Goal: Task Accomplishment & Management: Use online tool/utility

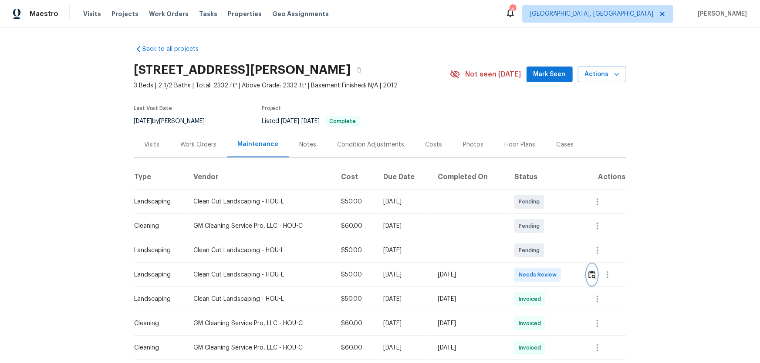
click at [592, 269] on button "button" at bounding box center [592, 275] width 10 height 21
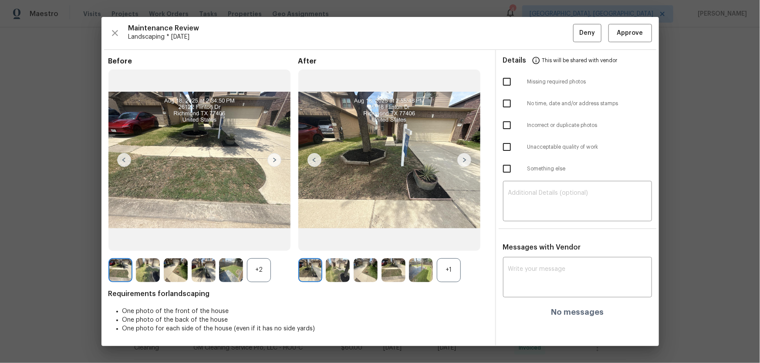
click at [450, 274] on div "+1" at bounding box center [449, 271] width 24 height 24
click at [245, 269] on div at bounding box center [233, 271] width 28 height 24
click at [255, 272] on div "+2" at bounding box center [259, 271] width 24 height 24
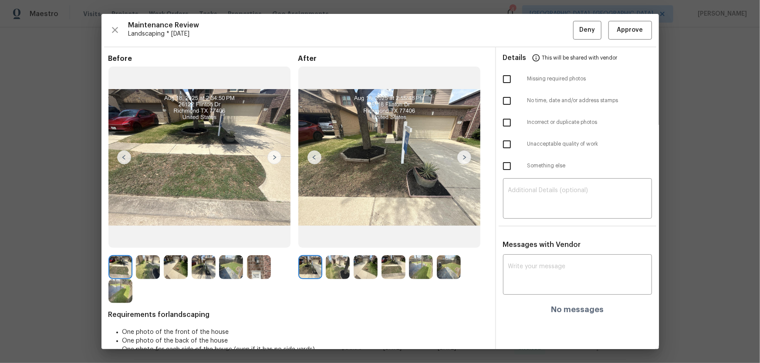
click at [331, 271] on img at bounding box center [338, 267] width 24 height 24
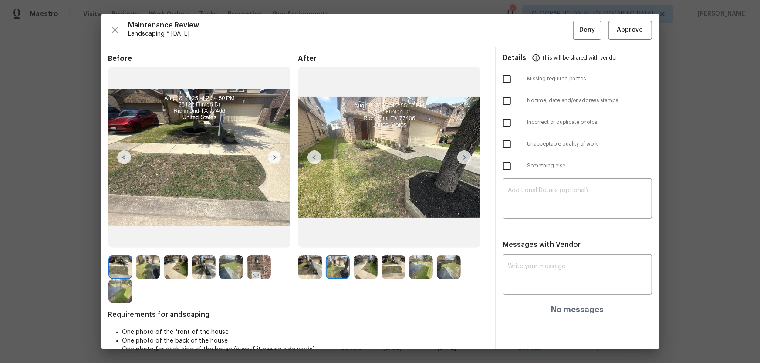
click at [354, 269] on img at bounding box center [365, 267] width 24 height 24
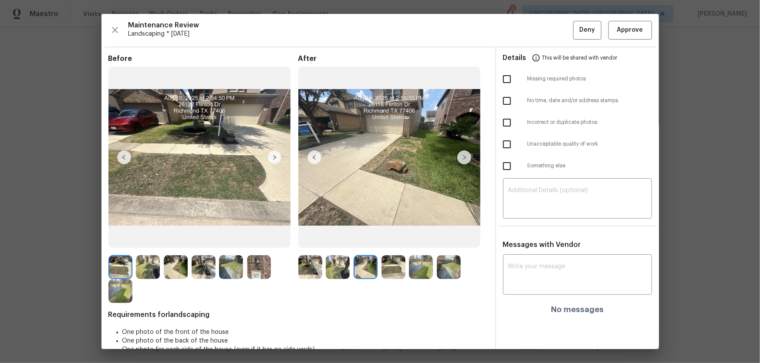
click at [376, 268] on div at bounding box center [367, 267] width 28 height 24
click at [417, 268] on img at bounding box center [421, 267] width 24 height 24
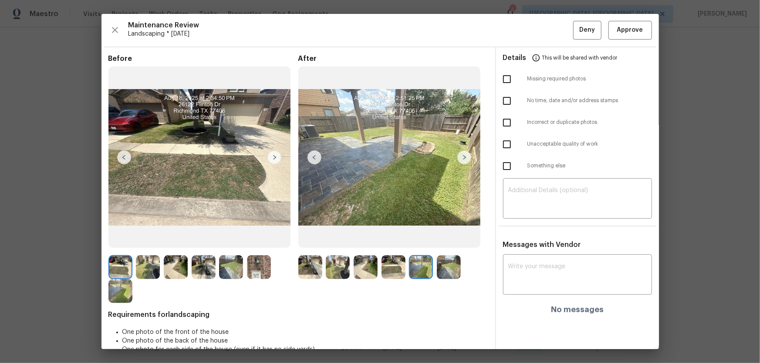
click at [400, 269] on img at bounding box center [393, 267] width 24 height 24
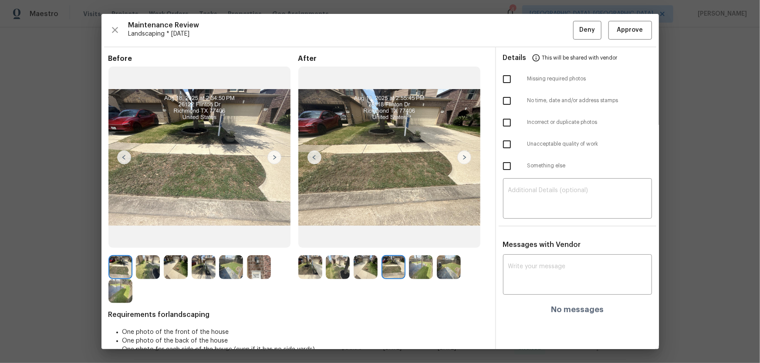
click at [445, 269] on img at bounding box center [449, 267] width 24 height 24
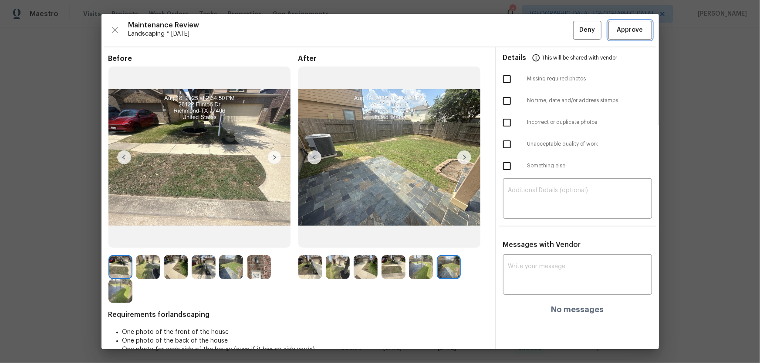
click at [633, 32] on span "Approve" at bounding box center [630, 30] width 26 height 11
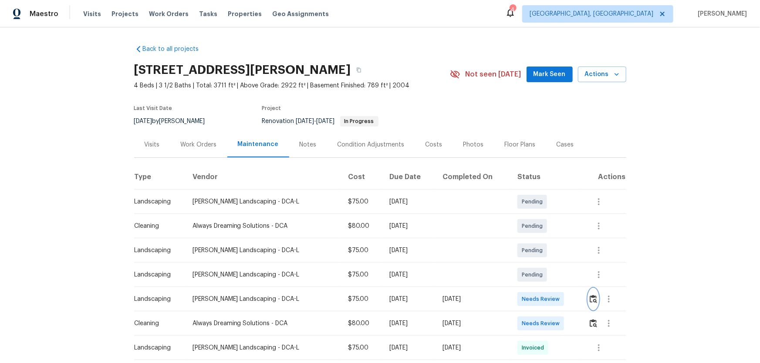
click at [540, 240] on img "button" at bounding box center [592, 299] width 7 height 8
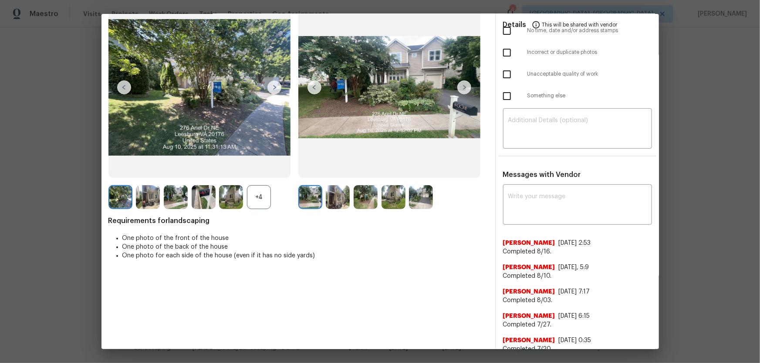
scroll to position [79, 0]
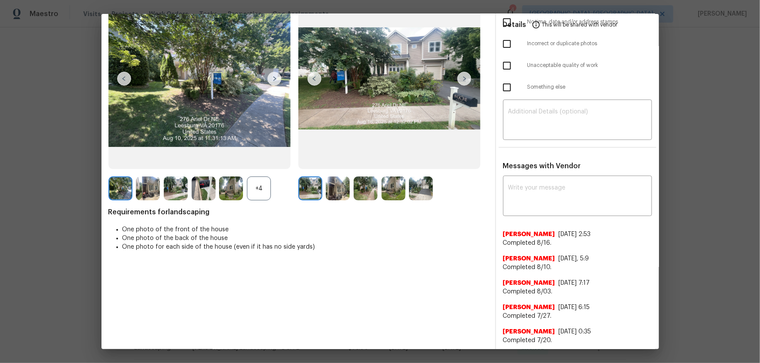
click at [259, 193] on div "+4" at bounding box center [259, 189] width 24 height 24
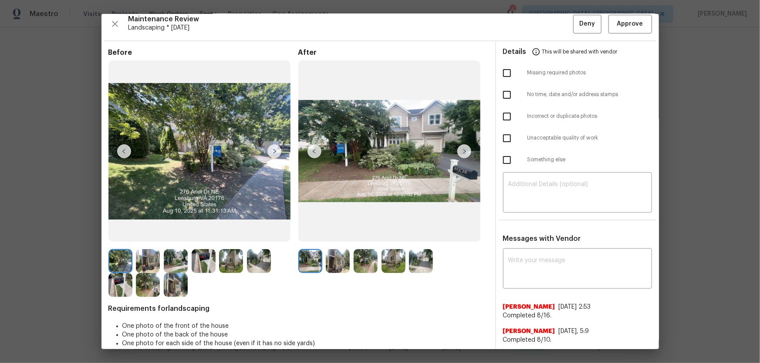
scroll to position [0, 0]
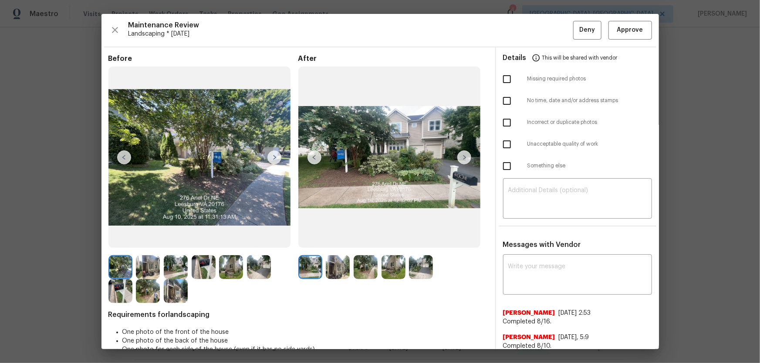
click at [326, 240] on img at bounding box center [338, 267] width 24 height 24
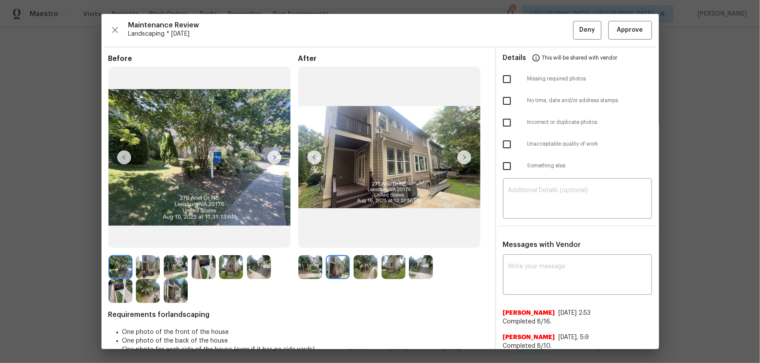
click at [359, 240] on img at bounding box center [365, 267] width 24 height 24
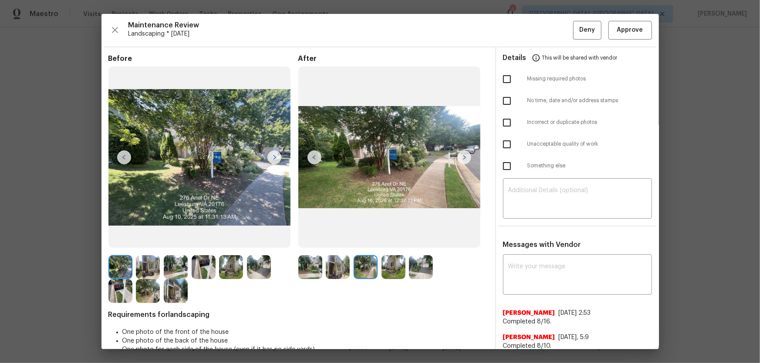
click at [389, 240] on img at bounding box center [393, 267] width 24 height 24
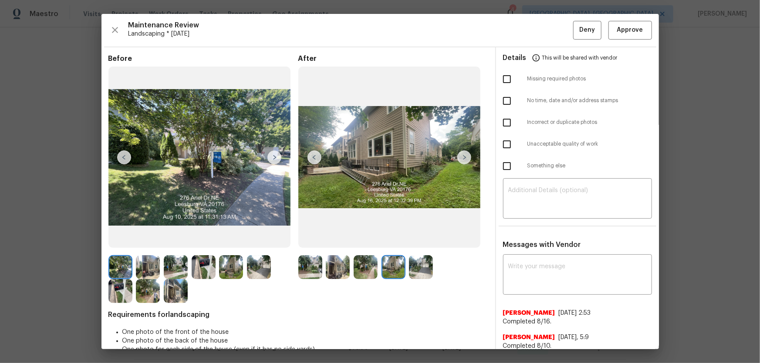
click at [413, 240] on img at bounding box center [421, 267] width 24 height 24
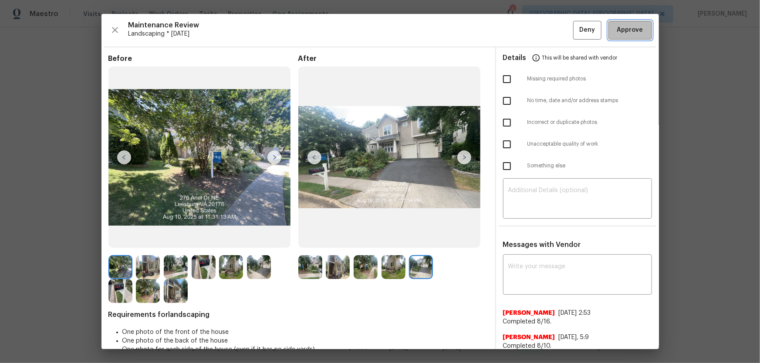
click at [540, 32] on span "Approve" at bounding box center [630, 30] width 26 height 11
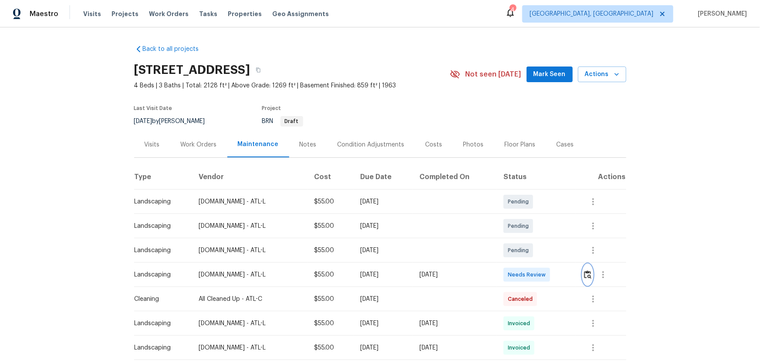
click at [540, 240] on button "button" at bounding box center [587, 275] width 10 height 21
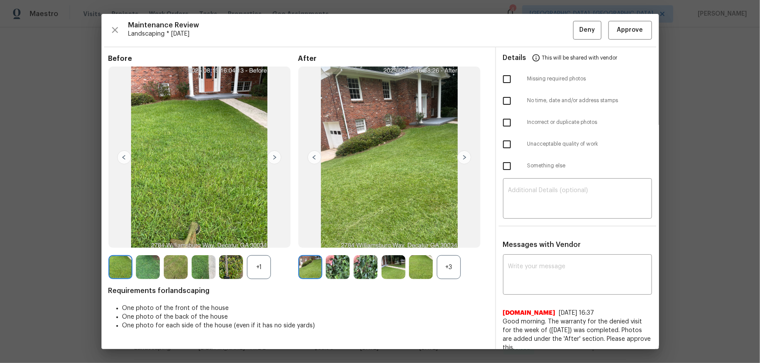
click at [437, 240] on div "+3" at bounding box center [449, 267] width 24 height 24
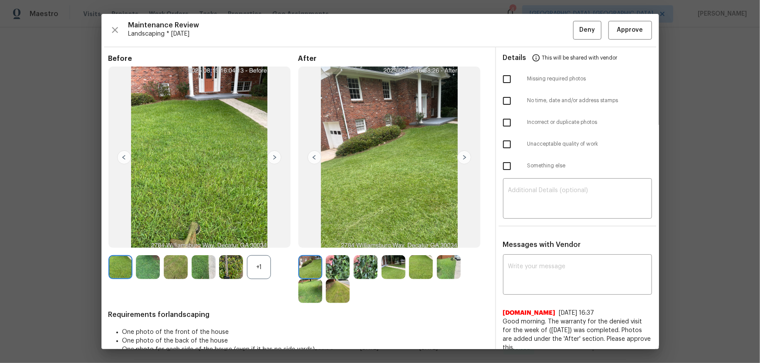
click at [259, 240] on div "+1" at bounding box center [259, 267] width 24 height 24
click at [540, 32] on span "Approve" at bounding box center [630, 30] width 26 height 11
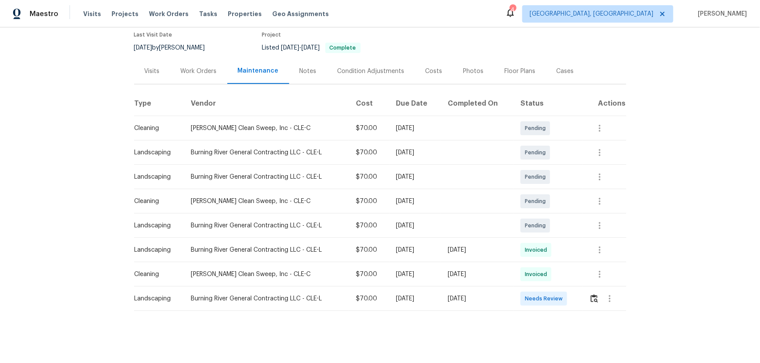
scroll to position [79, 0]
click at [592, 295] on img "button" at bounding box center [593, 299] width 7 height 8
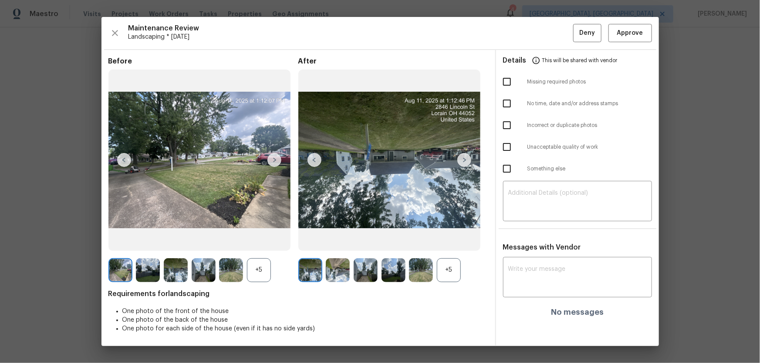
click at [450, 274] on div "+5" at bounding box center [449, 271] width 24 height 24
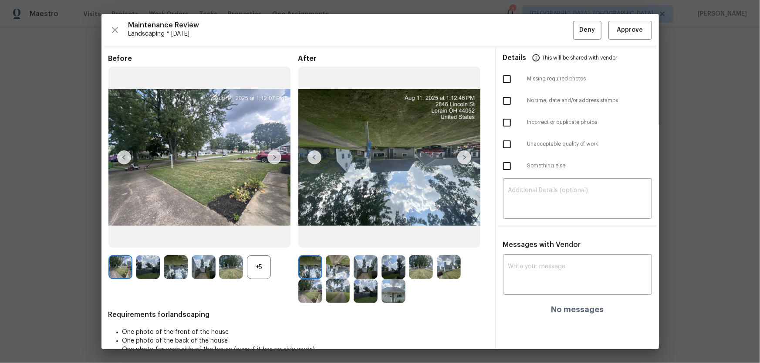
click at [259, 277] on div "+5" at bounding box center [259, 267] width 24 height 24
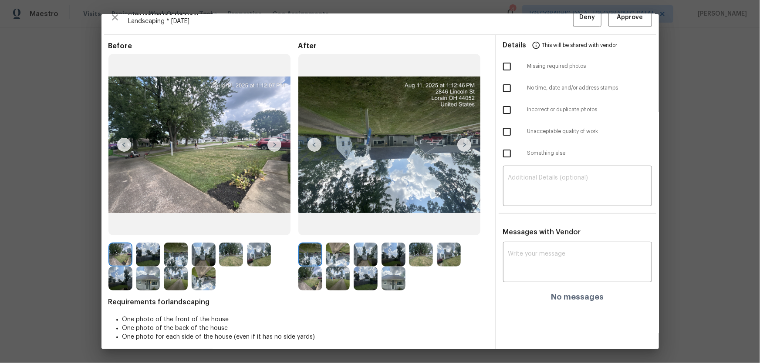
scroll to position [17, 0]
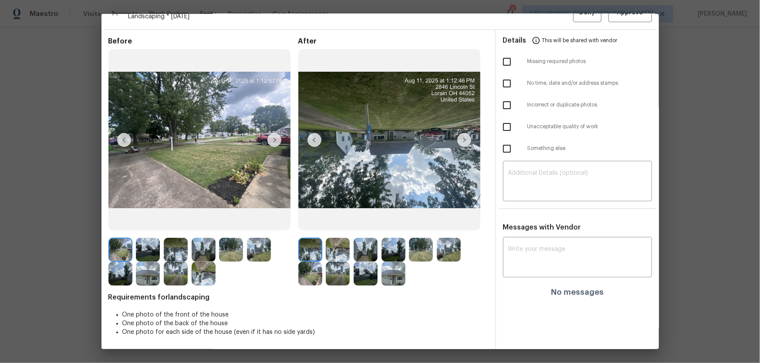
click at [337, 249] on img at bounding box center [338, 250] width 24 height 24
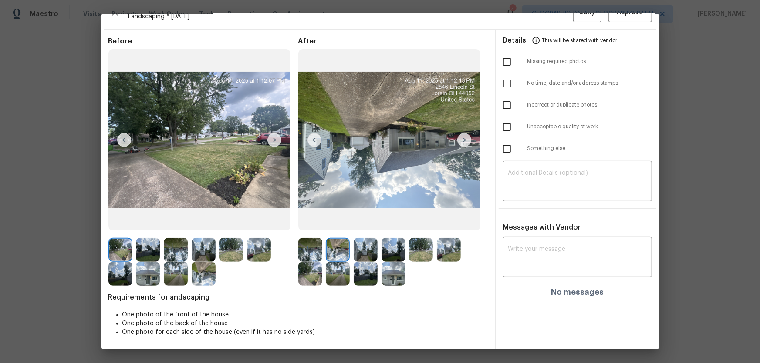
click at [363, 247] on img at bounding box center [365, 250] width 24 height 24
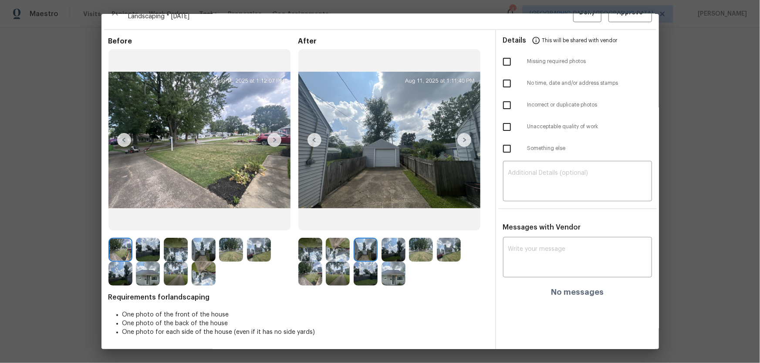
click at [385, 250] on img at bounding box center [393, 250] width 24 height 24
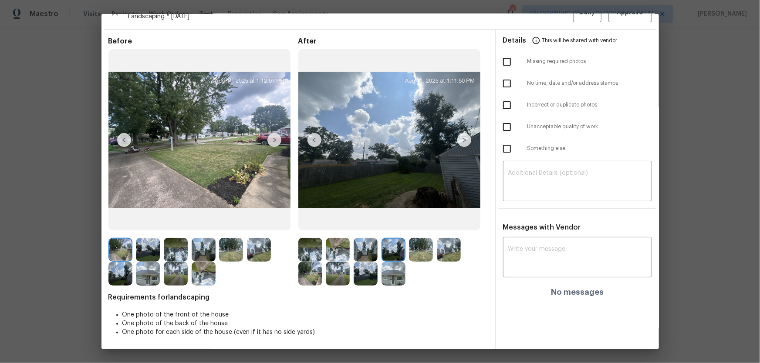
click at [411, 251] on img at bounding box center [421, 250] width 24 height 24
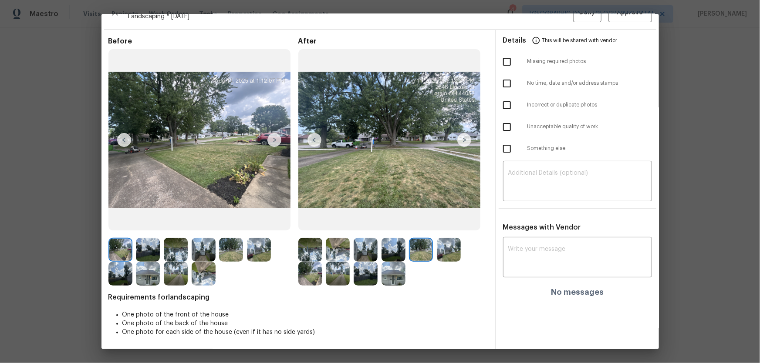
click at [442, 255] on img at bounding box center [449, 250] width 24 height 24
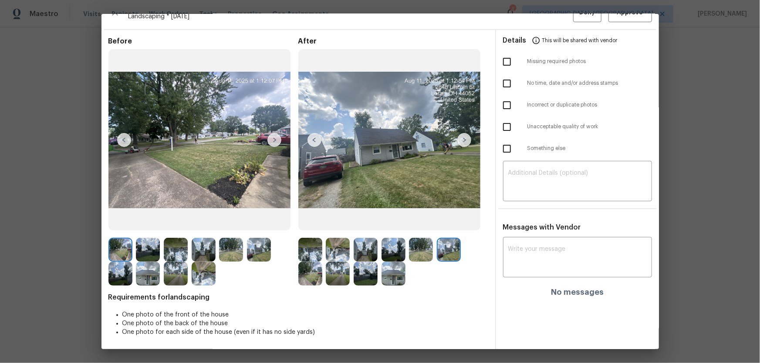
click at [309, 272] on img at bounding box center [310, 274] width 24 height 24
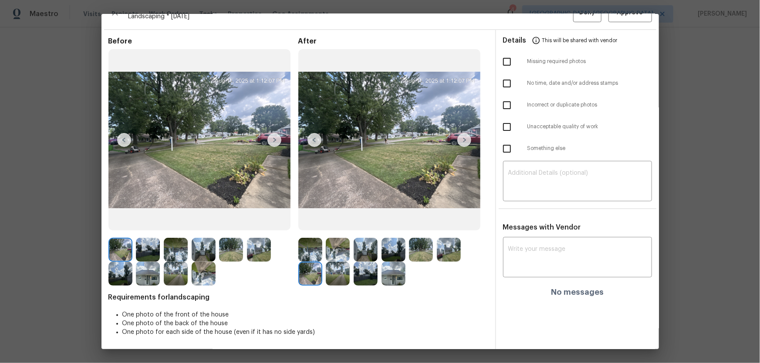
click at [336, 278] on img at bounding box center [338, 274] width 24 height 24
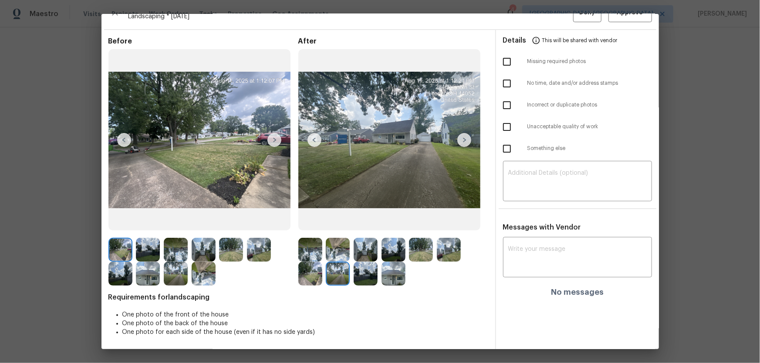
click at [358, 280] on img at bounding box center [365, 274] width 24 height 24
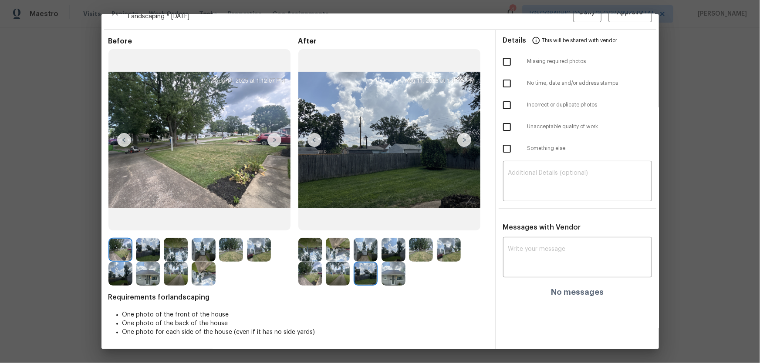
click at [386, 279] on img at bounding box center [393, 274] width 24 height 24
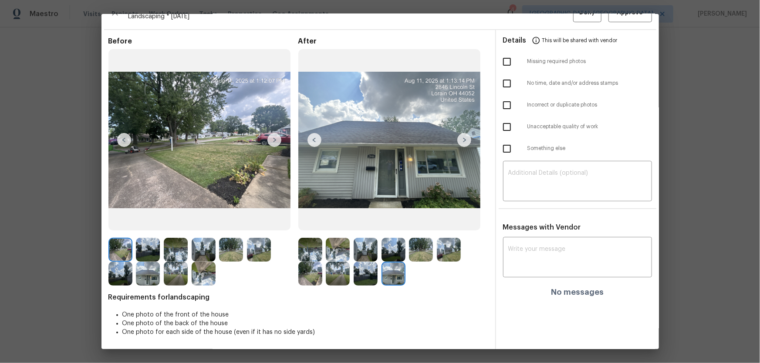
scroll to position [0, 0]
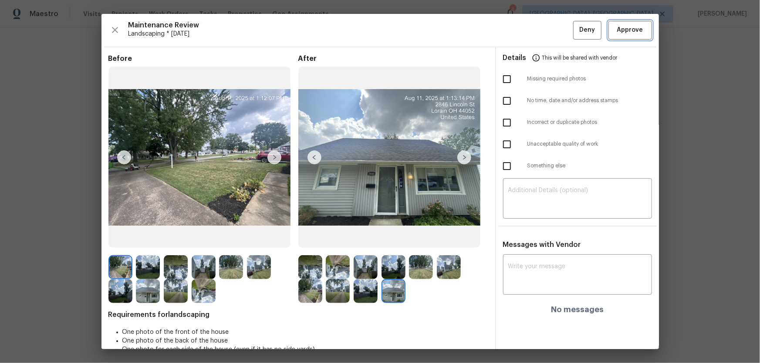
click at [620, 34] on span "Approve" at bounding box center [630, 30] width 26 height 11
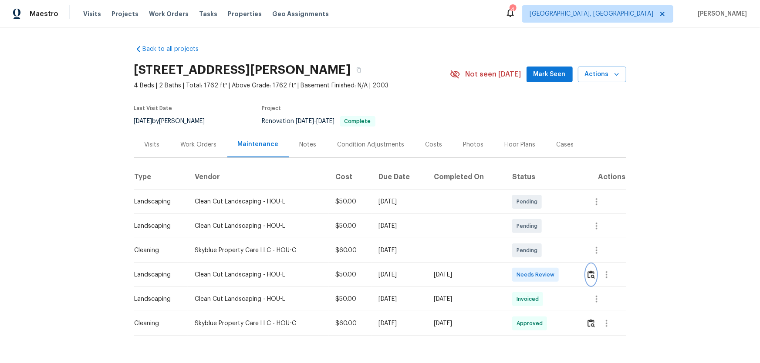
click at [586, 276] on button "button" at bounding box center [591, 275] width 10 height 21
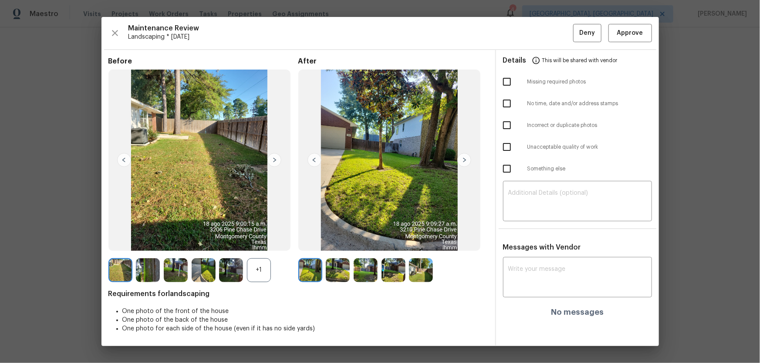
click at [247, 262] on div "+1" at bounding box center [259, 271] width 24 height 24
click at [339, 276] on img at bounding box center [338, 271] width 24 height 24
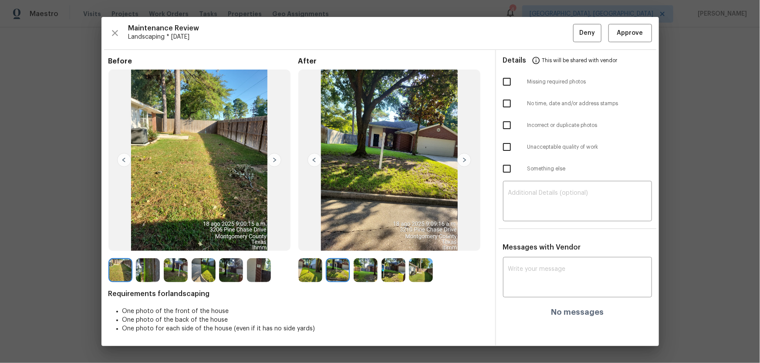
click at [370, 269] on img at bounding box center [365, 271] width 24 height 24
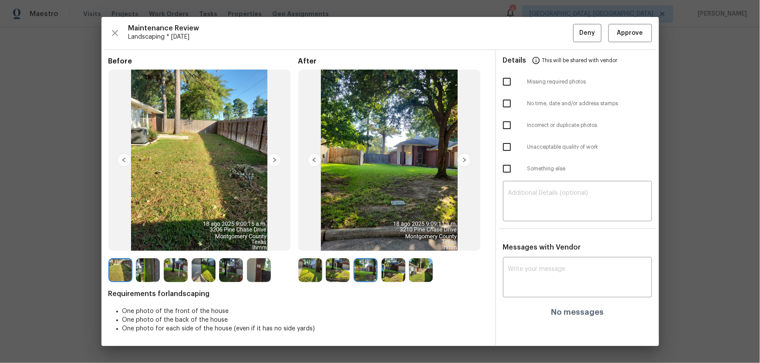
click at [394, 273] on img at bounding box center [393, 271] width 24 height 24
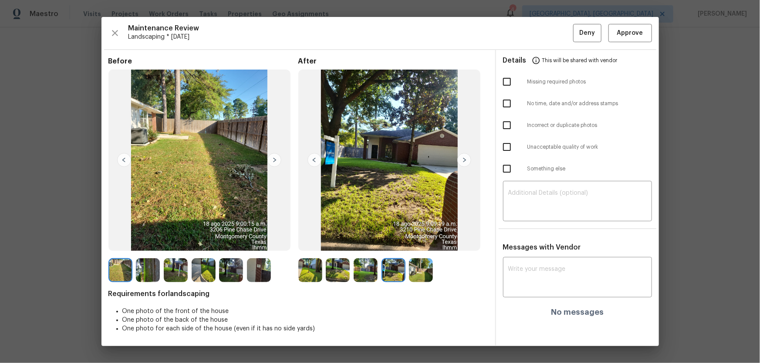
click at [429, 274] on img at bounding box center [421, 271] width 24 height 24
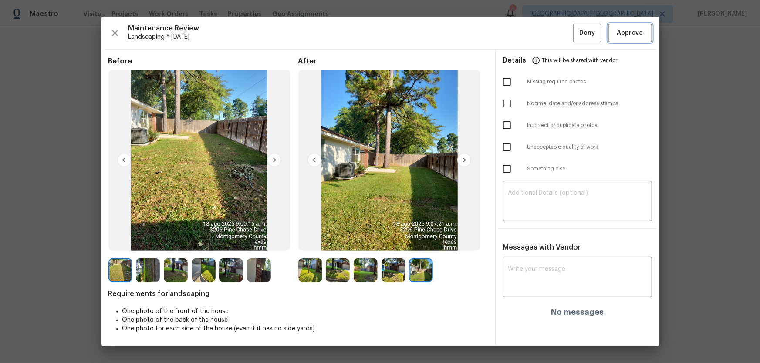
click at [628, 37] on span "Approve" at bounding box center [630, 33] width 26 height 11
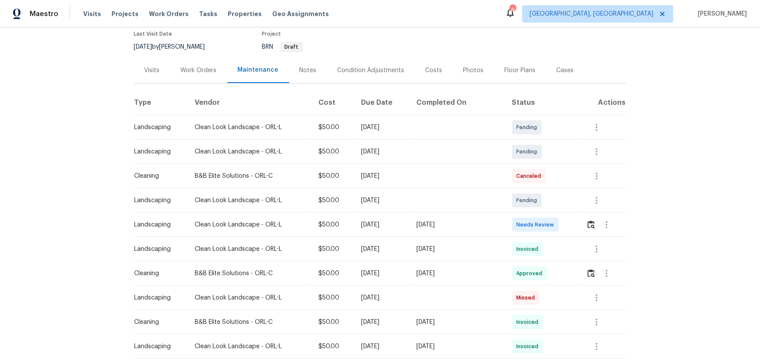
scroll to position [79, 0]
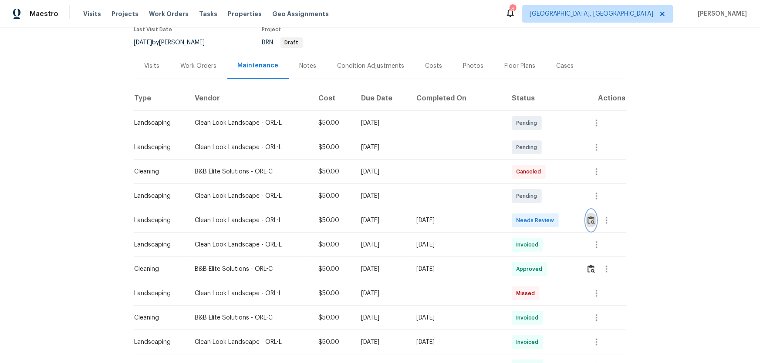
click at [540, 218] on img "button" at bounding box center [590, 220] width 7 height 8
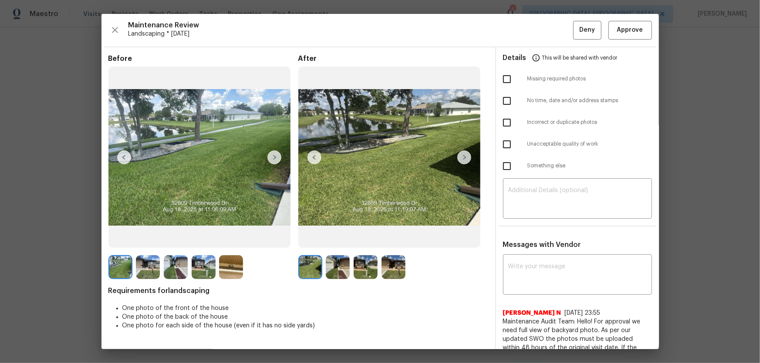
click at [339, 240] on img at bounding box center [338, 267] width 24 height 24
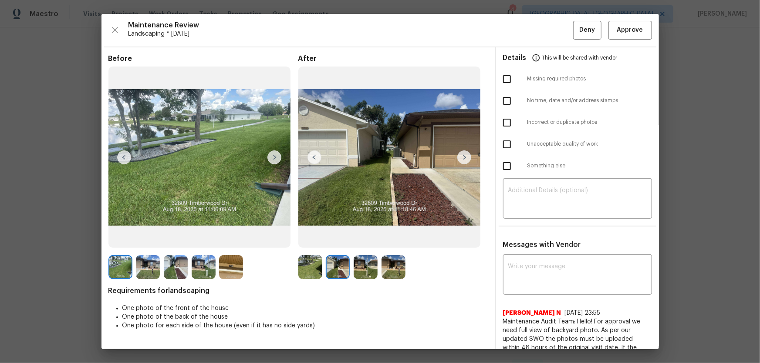
click at [367, 240] on img at bounding box center [365, 267] width 24 height 24
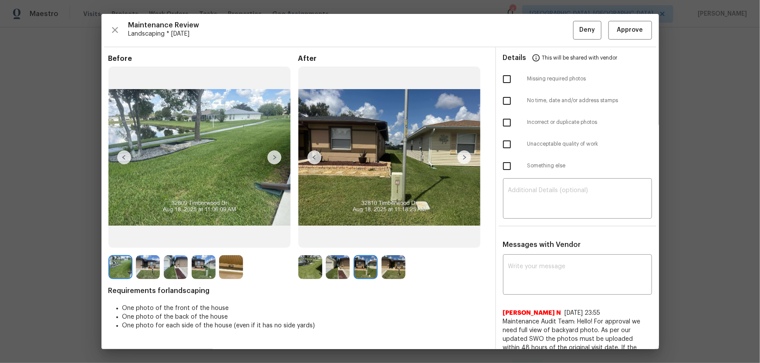
click at [394, 240] on img at bounding box center [393, 267] width 24 height 24
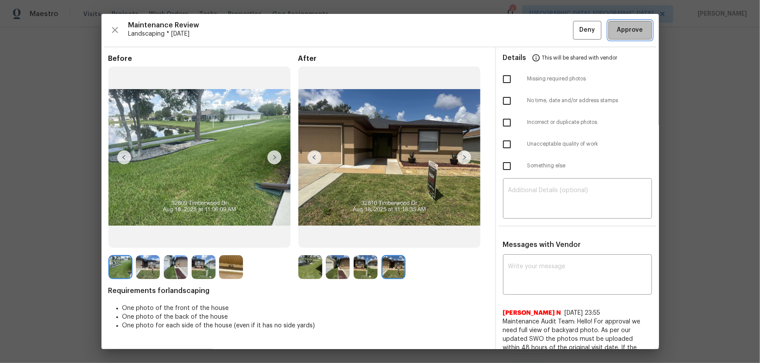
click at [540, 35] on span "Approve" at bounding box center [630, 30] width 26 height 11
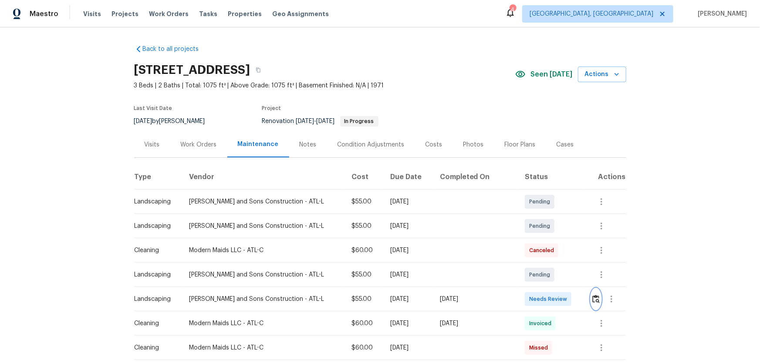
click at [540, 240] on button "button" at bounding box center [596, 299] width 10 height 21
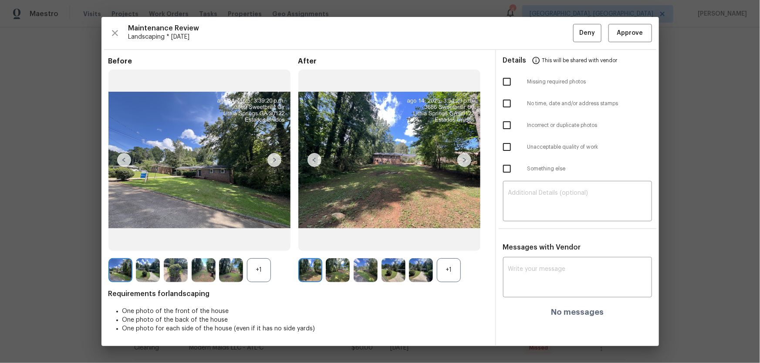
click at [446, 240] on div "+1" at bounding box center [449, 271] width 24 height 24
click at [269, 240] on div "+1" at bounding box center [259, 271] width 24 height 24
click at [340, 240] on img at bounding box center [338, 271] width 24 height 24
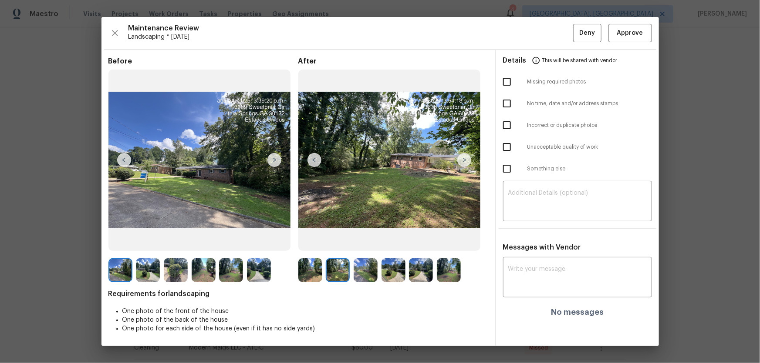
click at [366, 240] on img at bounding box center [365, 271] width 24 height 24
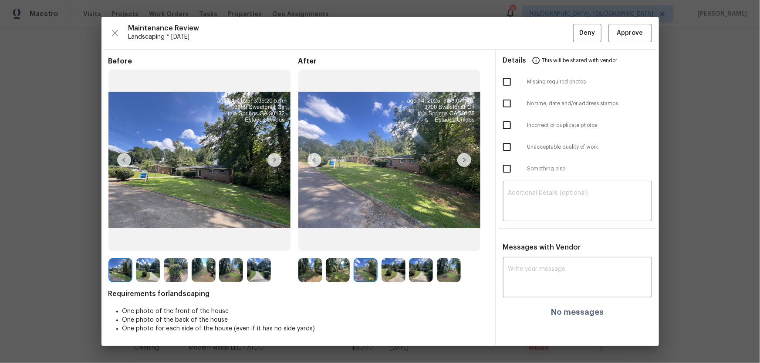
click at [393, 240] on img at bounding box center [393, 271] width 24 height 24
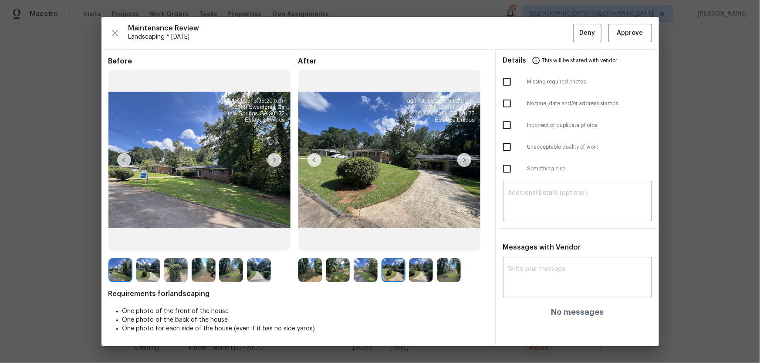
click at [429, 240] on img at bounding box center [421, 271] width 24 height 24
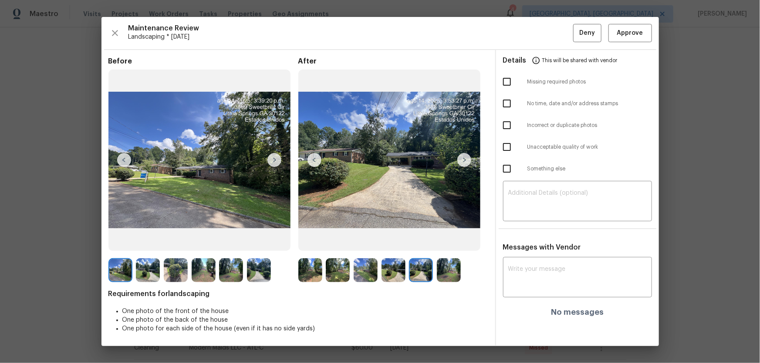
click at [450, 240] on img at bounding box center [449, 271] width 24 height 24
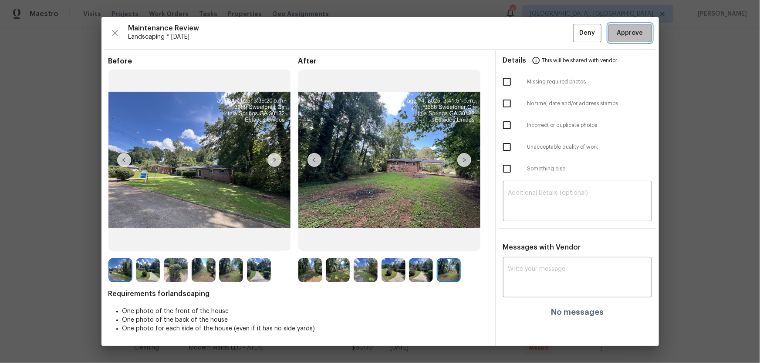
click at [540, 37] on span "Approve" at bounding box center [630, 33] width 26 height 11
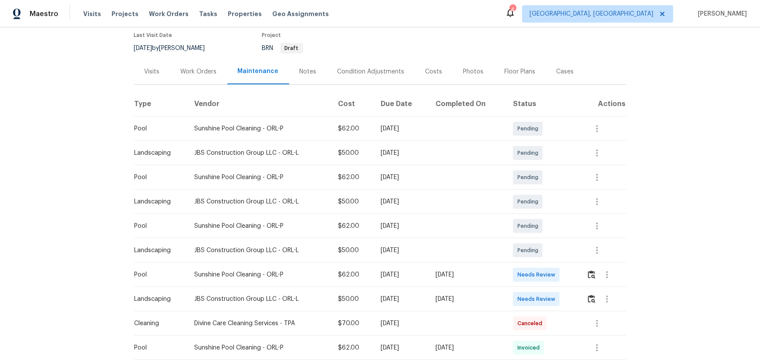
scroll to position [158, 0]
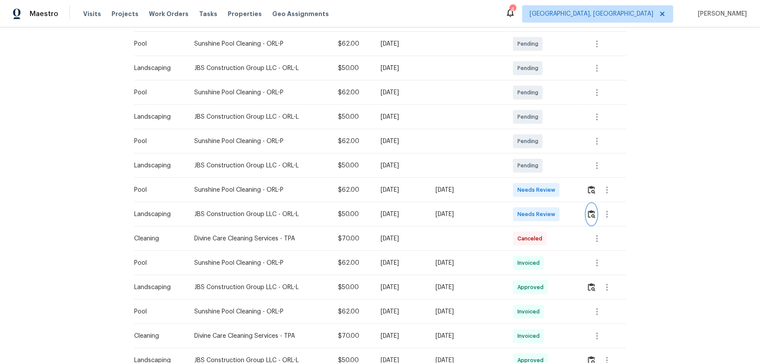
click at [588, 211] on img "button" at bounding box center [591, 214] width 7 height 8
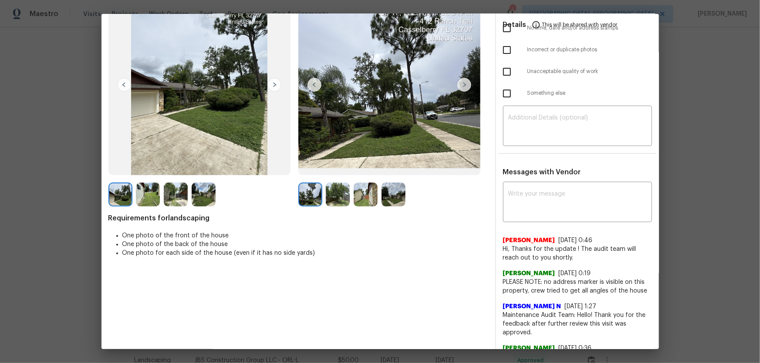
scroll to position [79, 0]
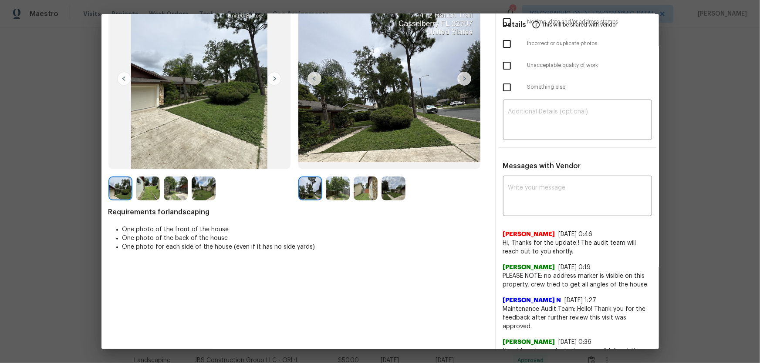
click at [339, 189] on img at bounding box center [338, 189] width 24 height 24
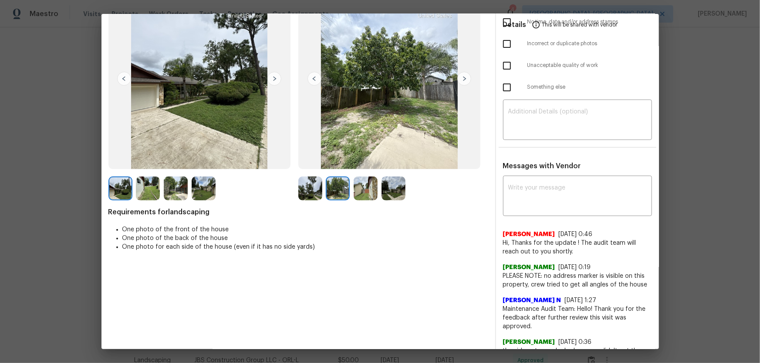
click at [361, 191] on img at bounding box center [365, 189] width 24 height 24
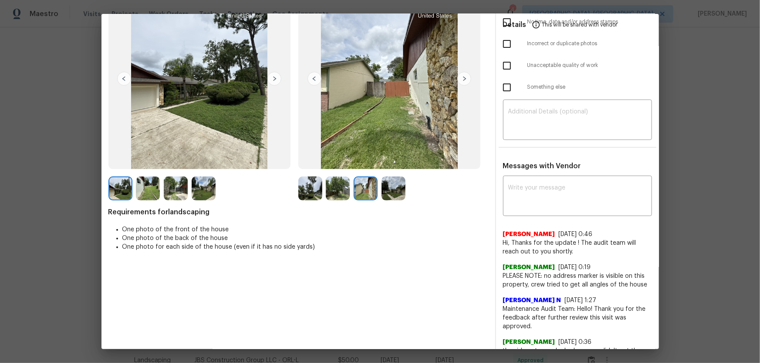
click at [375, 193] on div at bounding box center [367, 189] width 28 height 24
click at [387, 193] on img at bounding box center [393, 189] width 24 height 24
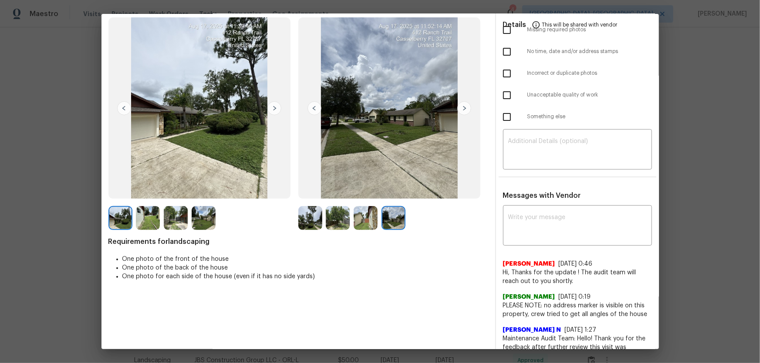
scroll to position [0, 0]
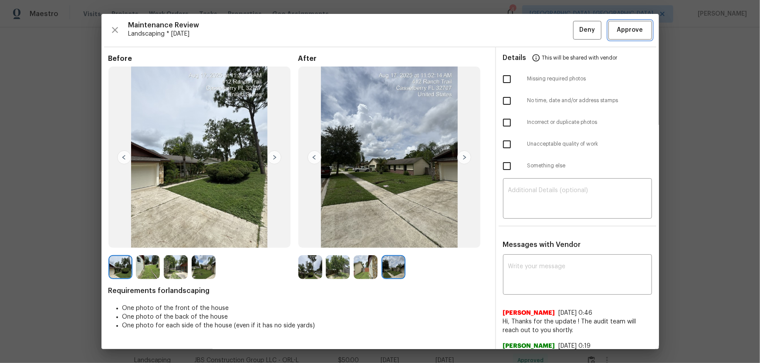
click at [623, 31] on span "Approve" at bounding box center [630, 30] width 26 height 11
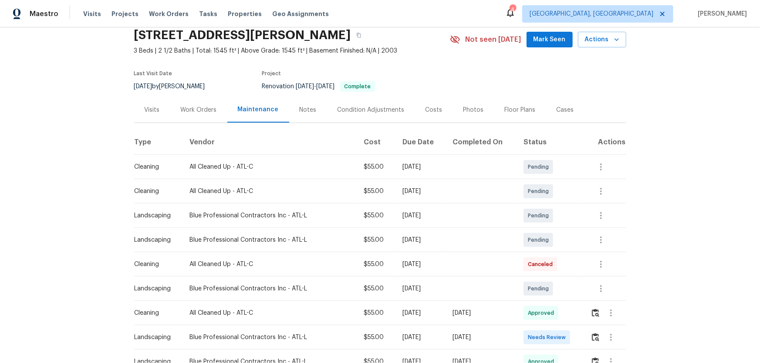
scroll to position [118, 0]
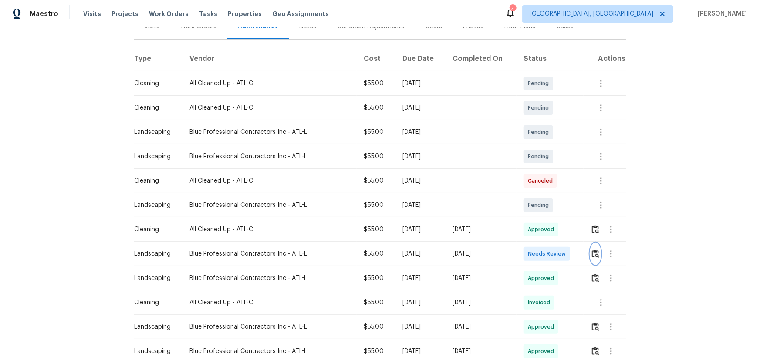
click at [592, 257] on img "button" at bounding box center [595, 254] width 7 height 8
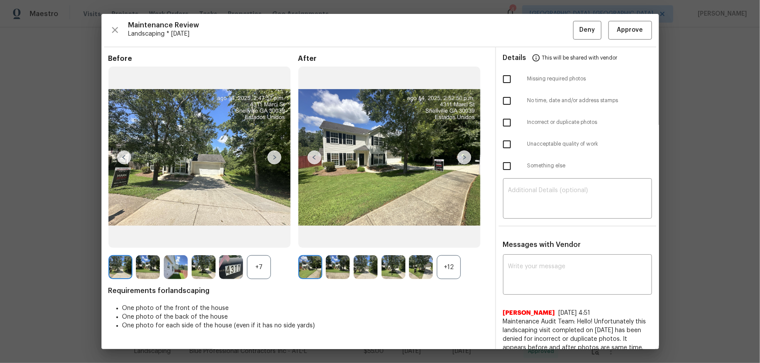
click at [444, 269] on div "+12" at bounding box center [449, 267] width 24 height 24
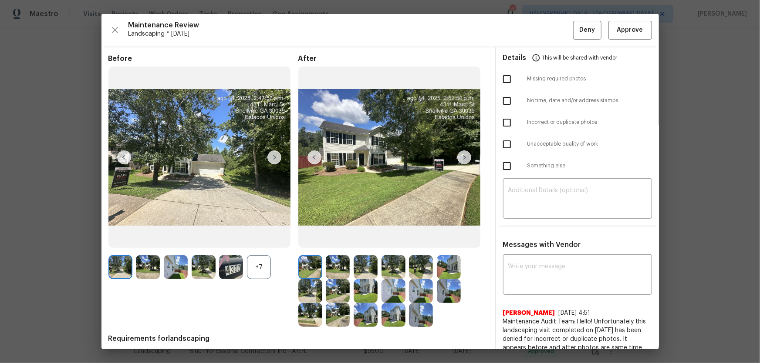
click at [256, 270] on div "+7" at bounding box center [259, 267] width 24 height 24
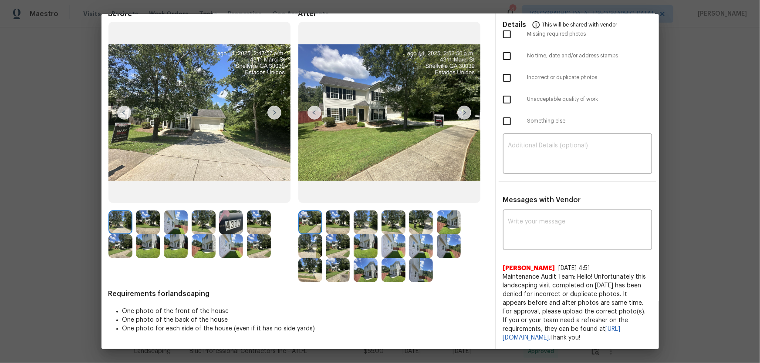
scroll to position [52, 0]
click at [339, 211] on img at bounding box center [338, 223] width 24 height 24
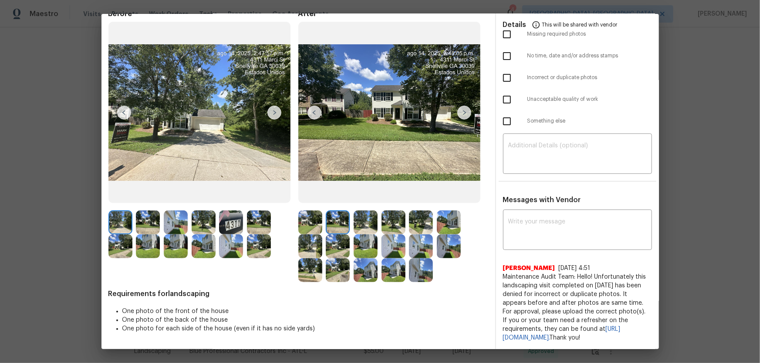
click at [361, 213] on img at bounding box center [365, 223] width 24 height 24
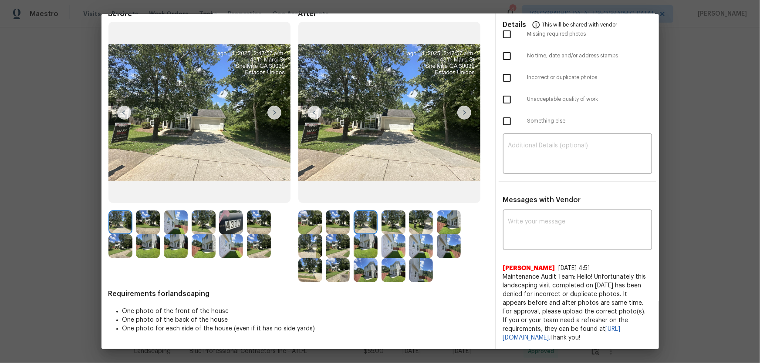
click at [383, 221] on img at bounding box center [393, 223] width 24 height 24
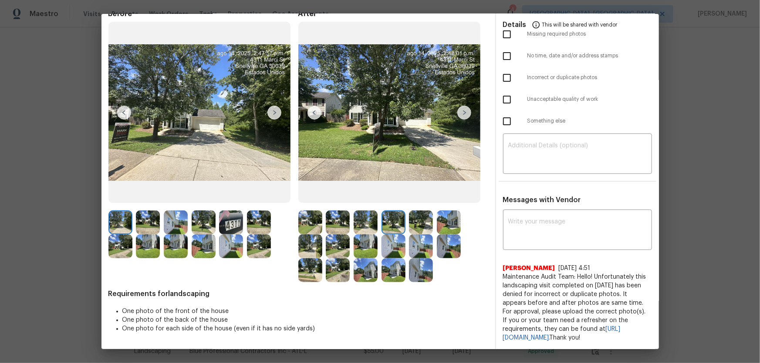
click at [432, 216] on div at bounding box center [423, 223] width 28 height 24
click at [430, 215] on div at bounding box center [423, 223] width 28 height 24
click at [430, 214] on img at bounding box center [421, 223] width 24 height 24
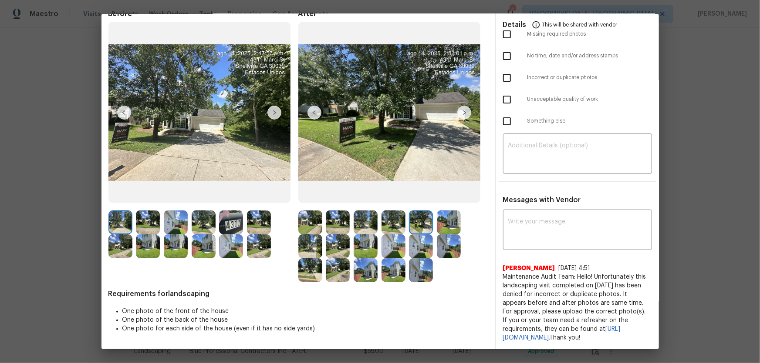
click at [449, 214] on img at bounding box center [449, 223] width 24 height 24
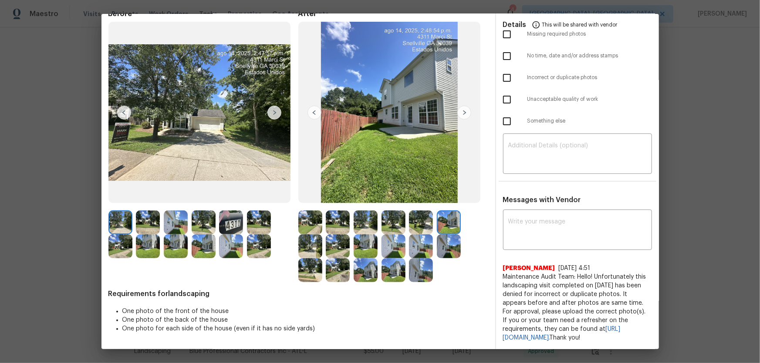
click at [316, 238] on img at bounding box center [310, 247] width 24 height 24
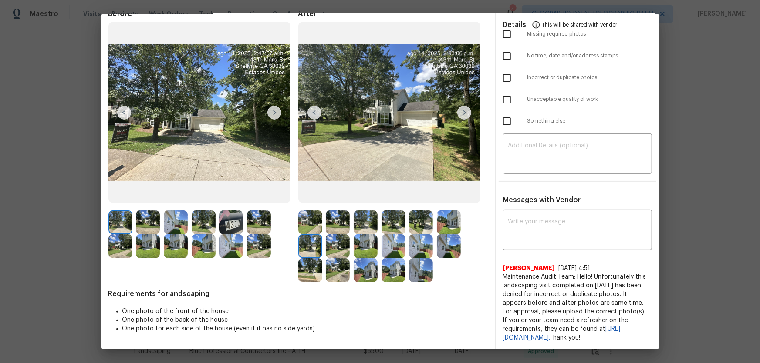
click at [328, 240] on img at bounding box center [338, 247] width 24 height 24
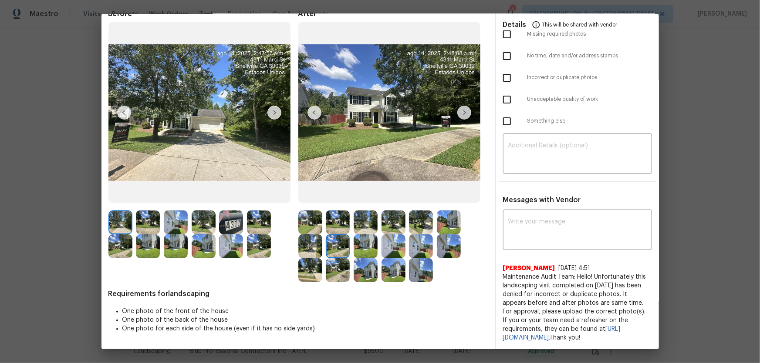
click at [360, 244] on img at bounding box center [365, 247] width 24 height 24
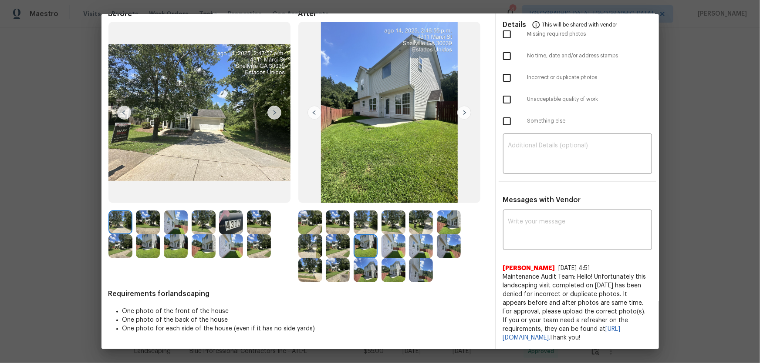
click at [385, 243] on img at bounding box center [393, 247] width 24 height 24
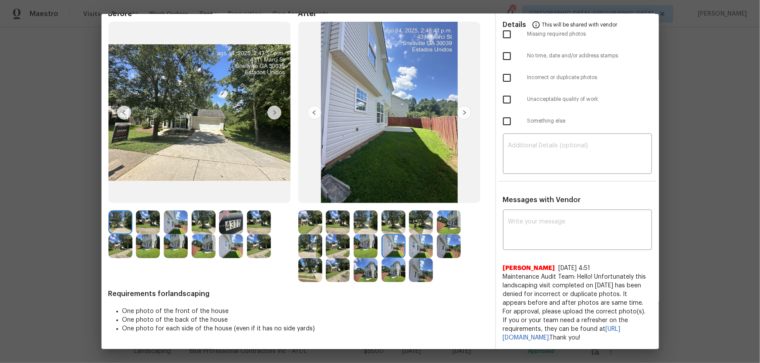
click at [428, 246] on img at bounding box center [421, 247] width 24 height 24
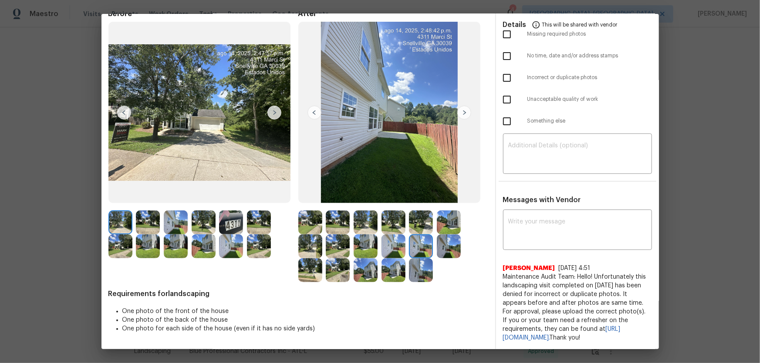
click at [444, 242] on img at bounding box center [449, 247] width 24 height 24
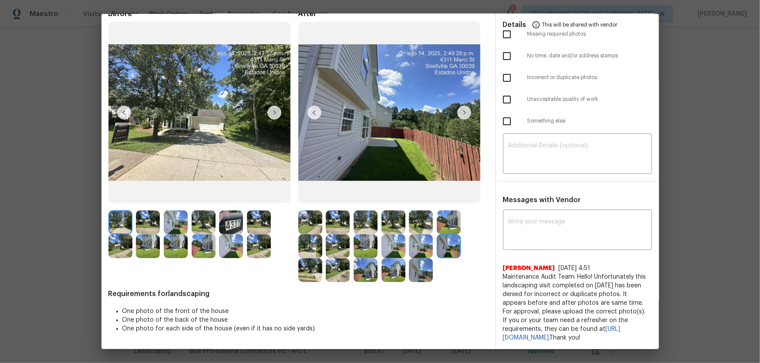
click at [298, 266] on img at bounding box center [310, 271] width 24 height 24
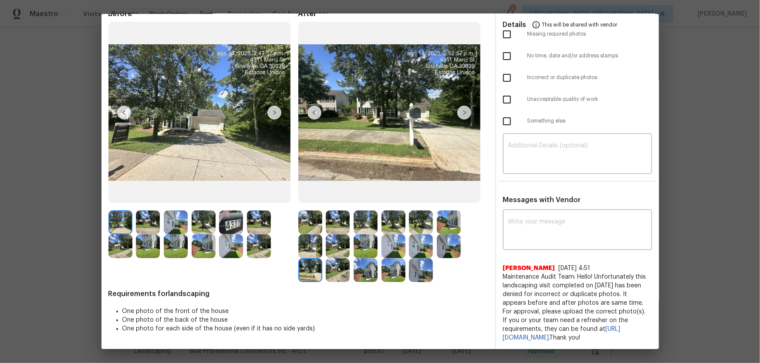
click at [336, 262] on img at bounding box center [338, 271] width 24 height 24
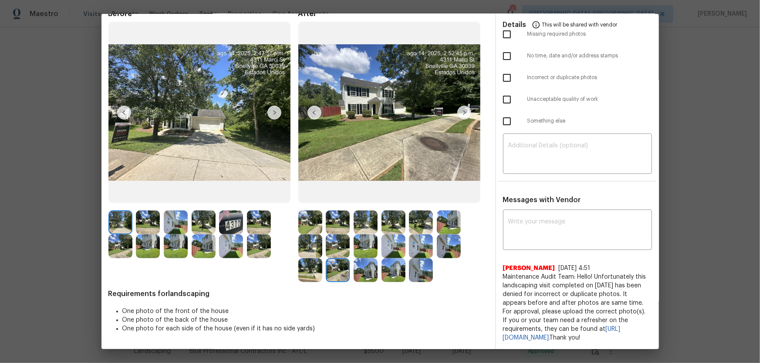
click at [359, 262] on img at bounding box center [365, 271] width 24 height 24
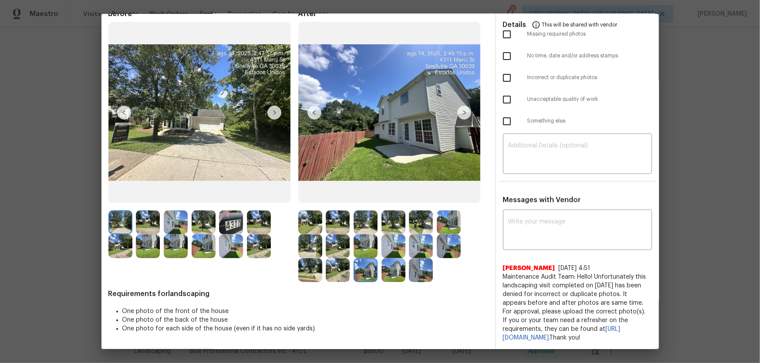
click at [396, 270] on img at bounding box center [393, 271] width 24 height 24
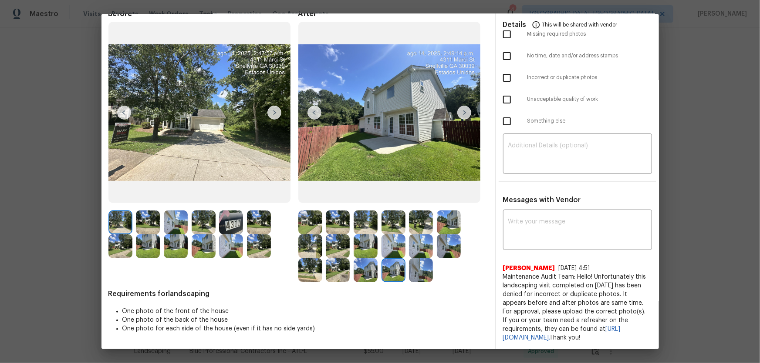
click at [424, 264] on img at bounding box center [421, 271] width 24 height 24
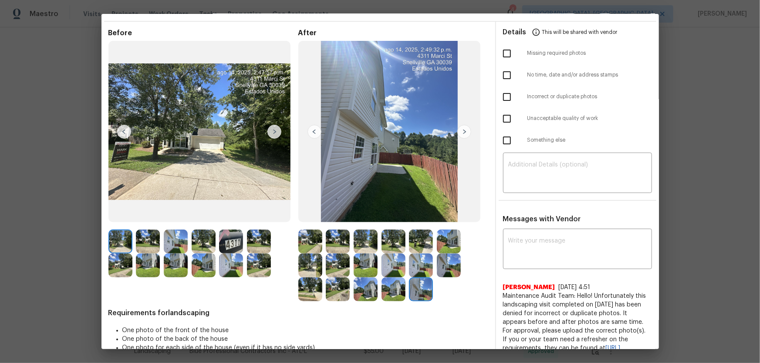
scroll to position [0, 0]
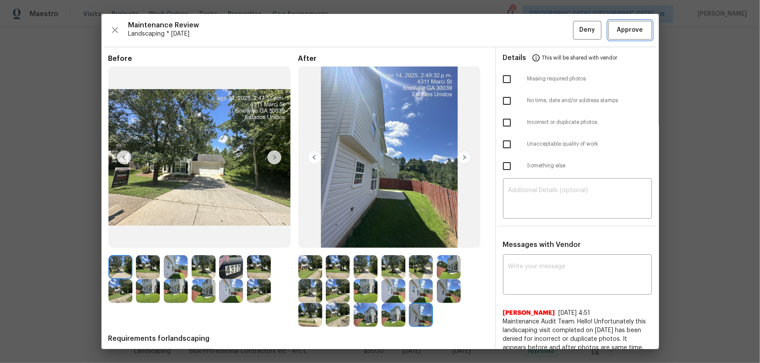
click at [627, 27] on span "Approve" at bounding box center [630, 30] width 26 height 11
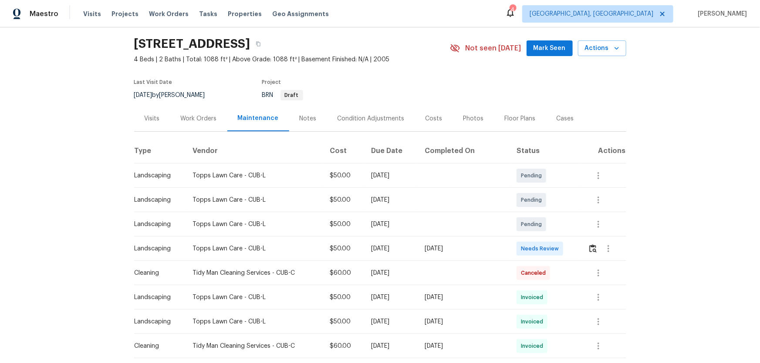
scroll to position [39, 0]
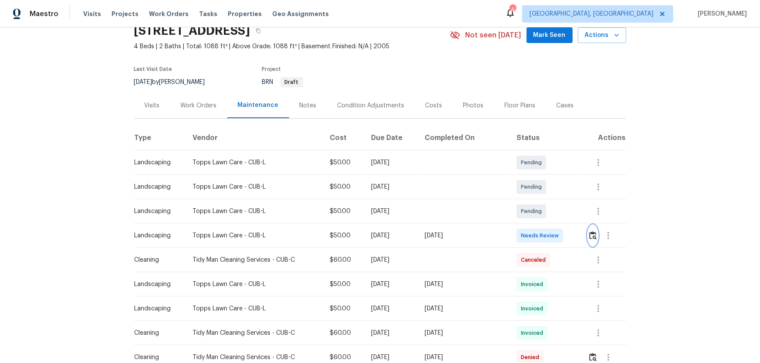
click at [540, 235] on button "button" at bounding box center [593, 235] width 10 height 21
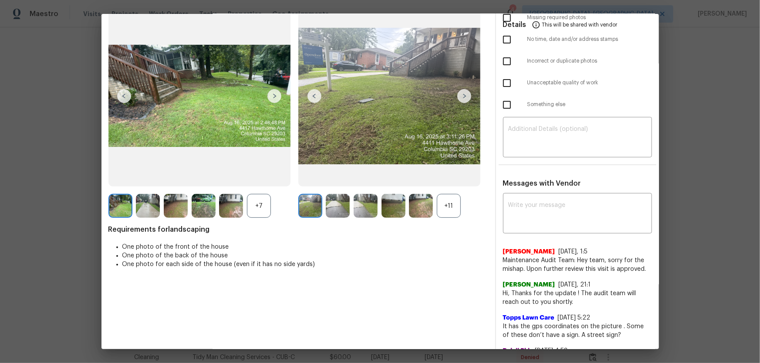
scroll to position [79, 0]
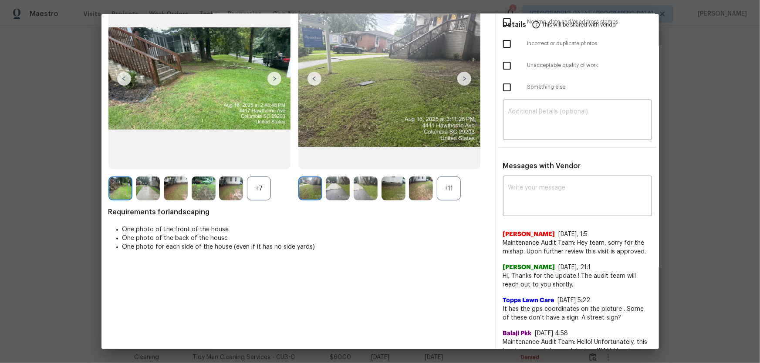
click at [447, 189] on div "+11" at bounding box center [449, 189] width 24 height 24
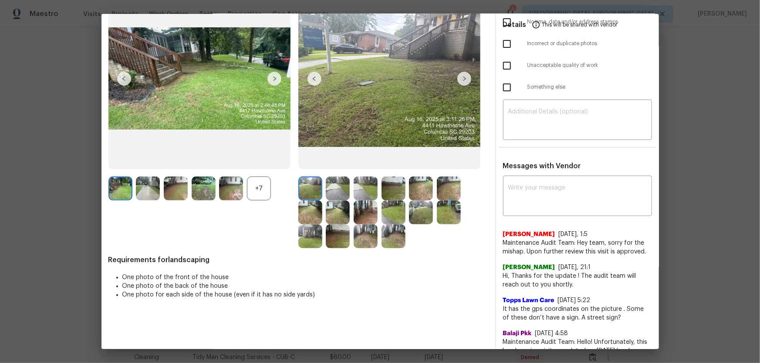
click at [262, 192] on div "+7" at bounding box center [259, 189] width 24 height 24
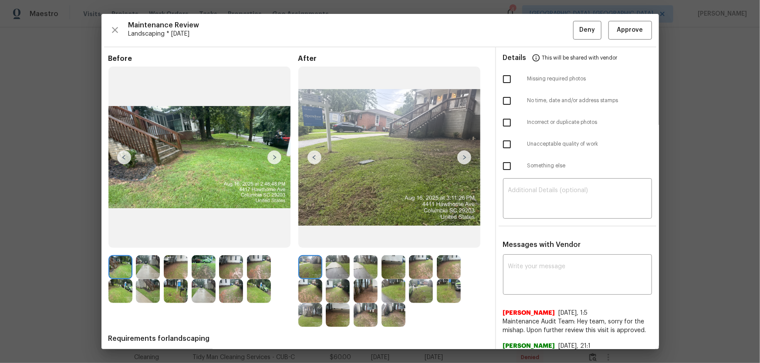
scroll to position [0, 0]
click at [339, 240] on img at bounding box center [338, 267] width 24 height 24
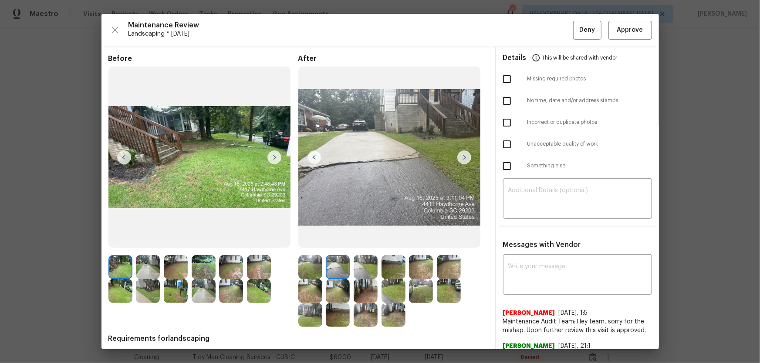
click at [356, 240] on img at bounding box center [365, 267] width 24 height 24
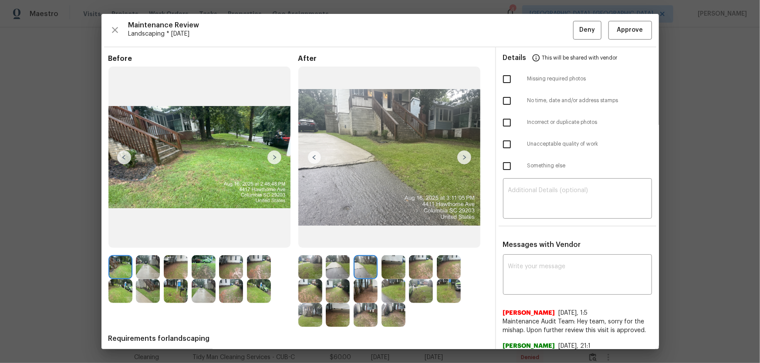
click at [390, 240] on img at bounding box center [393, 267] width 24 height 24
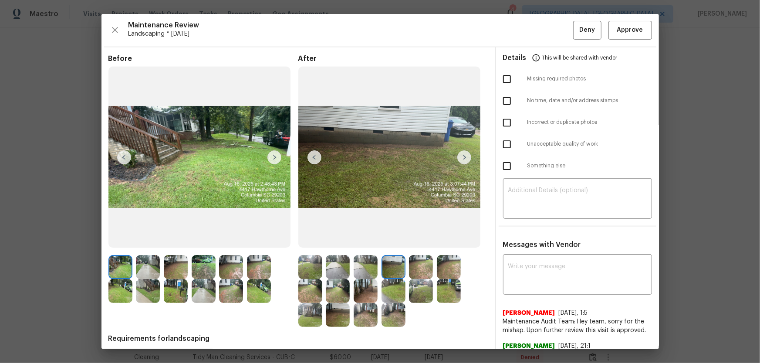
click at [419, 240] on img at bounding box center [421, 267] width 24 height 24
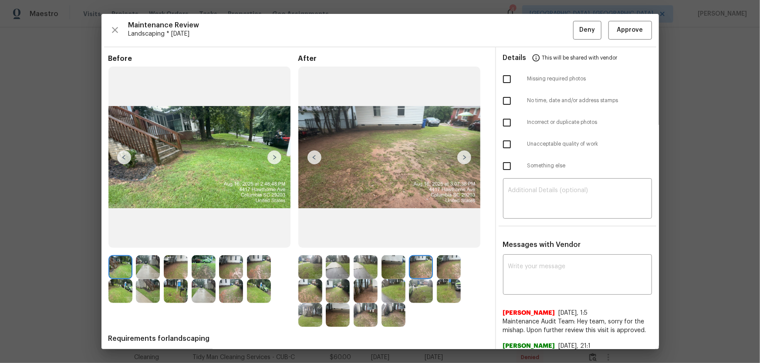
click at [445, 240] on img at bounding box center [449, 267] width 24 height 24
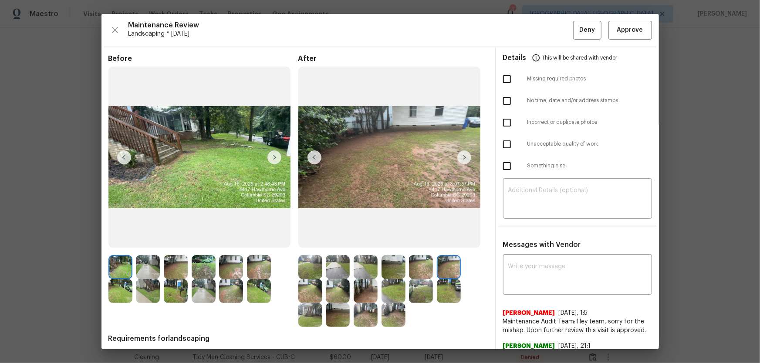
click at [310, 240] on img at bounding box center [310, 291] width 24 height 24
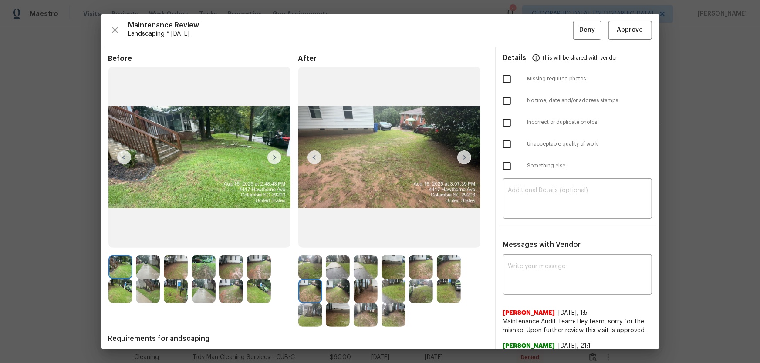
click at [339, 240] on img at bounding box center [338, 291] width 24 height 24
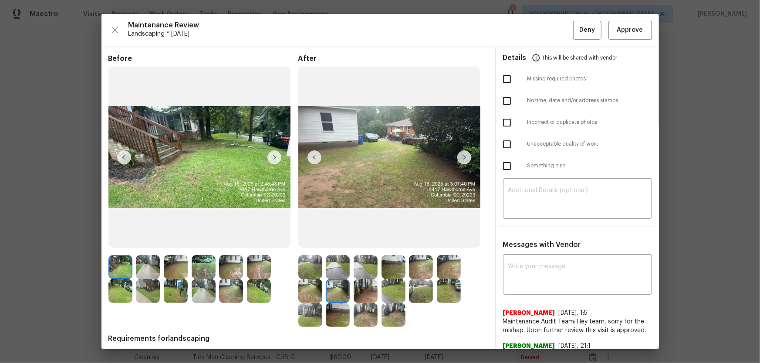
click at [357, 240] on img at bounding box center [365, 291] width 24 height 24
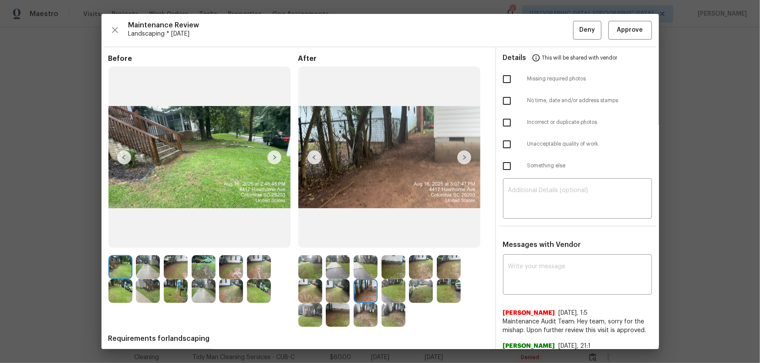
click at [381, 240] on img at bounding box center [393, 291] width 24 height 24
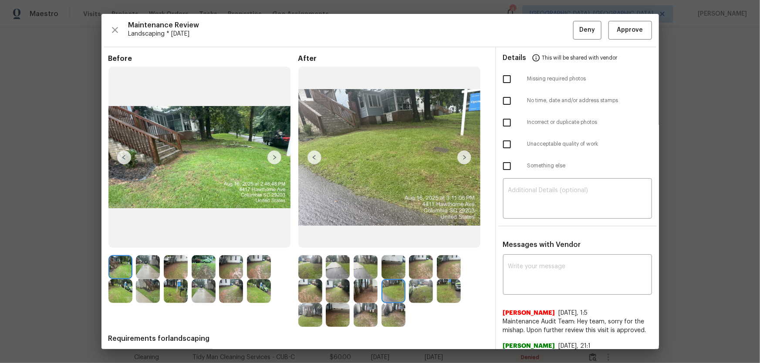
click at [425, 240] on img at bounding box center [421, 291] width 24 height 24
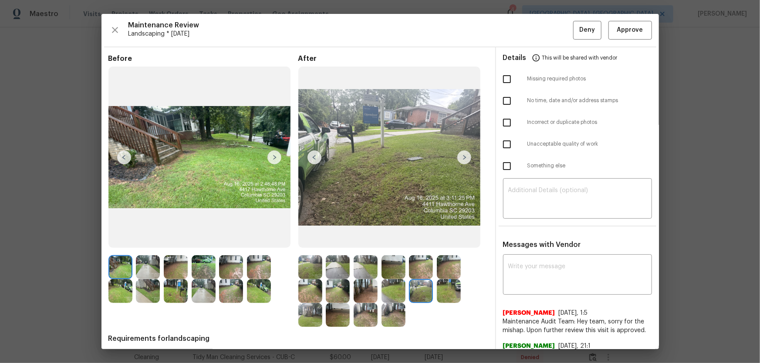
click at [437, 240] on img at bounding box center [449, 291] width 24 height 24
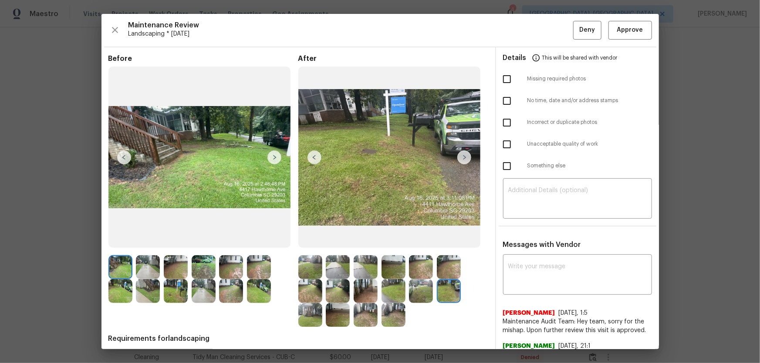
click at [311, 240] on img at bounding box center [310, 315] width 24 height 24
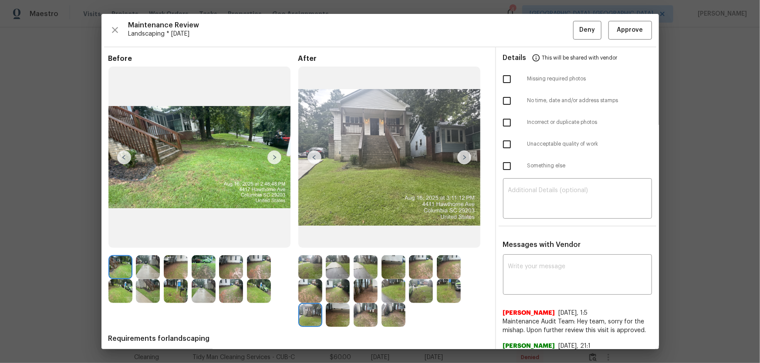
click at [336, 240] on img at bounding box center [338, 315] width 24 height 24
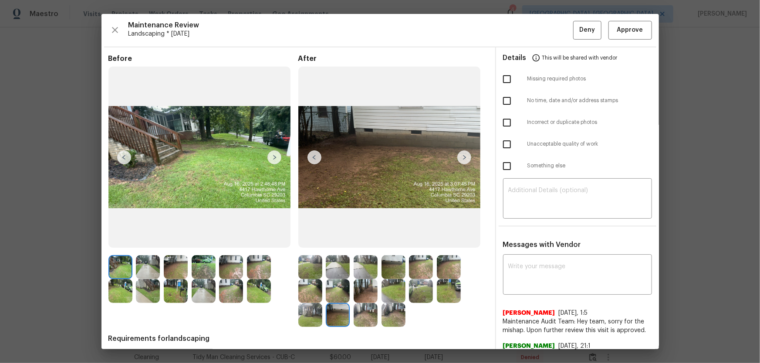
click at [368, 240] on img at bounding box center [365, 315] width 24 height 24
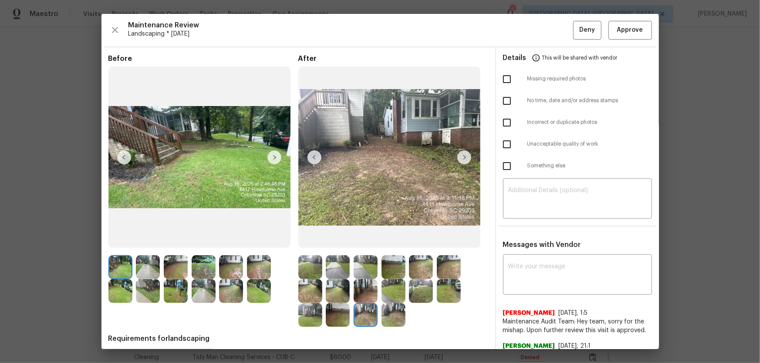
drag, startPoint x: 386, startPoint y: 317, endPoint x: 375, endPoint y: 304, distance: 16.7
click at [386, 240] on img at bounding box center [393, 315] width 24 height 24
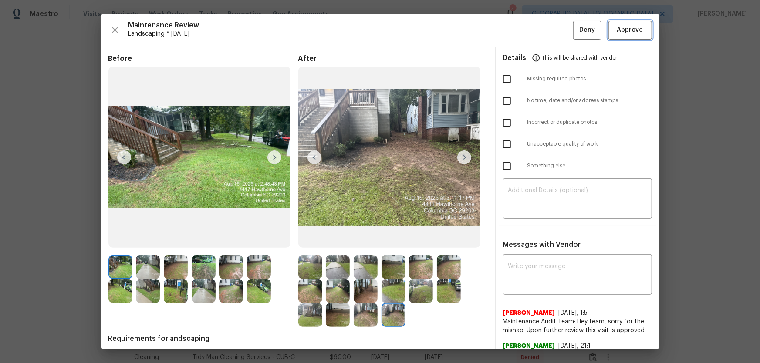
click at [540, 31] on span "Approve" at bounding box center [630, 30] width 26 height 11
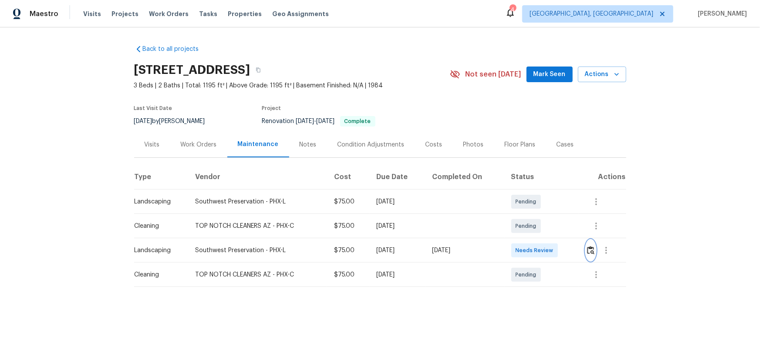
click at [589, 254] on img "button" at bounding box center [590, 250] width 7 height 8
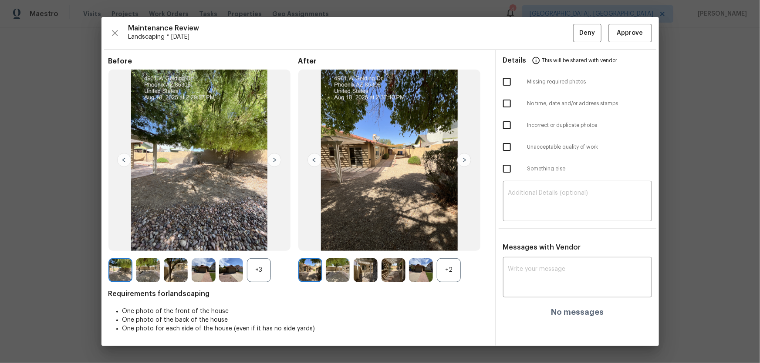
click at [454, 271] on div "+2" at bounding box center [449, 271] width 24 height 24
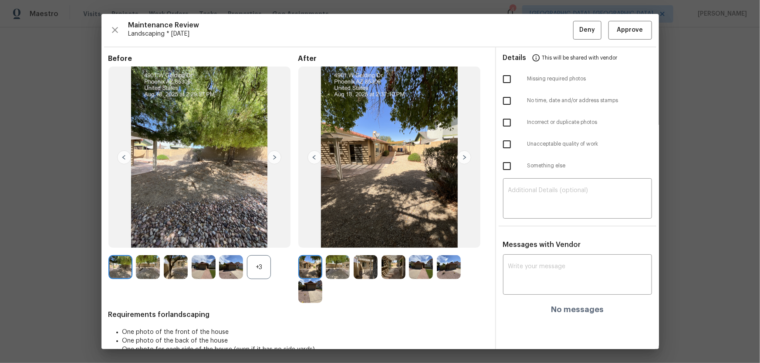
click at [246, 270] on div at bounding box center [233, 267] width 28 height 24
click at [269, 269] on div "+3" at bounding box center [259, 267] width 24 height 24
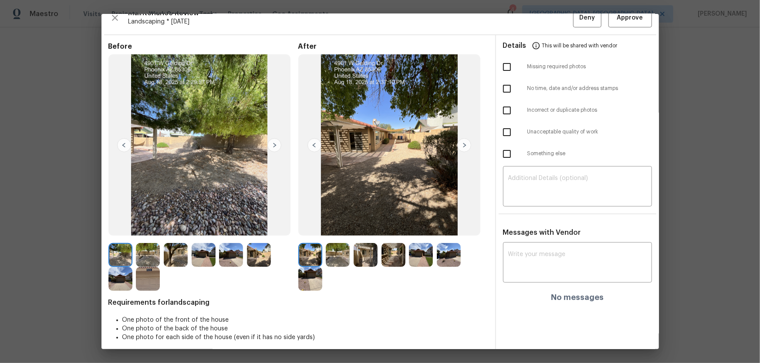
scroll to position [17, 0]
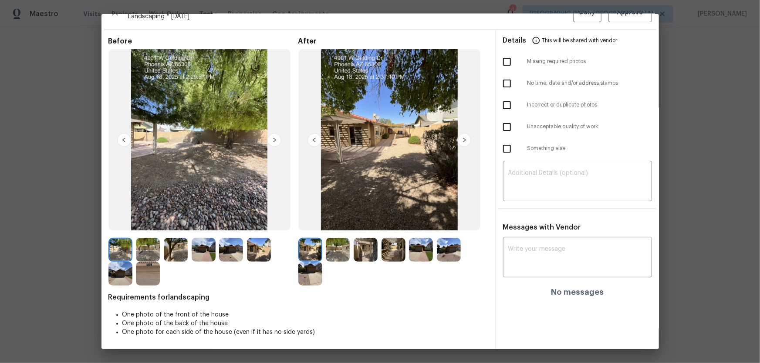
click at [343, 246] on img at bounding box center [338, 250] width 24 height 24
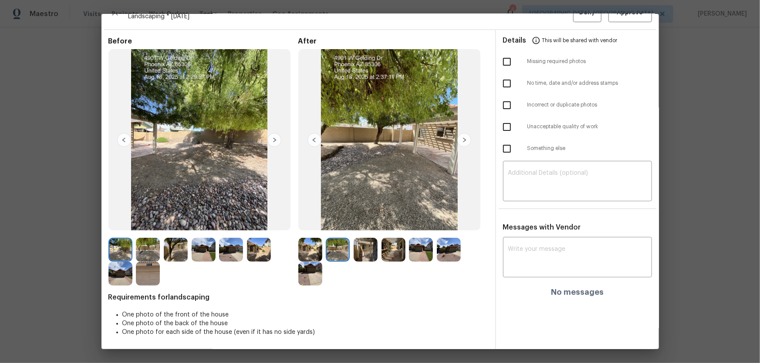
click at [372, 252] on img at bounding box center [365, 250] width 24 height 24
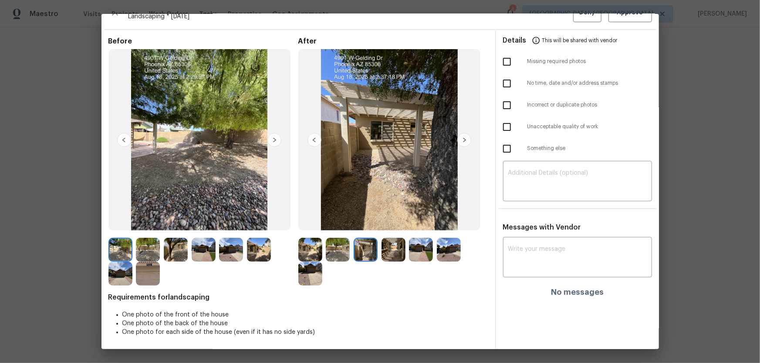
click at [387, 253] on img at bounding box center [393, 250] width 24 height 24
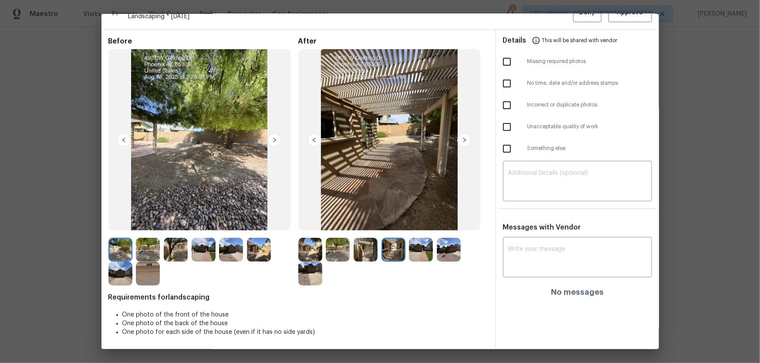
click at [417, 253] on img at bounding box center [421, 250] width 24 height 24
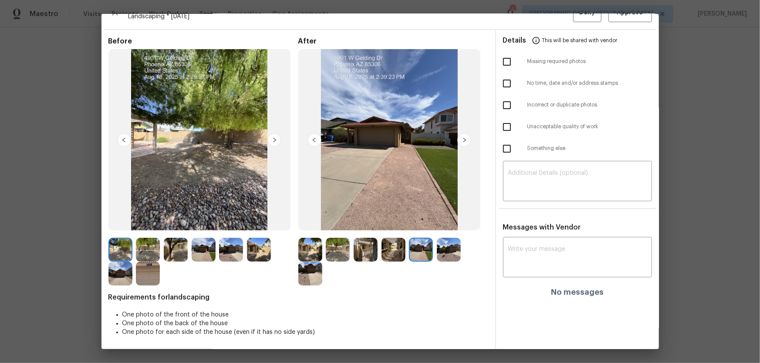
click at [447, 253] on img at bounding box center [449, 250] width 24 height 24
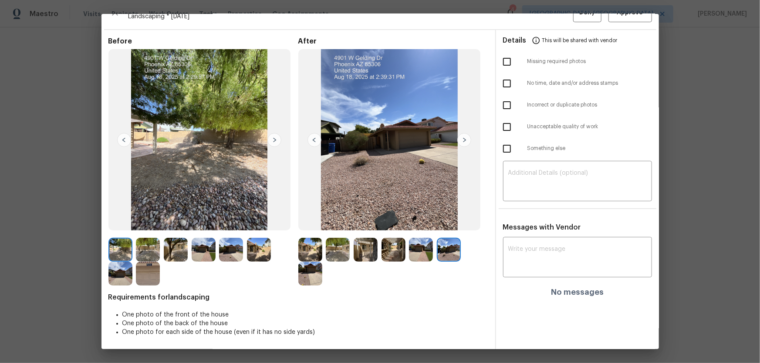
click at [316, 269] on img at bounding box center [310, 274] width 24 height 24
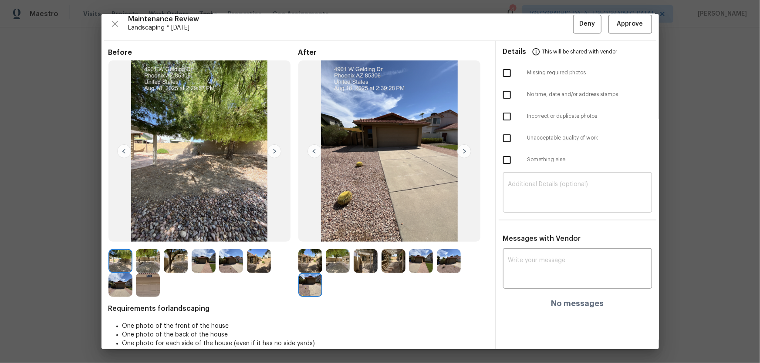
scroll to position [0, 0]
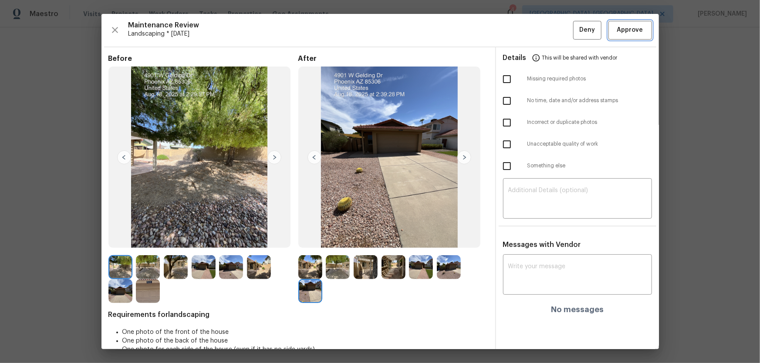
click at [608, 34] on button "Approve" at bounding box center [630, 30] width 44 height 19
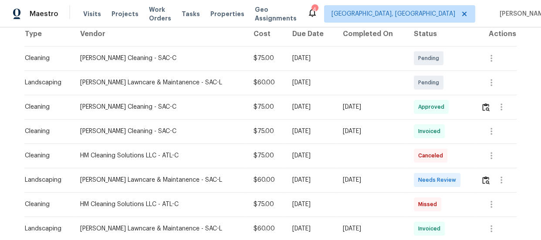
scroll to position [158, 0]
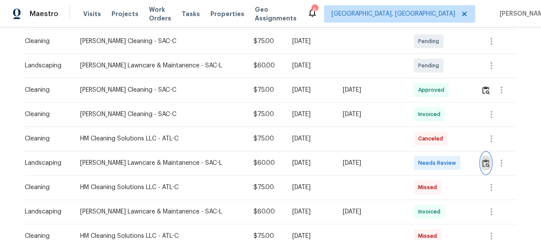
click at [482, 161] on img "button" at bounding box center [485, 163] width 7 height 8
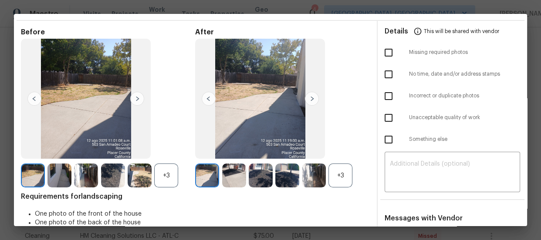
scroll to position [39, 0]
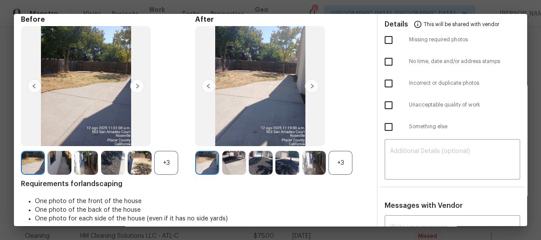
click at [342, 152] on div "+3" at bounding box center [340, 163] width 24 height 24
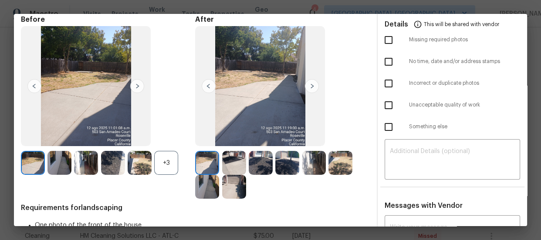
click at [171, 162] on div "+3" at bounding box center [166, 163] width 24 height 24
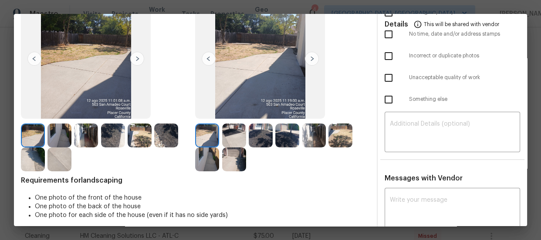
scroll to position [79, 0]
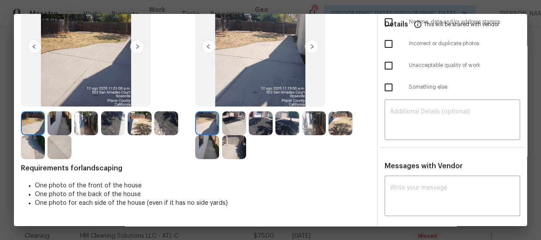
drag, startPoint x: 234, startPoint y: 125, endPoint x: 260, endPoint y: 124, distance: 26.1
click at [234, 125] on img at bounding box center [234, 123] width 24 height 24
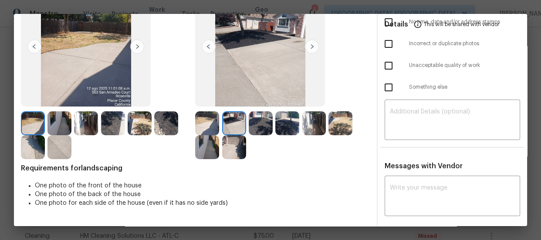
click at [261, 124] on img at bounding box center [261, 123] width 24 height 24
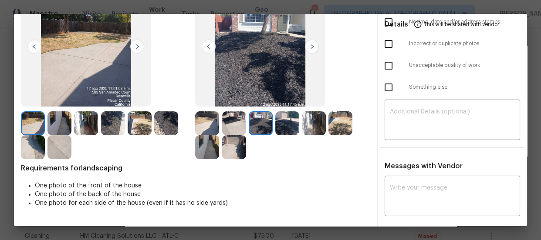
click at [277, 122] on img at bounding box center [287, 123] width 24 height 24
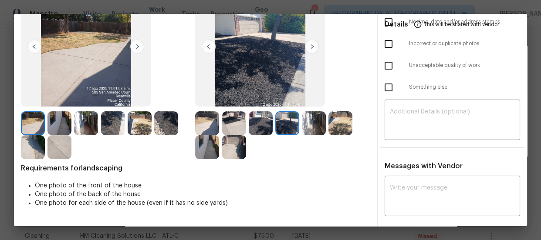
click at [309, 125] on img at bounding box center [314, 123] width 24 height 24
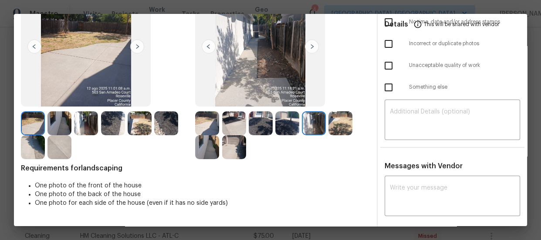
click at [336, 123] on img at bounding box center [340, 123] width 24 height 24
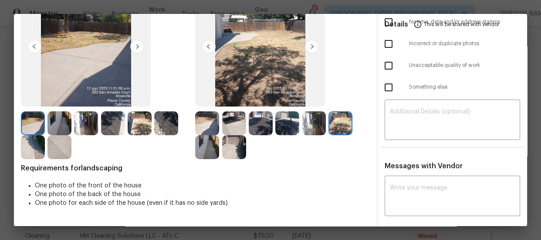
click at [202, 141] on img at bounding box center [207, 147] width 24 height 24
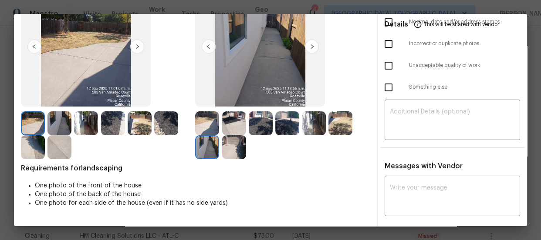
click at [239, 145] on img at bounding box center [234, 147] width 24 height 24
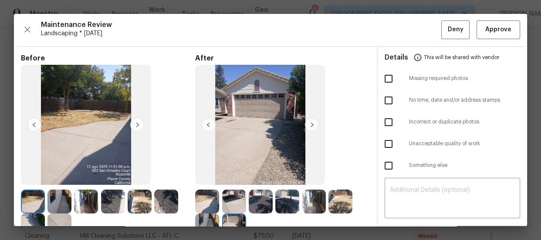
scroll to position [0, 0]
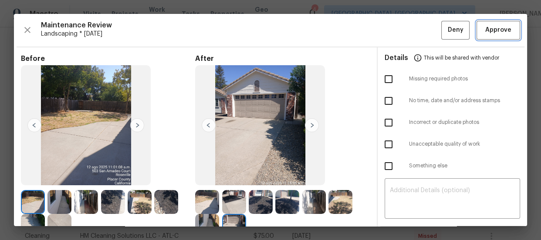
click at [505, 34] on span "Approve" at bounding box center [498, 30] width 30 height 11
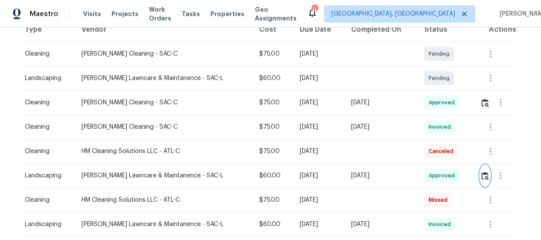
scroll to position [158, 0]
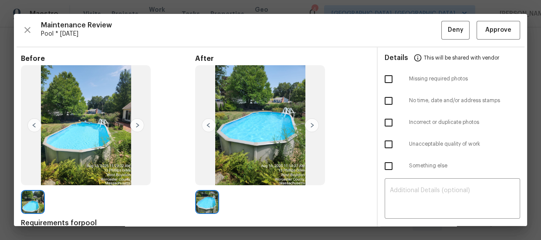
scroll to position [237, 0]
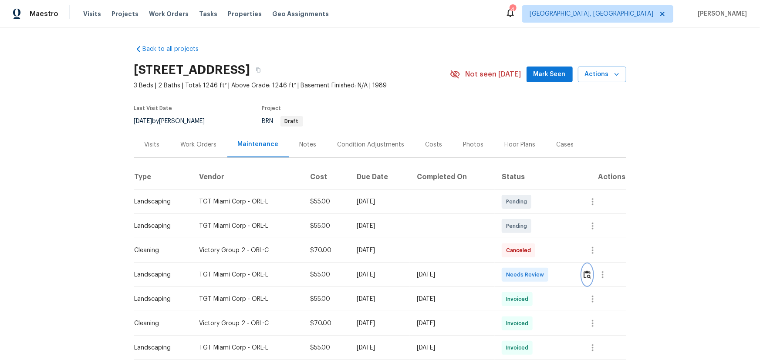
click at [379, 158] on button "button" at bounding box center [587, 275] width 10 height 21
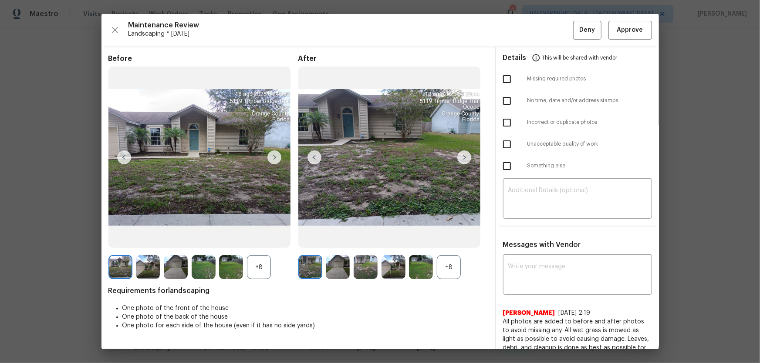
click at [379, 158] on div "+8" at bounding box center [449, 267] width 24 height 24
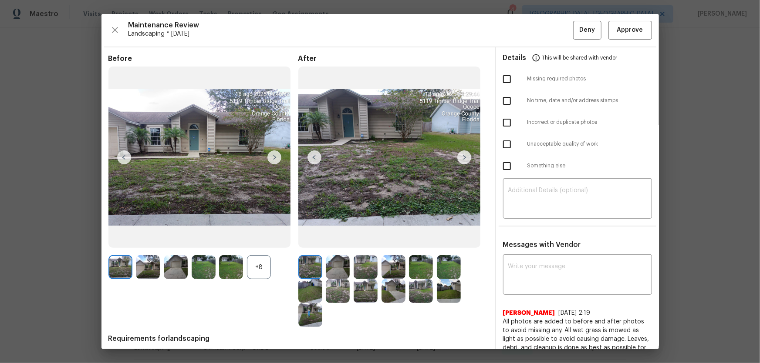
click at [256, 158] on div "+8" at bounding box center [259, 267] width 24 height 24
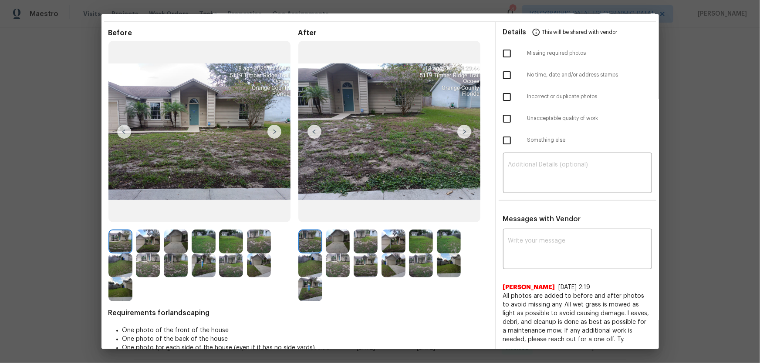
scroll to position [39, 0]
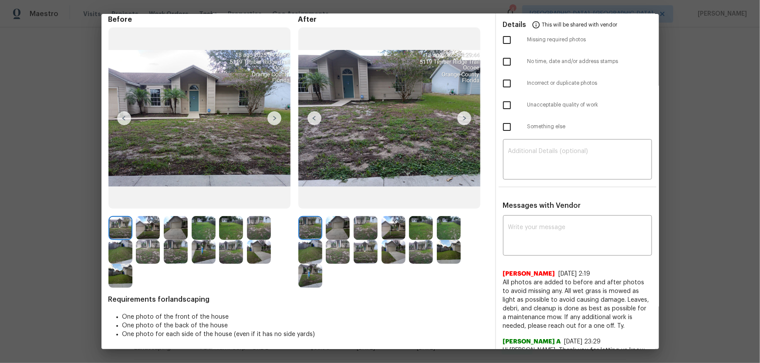
click at [333, 158] on img at bounding box center [338, 228] width 24 height 24
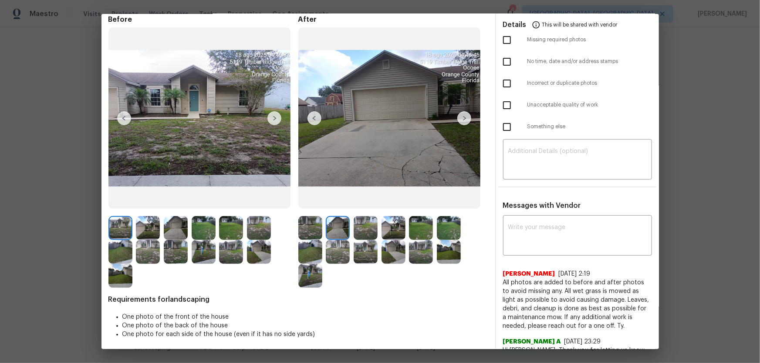
click at [365, 158] on img at bounding box center [365, 228] width 24 height 24
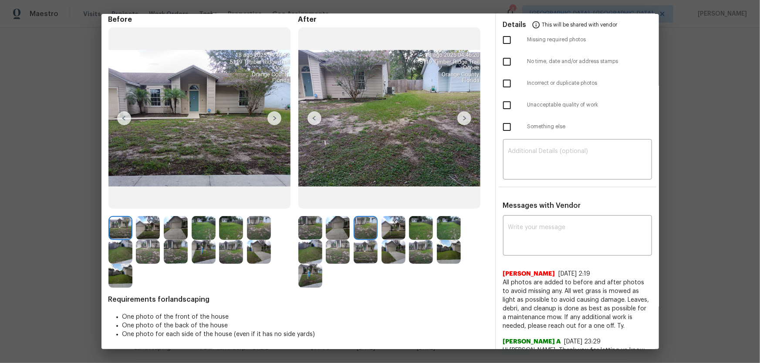
click at [379, 158] on img at bounding box center [393, 228] width 24 height 24
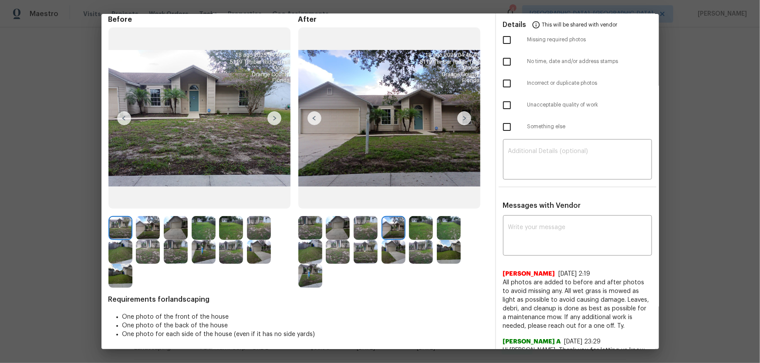
click at [379, 158] on img at bounding box center [421, 228] width 24 height 24
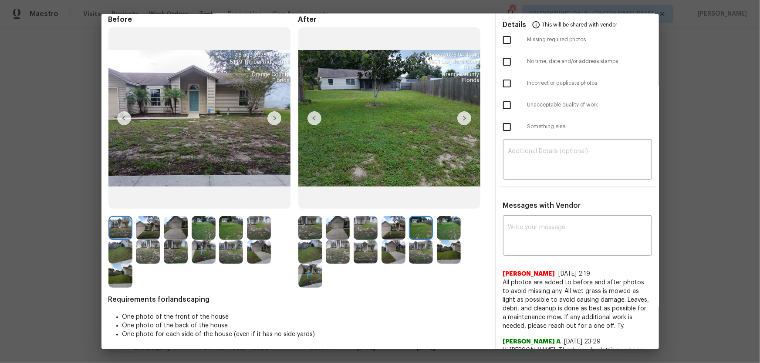
click at [379, 158] on img at bounding box center [449, 228] width 24 height 24
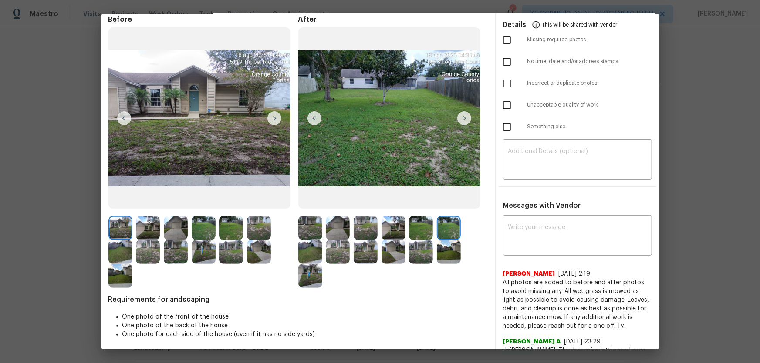
click at [322, 158] on div at bounding box center [312, 252] width 28 height 24
click at [316, 158] on img at bounding box center [310, 252] width 24 height 24
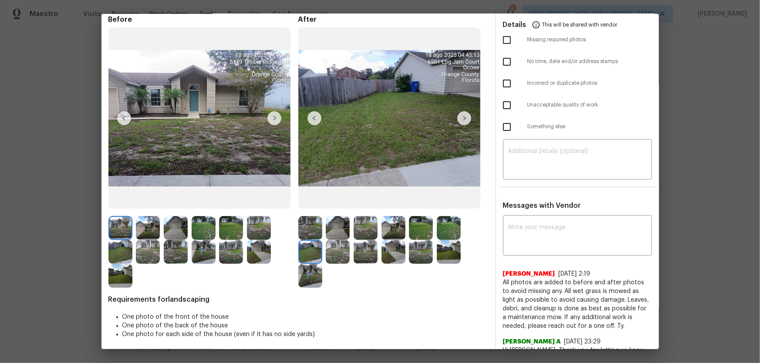
click at [341, 158] on img at bounding box center [338, 252] width 24 height 24
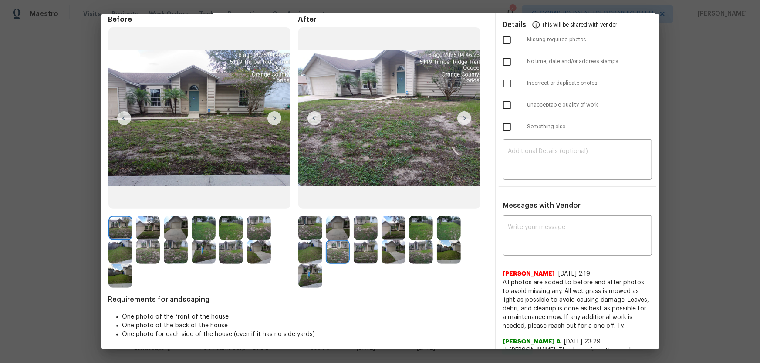
click at [360, 158] on img at bounding box center [365, 252] width 24 height 24
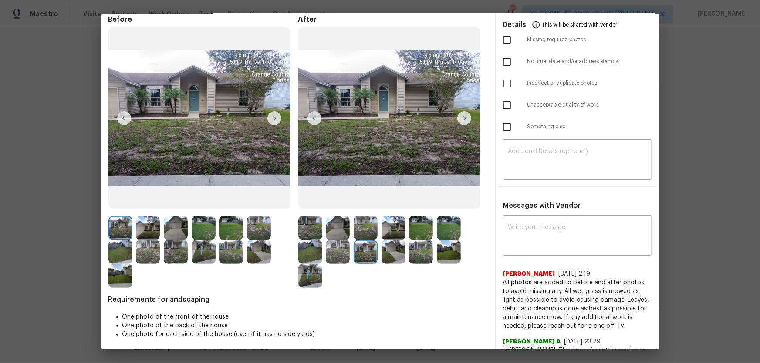
click at [379, 158] on img at bounding box center [393, 252] width 24 height 24
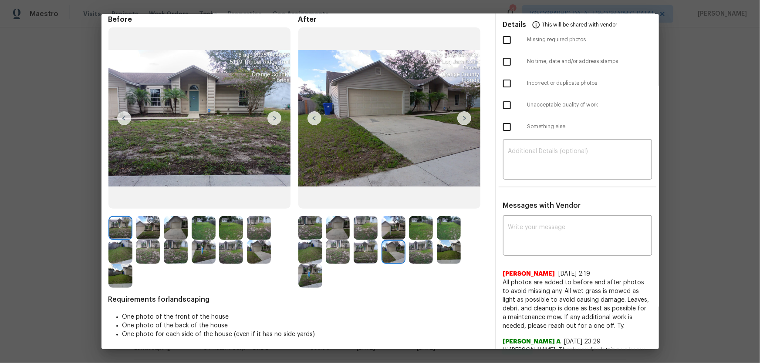
click at [379, 158] on img at bounding box center [421, 252] width 24 height 24
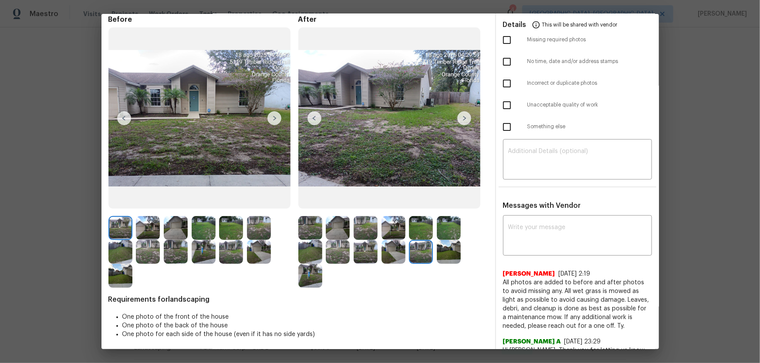
click at [379, 158] on img at bounding box center [449, 252] width 24 height 24
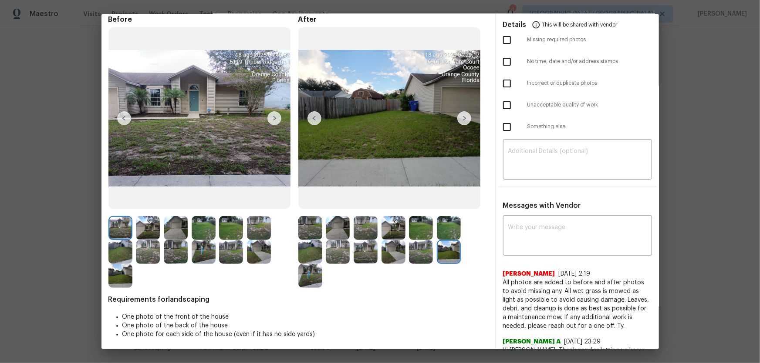
click at [313, 158] on img at bounding box center [310, 276] width 24 height 24
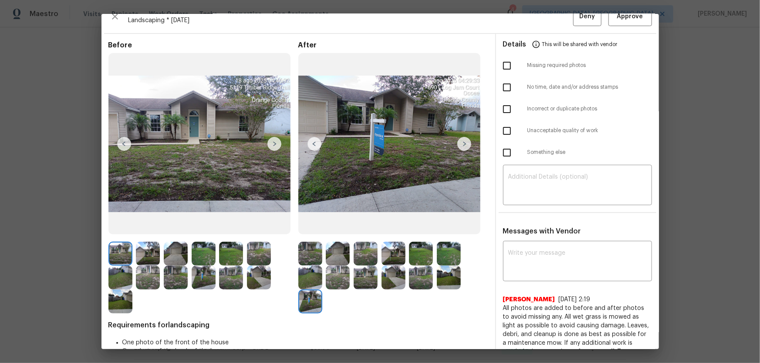
scroll to position [0, 0]
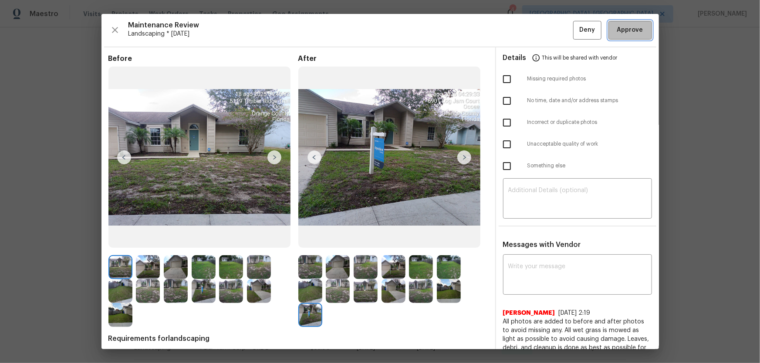
click at [379, 30] on span "Approve" at bounding box center [630, 30] width 26 height 11
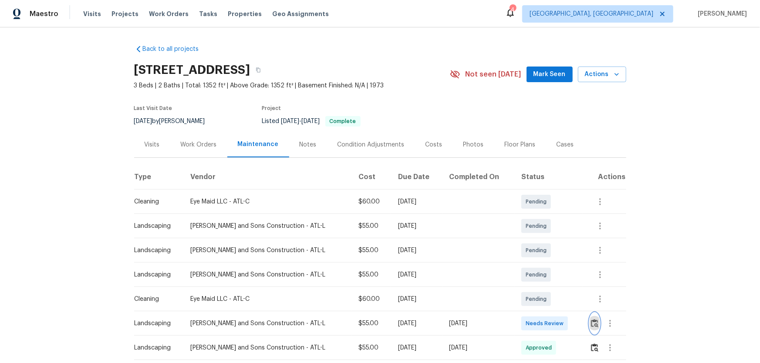
click at [540, 240] on img "button" at bounding box center [594, 323] width 7 height 8
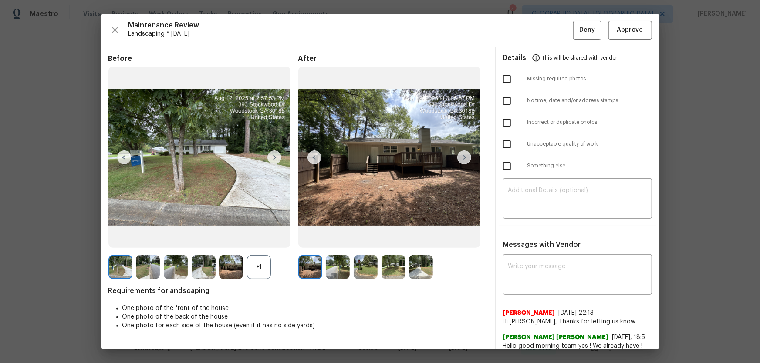
click at [261, 240] on div "+1" at bounding box center [259, 267] width 24 height 24
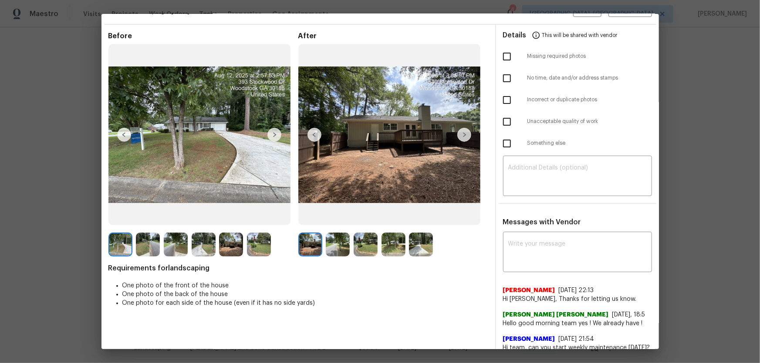
scroll to position [40, 0]
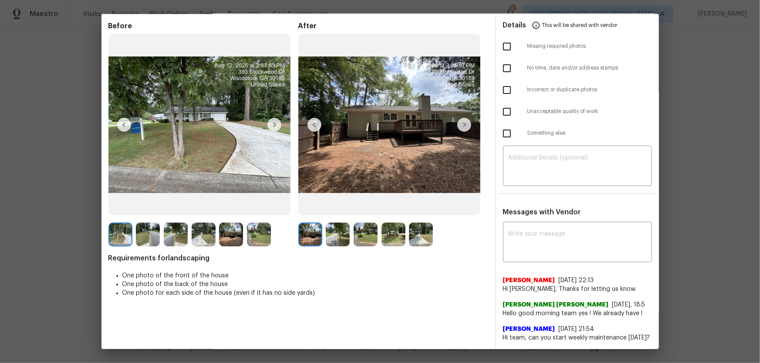
click at [335, 225] on img at bounding box center [338, 235] width 24 height 24
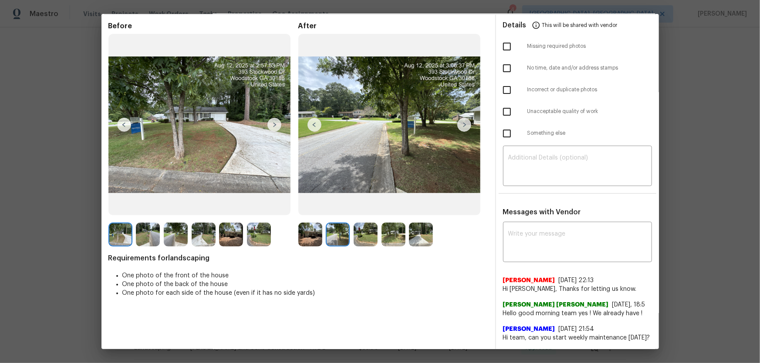
click at [370, 225] on img at bounding box center [365, 235] width 24 height 24
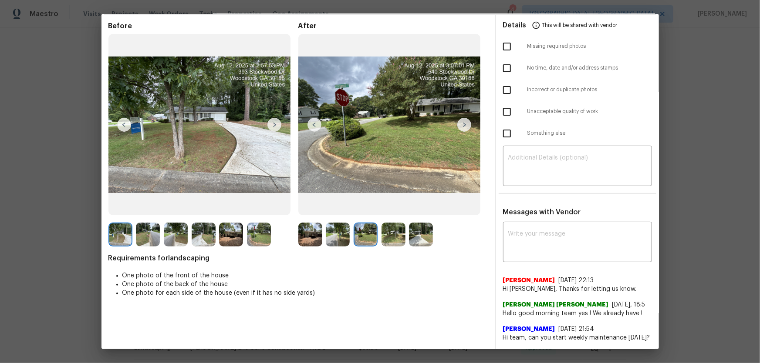
click at [400, 235] on img at bounding box center [393, 235] width 24 height 24
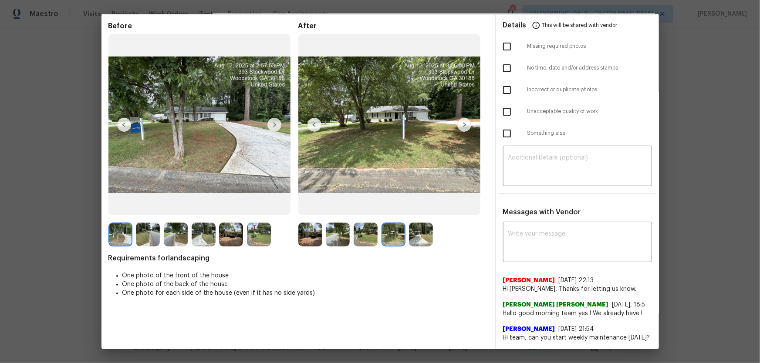
click at [426, 234] on img at bounding box center [421, 235] width 24 height 24
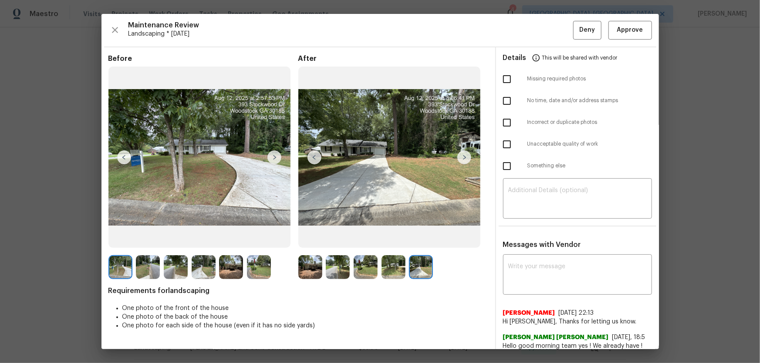
scroll to position [0, 0]
click at [540, 29] on span "Approve" at bounding box center [630, 30] width 26 height 11
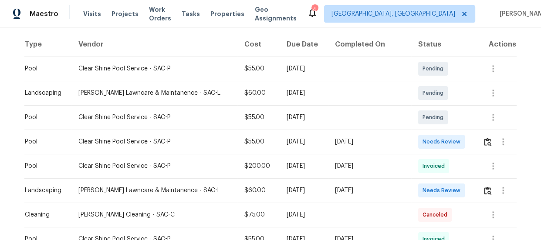
scroll to position [158, 0]
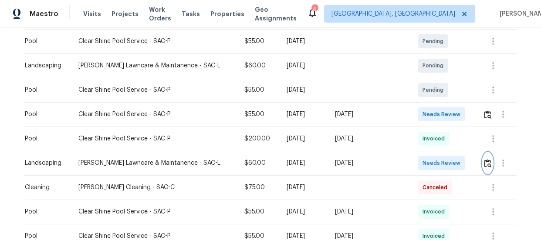
click at [485, 161] on img "button" at bounding box center [487, 163] width 7 height 8
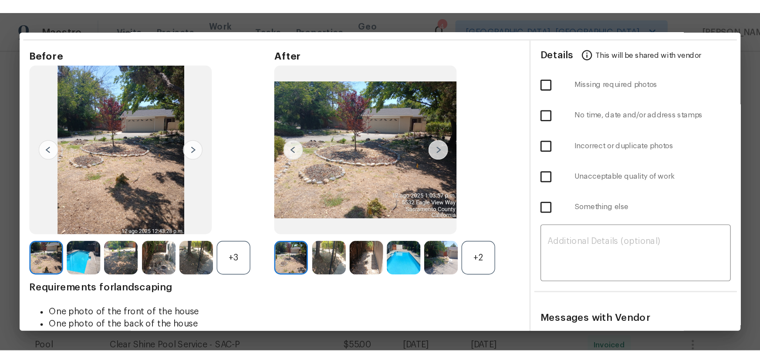
scroll to position [79, 0]
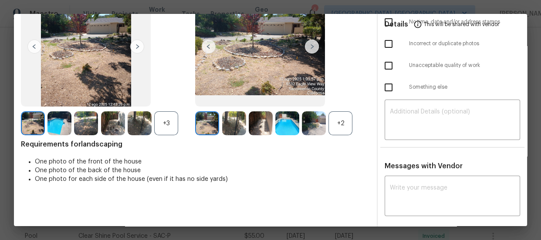
click at [346, 121] on div "+2" at bounding box center [340, 123] width 24 height 24
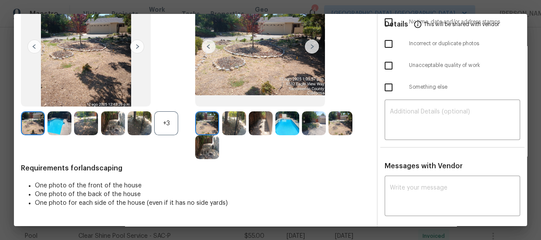
click at [168, 117] on div "+3" at bounding box center [166, 123] width 24 height 24
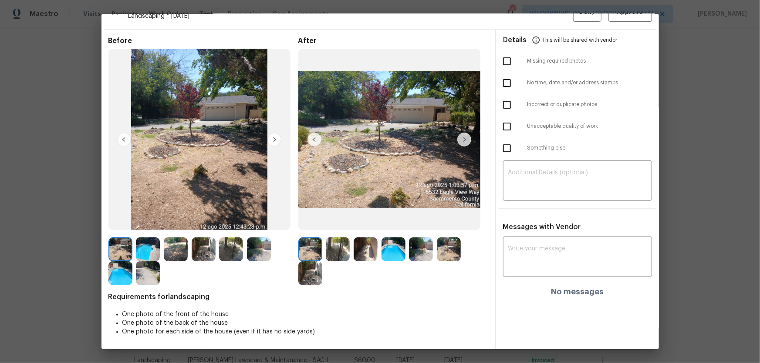
scroll to position [17, 0]
click at [338, 240] on img at bounding box center [338, 250] width 24 height 24
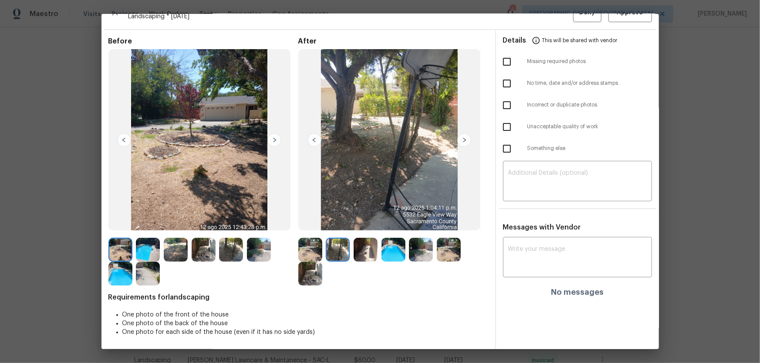
click at [366, 240] on img at bounding box center [365, 250] width 24 height 24
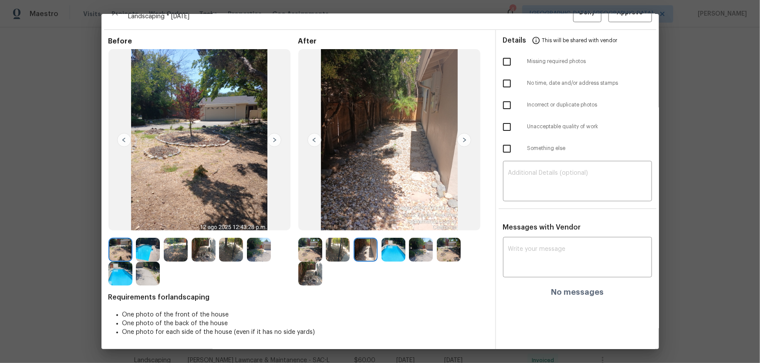
click at [392, 240] on img at bounding box center [393, 250] width 24 height 24
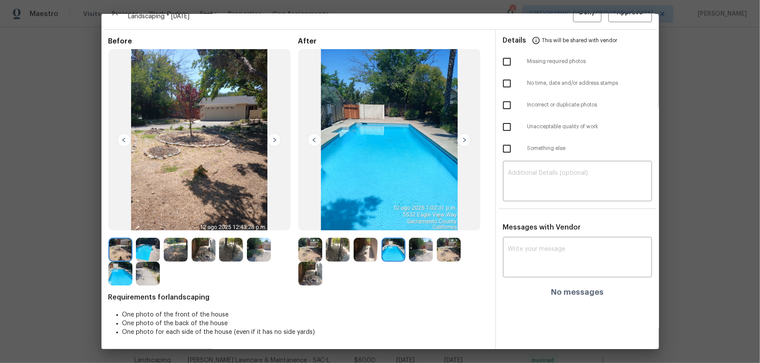
click at [413, 240] on img at bounding box center [421, 250] width 24 height 24
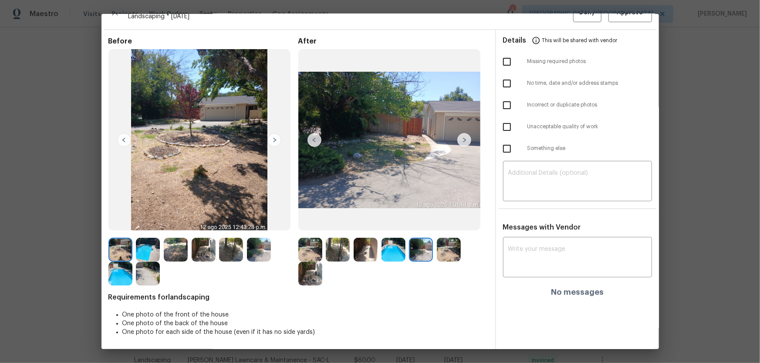
click at [448, 240] on img at bounding box center [449, 250] width 24 height 24
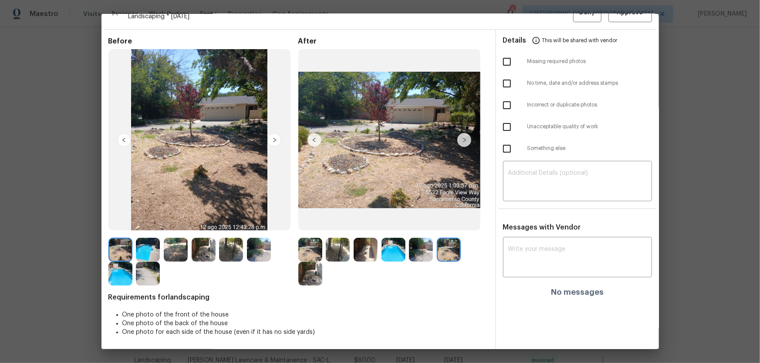
click at [308, 240] on img at bounding box center [310, 274] width 24 height 24
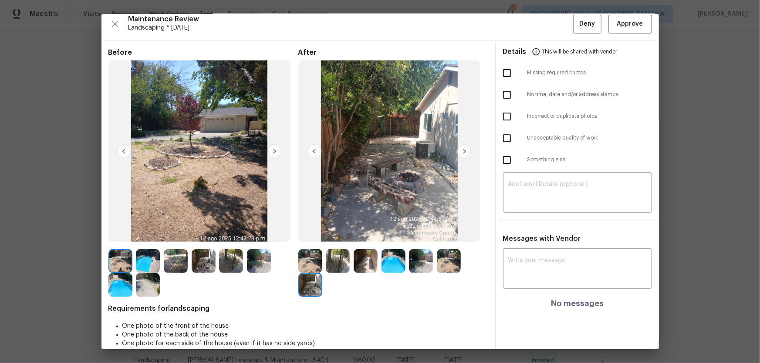
scroll to position [0, 0]
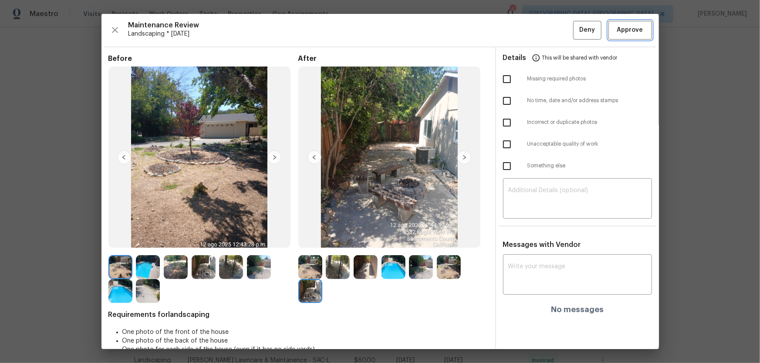
click at [540, 30] on span "Approve" at bounding box center [630, 30] width 26 height 11
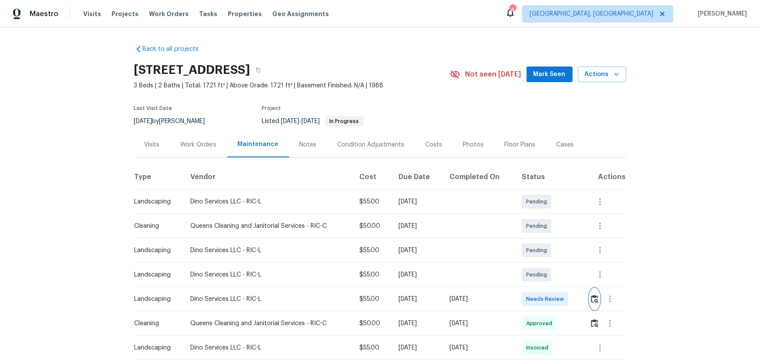
click at [540, 240] on img "button" at bounding box center [594, 299] width 7 height 8
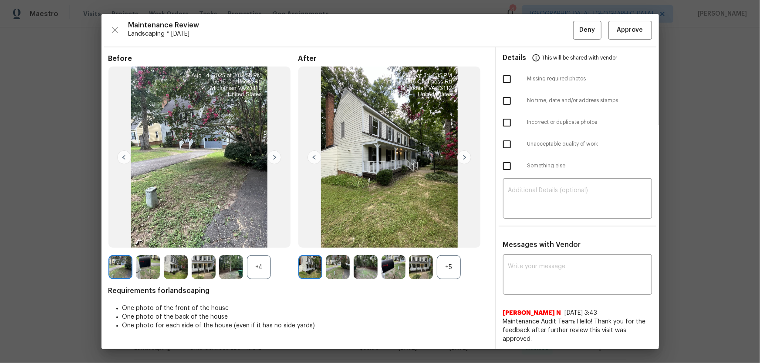
click at [448, 240] on div "+5" at bounding box center [449, 267] width 24 height 24
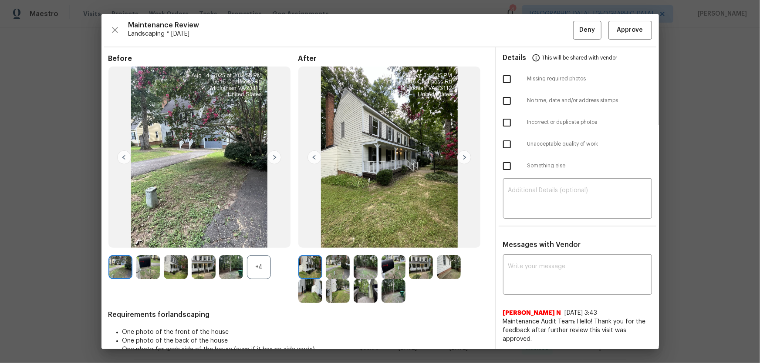
click at [266, 240] on div "+4" at bounding box center [259, 267] width 24 height 24
click at [341, 240] on img at bounding box center [338, 267] width 24 height 24
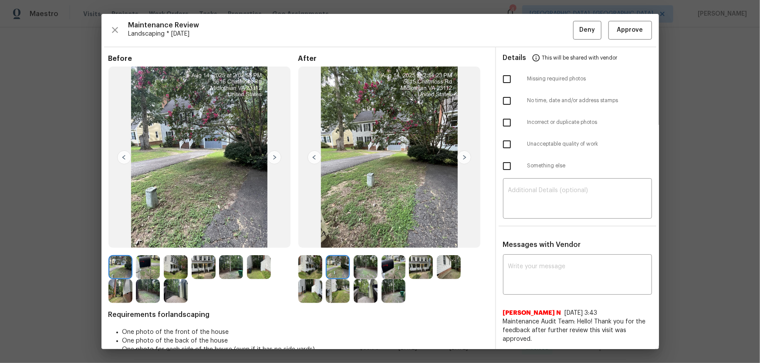
click at [366, 240] on img at bounding box center [365, 267] width 24 height 24
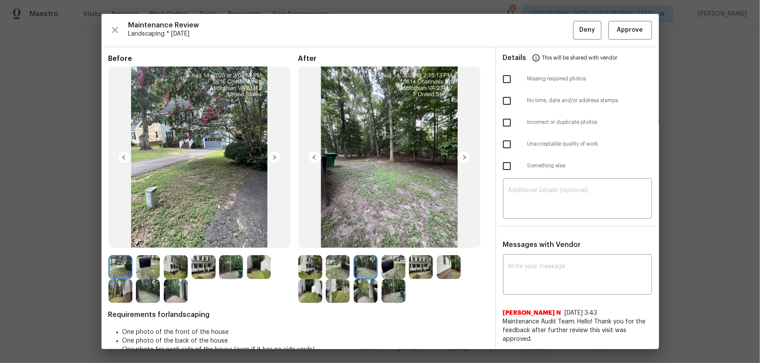
drag, startPoint x: 386, startPoint y: 274, endPoint x: 418, endPoint y: 274, distance: 31.8
click at [386, 240] on img at bounding box center [393, 267] width 24 height 24
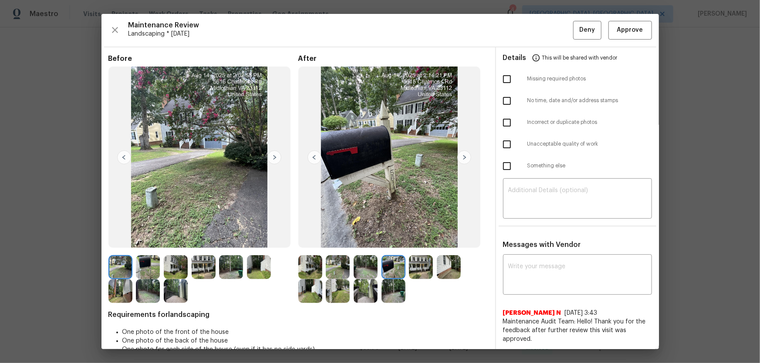
click at [422, 240] on img at bounding box center [421, 267] width 24 height 24
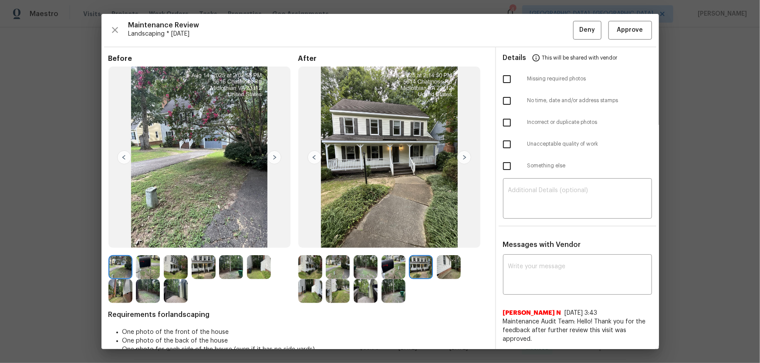
click at [447, 240] on img at bounding box center [449, 267] width 24 height 24
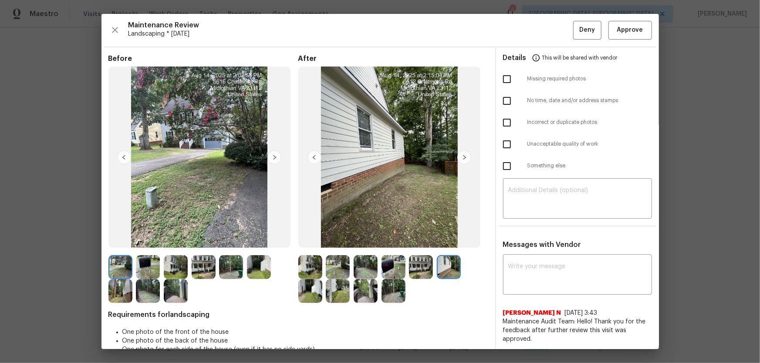
click at [309, 240] on img at bounding box center [310, 291] width 24 height 24
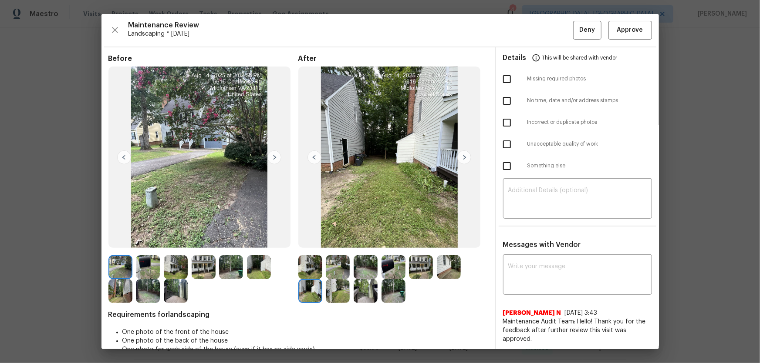
click at [344, 240] on img at bounding box center [338, 291] width 24 height 24
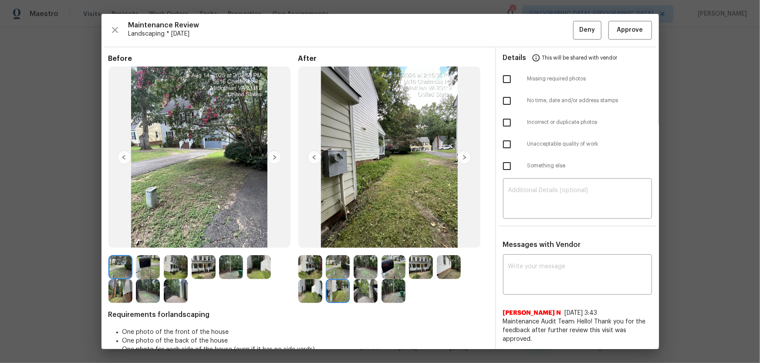
click at [360, 240] on img at bounding box center [365, 291] width 24 height 24
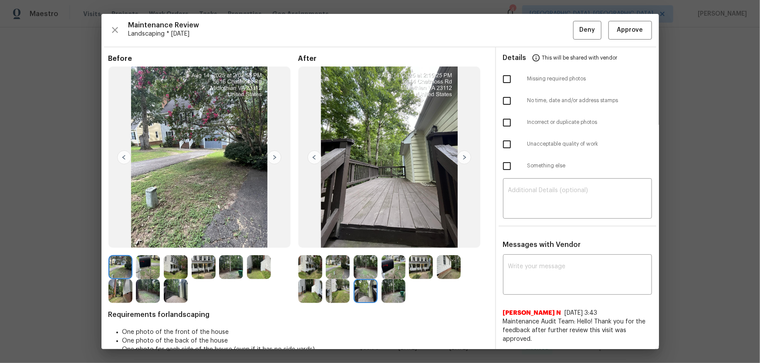
click at [383, 240] on img at bounding box center [393, 291] width 24 height 24
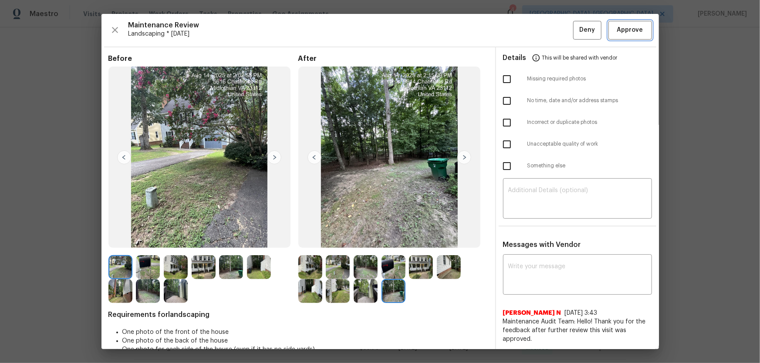
click at [540, 31] on span "Approve" at bounding box center [630, 30] width 30 height 11
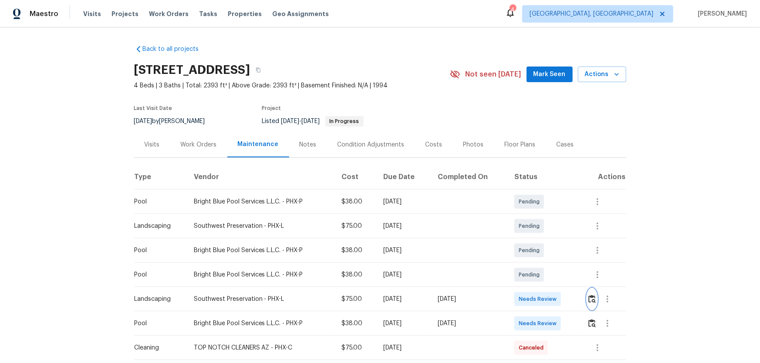
click at [540, 240] on img "button" at bounding box center [591, 299] width 7 height 8
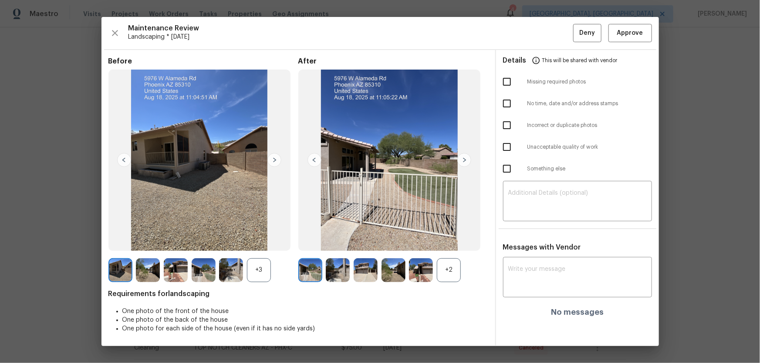
click at [455, 240] on div "+2" at bounding box center [449, 271] width 24 height 24
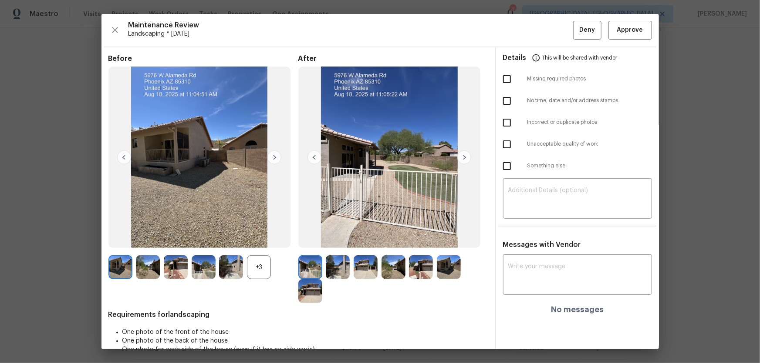
click at [261, 240] on div "+3" at bounding box center [259, 267] width 24 height 24
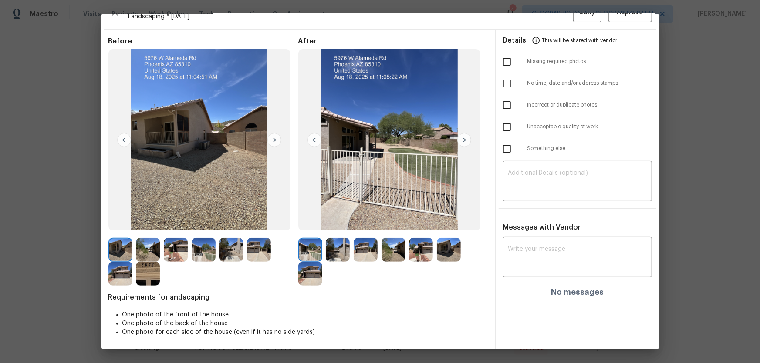
click at [336, 240] on img at bounding box center [338, 250] width 24 height 24
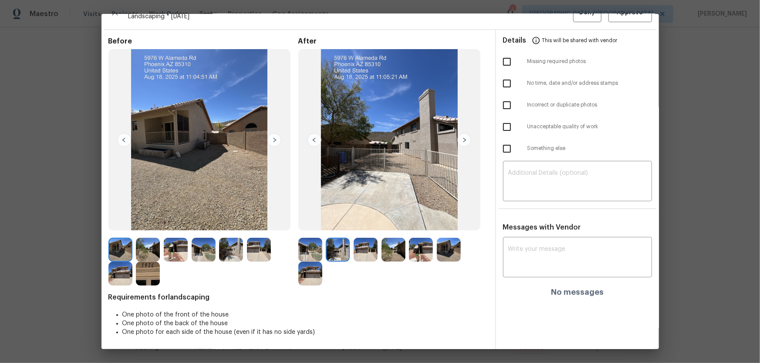
click at [359, 240] on img at bounding box center [365, 250] width 24 height 24
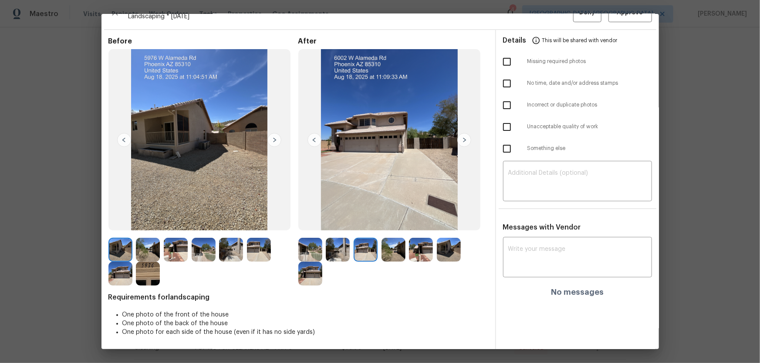
click at [381, 240] on img at bounding box center [393, 250] width 24 height 24
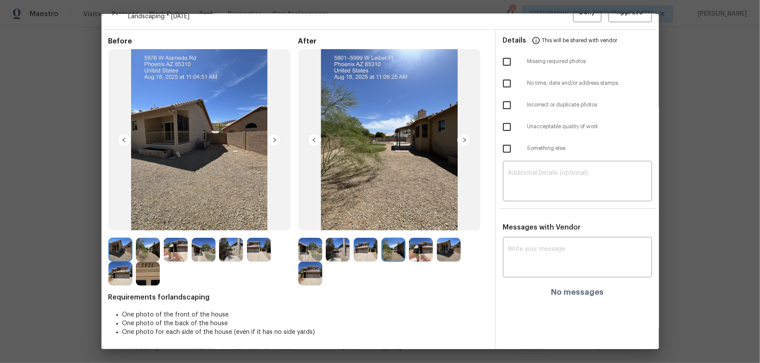
click at [419, 240] on img at bounding box center [421, 250] width 24 height 24
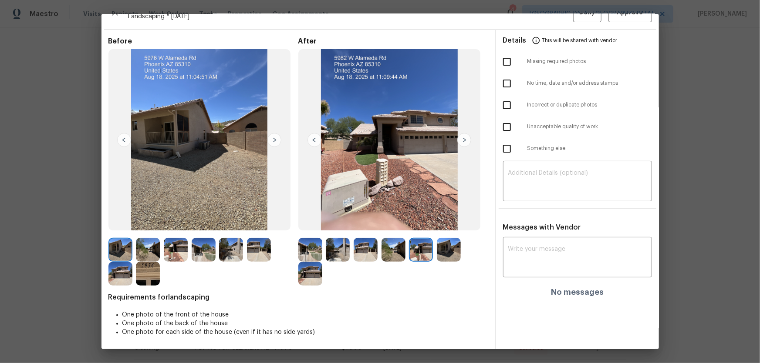
click at [452, 240] on img at bounding box center [449, 250] width 24 height 24
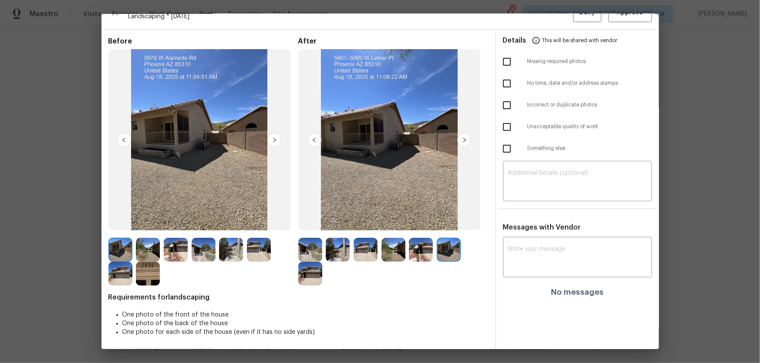
click at [301, 240] on img at bounding box center [310, 274] width 24 height 24
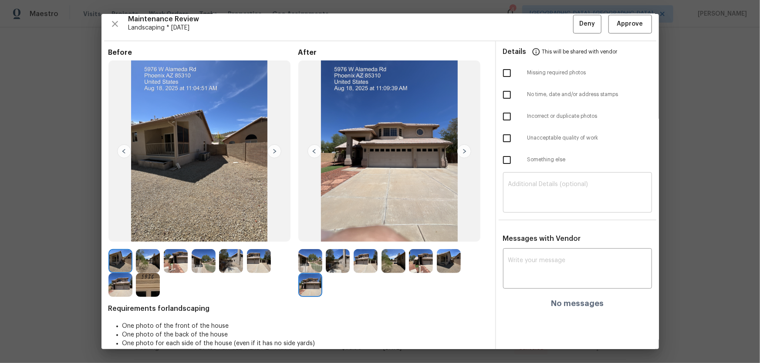
scroll to position [0, 0]
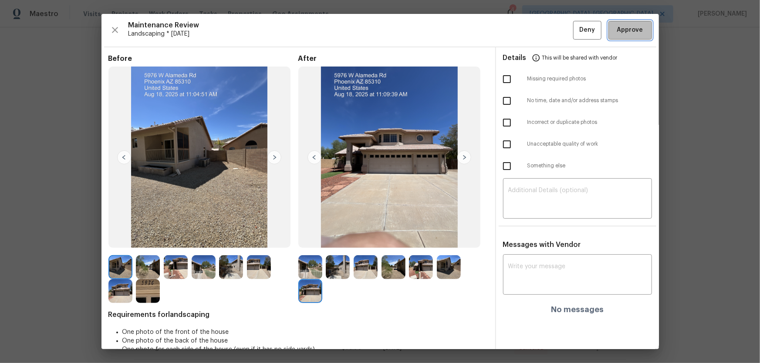
click at [540, 37] on button "Approve" at bounding box center [630, 30] width 44 height 19
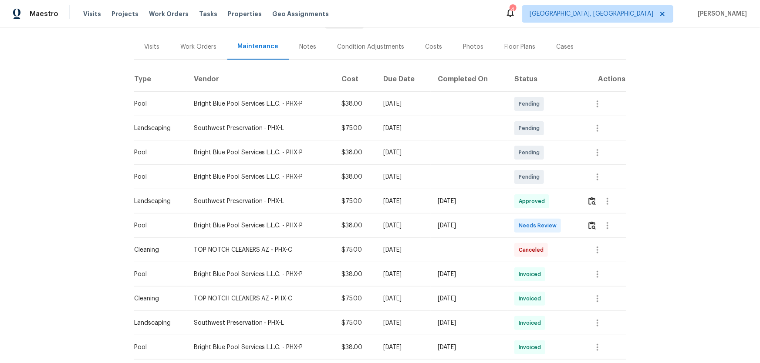
scroll to position [118, 0]
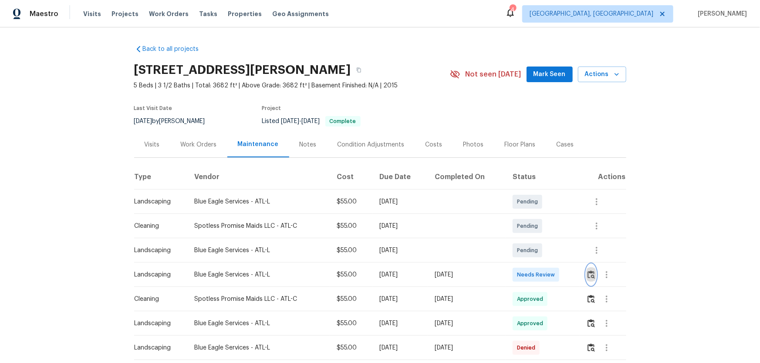
click at [588, 271] on img "button" at bounding box center [590, 275] width 7 height 8
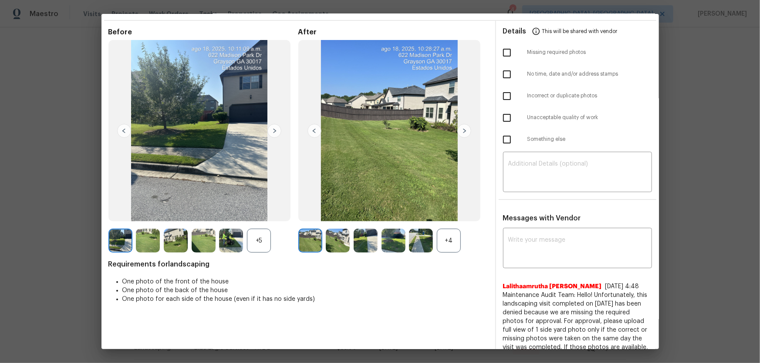
scroll to position [39, 0]
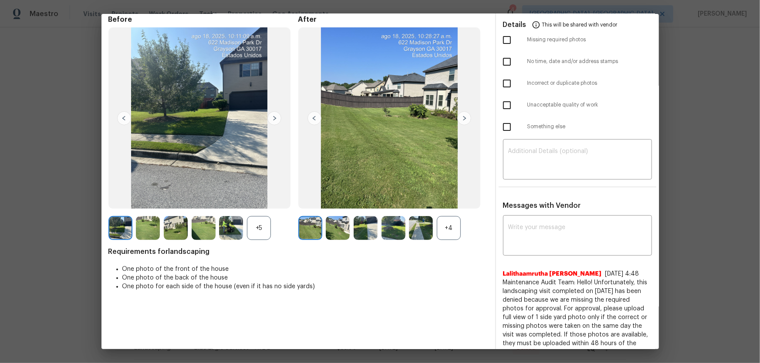
click at [452, 218] on div "+4" at bounding box center [449, 228] width 24 height 24
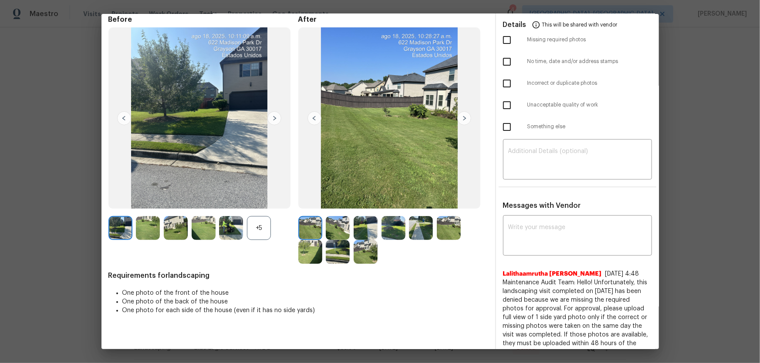
click at [253, 222] on div "+5" at bounding box center [259, 228] width 24 height 24
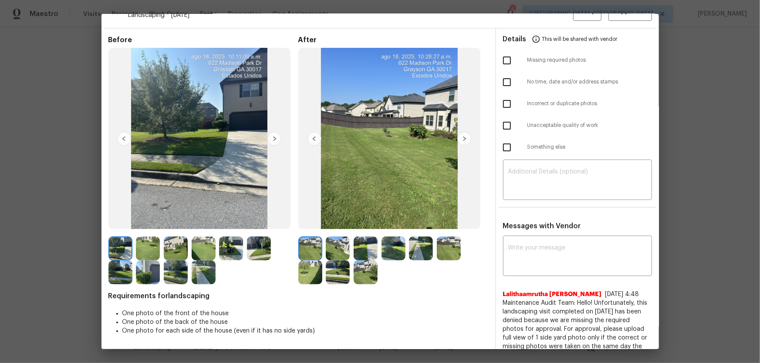
scroll to position [17, 0]
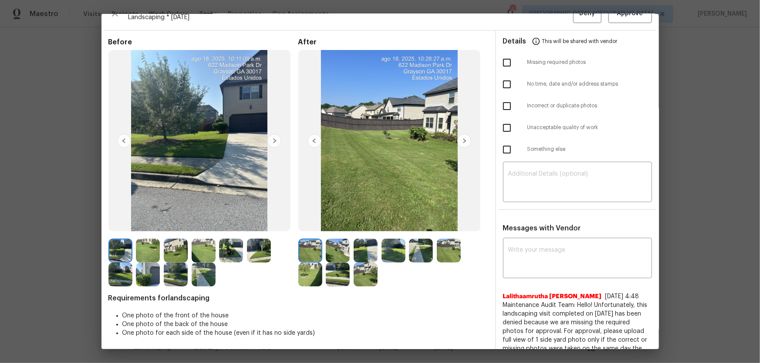
drag, startPoint x: 327, startPoint y: 245, endPoint x: 348, endPoint y: 255, distance: 23.4
click at [328, 245] on img at bounding box center [338, 251] width 24 height 24
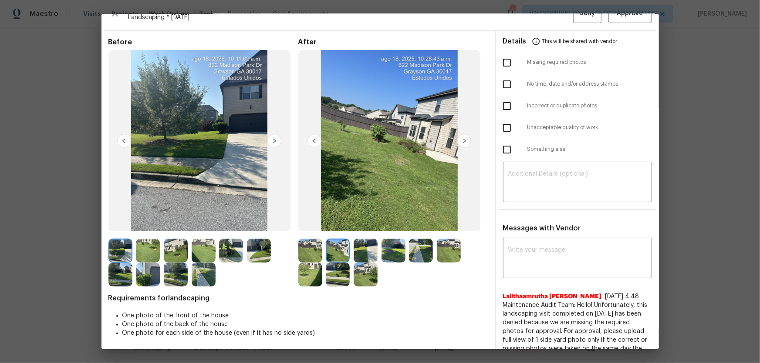
click at [382, 266] on div at bounding box center [393, 263] width 190 height 48
click at [381, 258] on img at bounding box center [393, 251] width 24 height 24
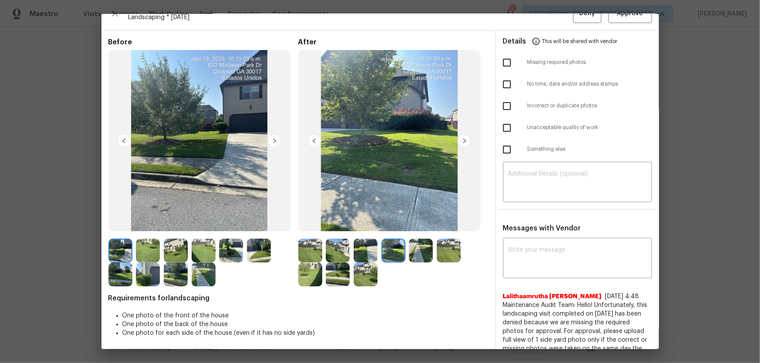
click at [373, 253] on img at bounding box center [365, 251] width 24 height 24
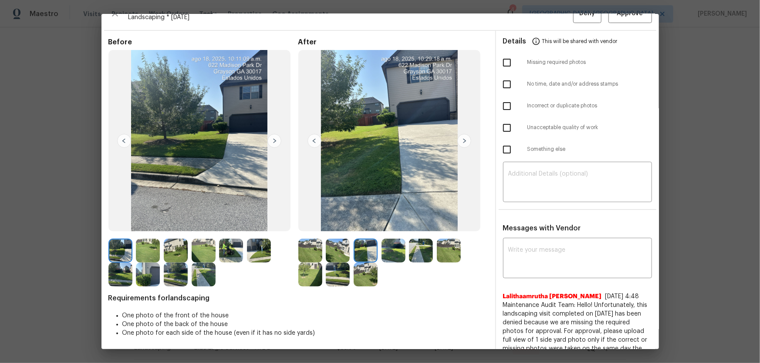
click at [390, 254] on img at bounding box center [393, 251] width 24 height 24
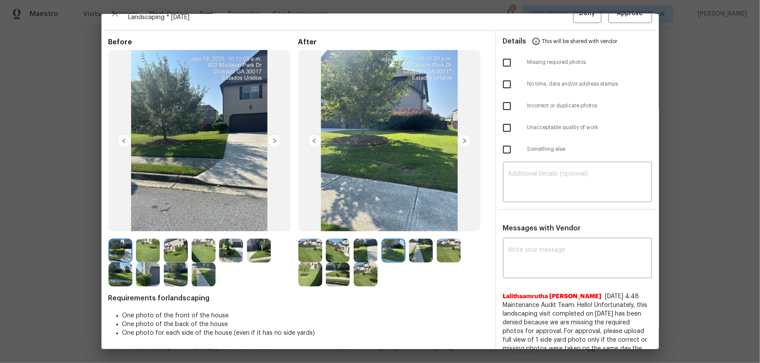
click at [417, 254] on img at bounding box center [421, 251] width 24 height 24
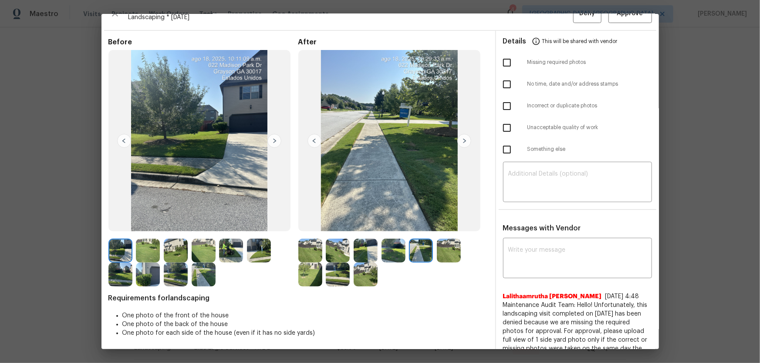
drag, startPoint x: 440, startPoint y: 254, endPoint x: 417, endPoint y: 257, distance: 23.7
click at [440, 254] on img at bounding box center [449, 251] width 24 height 24
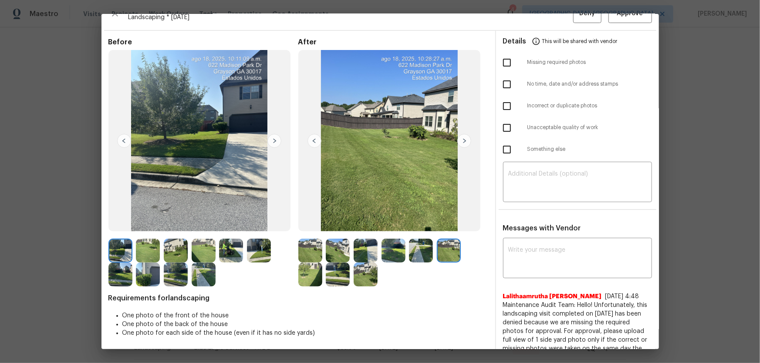
click at [304, 273] on img at bounding box center [310, 275] width 24 height 24
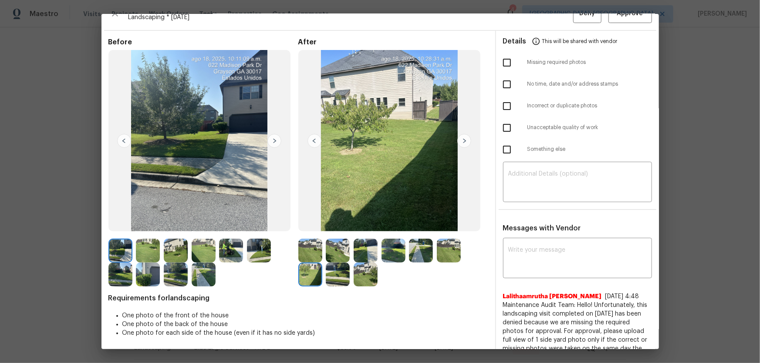
click at [337, 278] on img at bounding box center [338, 275] width 24 height 24
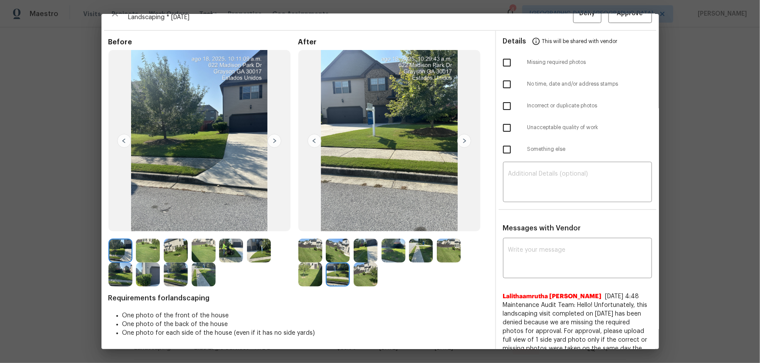
click at [359, 278] on img at bounding box center [365, 275] width 24 height 24
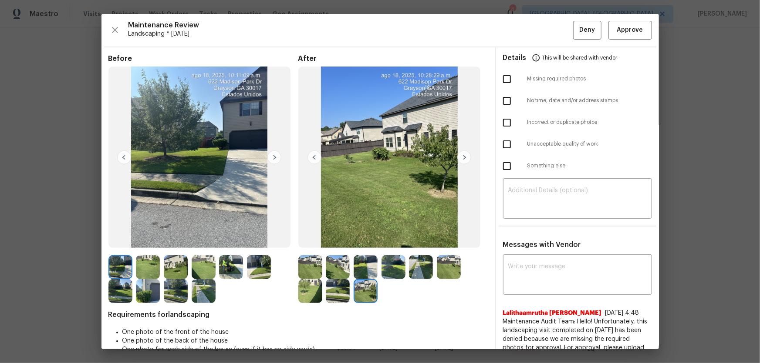
scroll to position [0, 0]
click at [619, 34] on span "Approve" at bounding box center [630, 30] width 26 height 11
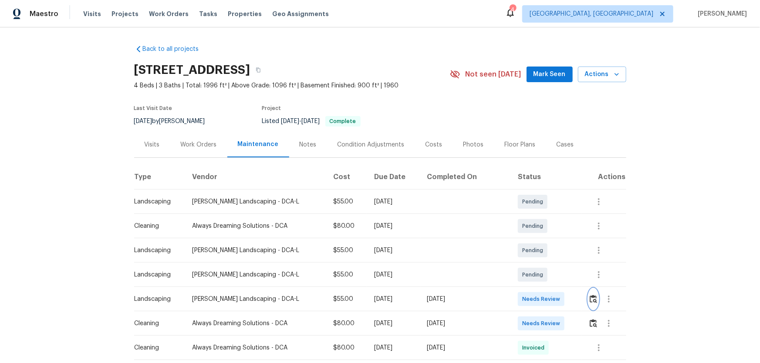
click at [592, 303] on button "button" at bounding box center [593, 299] width 10 height 21
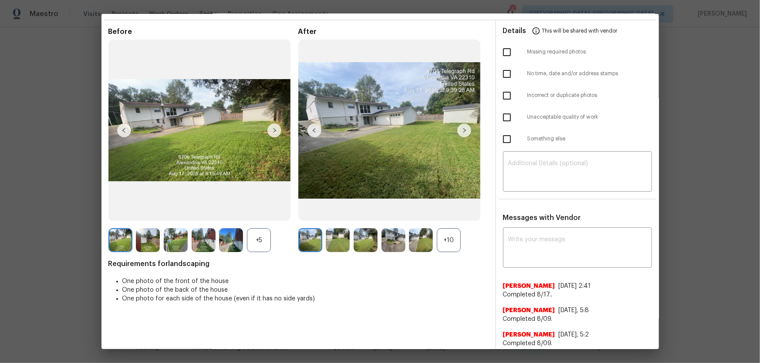
scroll to position [39, 0]
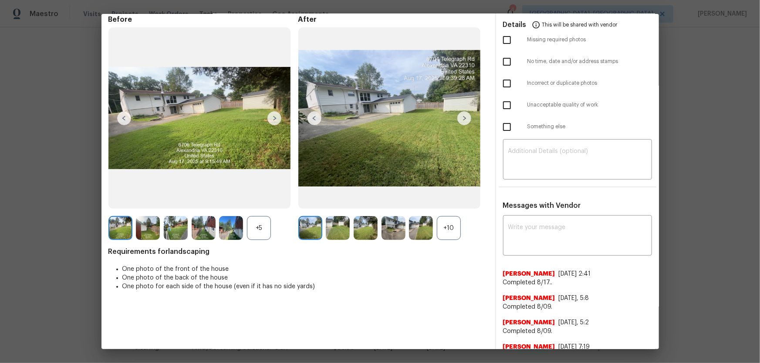
click at [447, 235] on div "+10" at bounding box center [449, 228] width 24 height 24
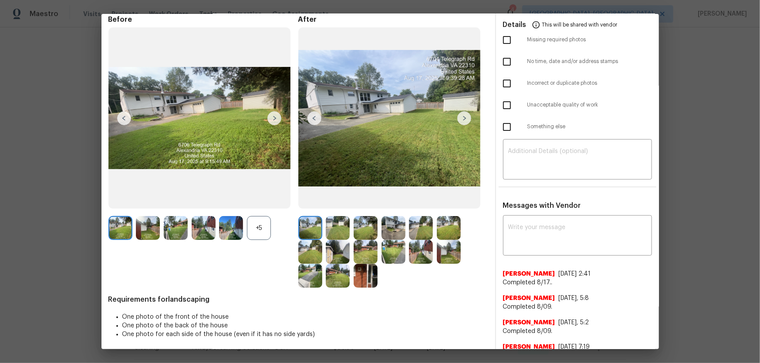
click at [256, 230] on div "+5" at bounding box center [259, 228] width 24 height 24
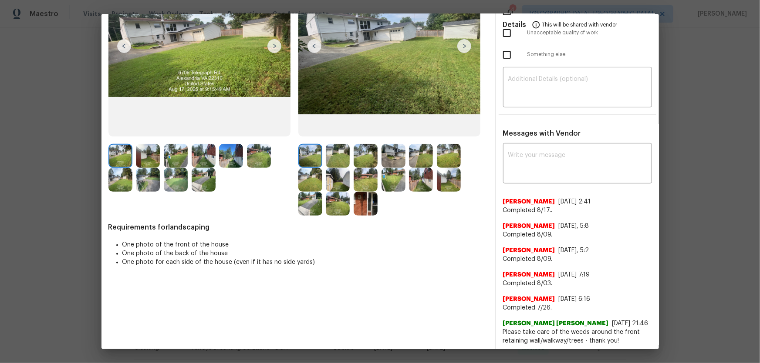
scroll to position [118, 0]
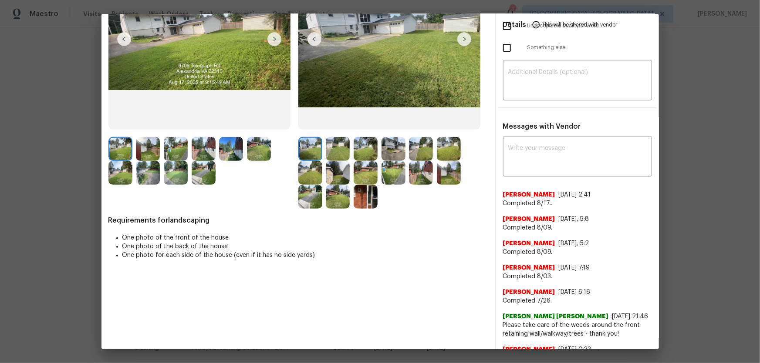
click at [330, 151] on img at bounding box center [338, 149] width 24 height 24
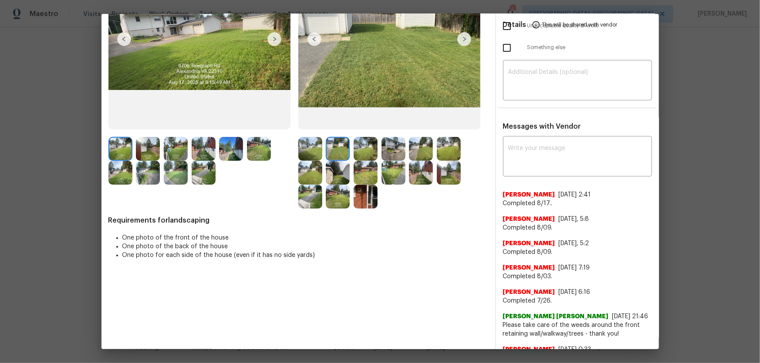
click at [362, 151] on img at bounding box center [365, 149] width 24 height 24
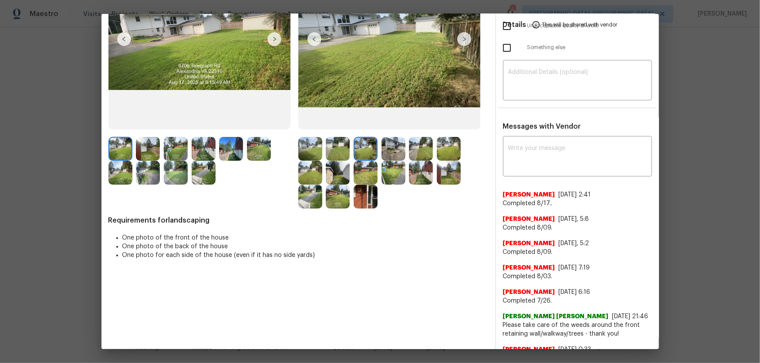
click at [392, 149] on img at bounding box center [393, 149] width 24 height 24
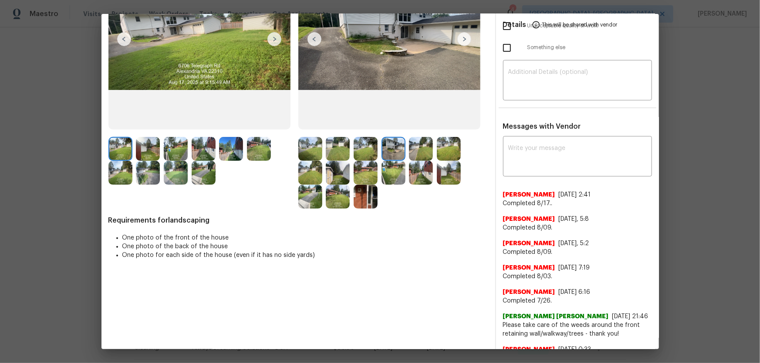
click at [410, 149] on img at bounding box center [421, 149] width 24 height 24
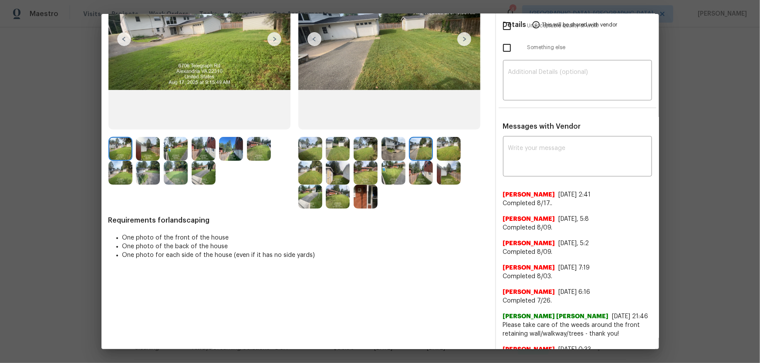
click at [443, 148] on img at bounding box center [449, 149] width 24 height 24
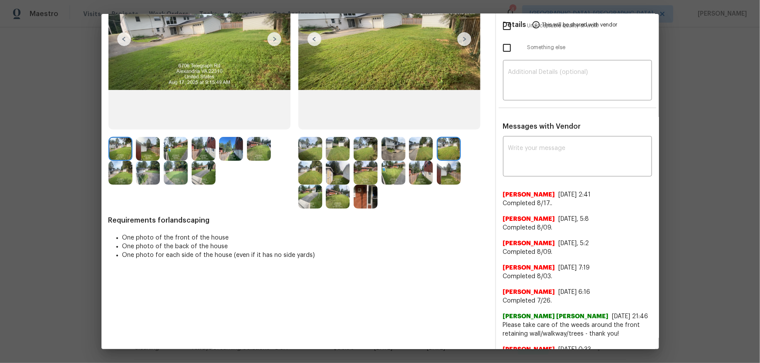
click at [301, 174] on img at bounding box center [310, 173] width 24 height 24
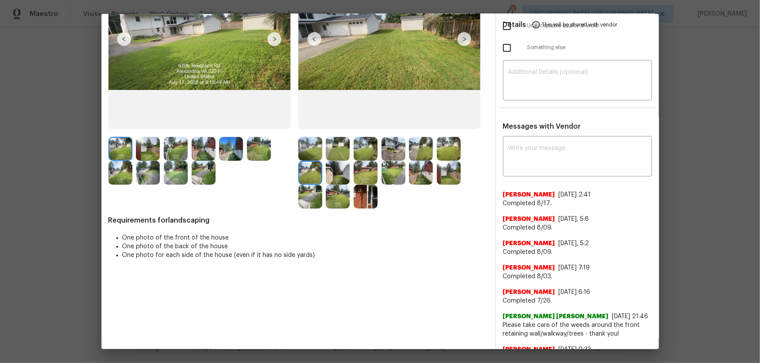
click at [326, 174] on img at bounding box center [338, 173] width 24 height 24
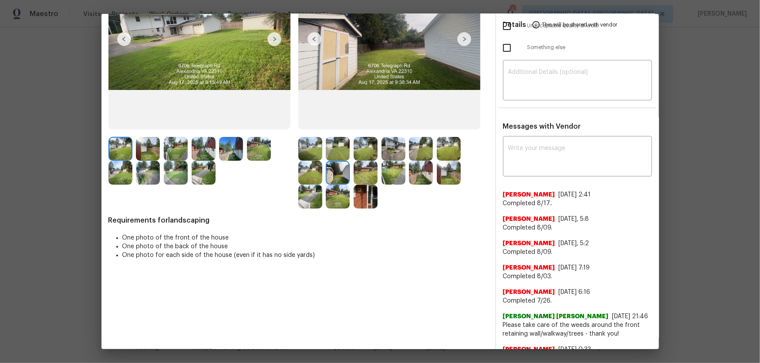
click at [364, 172] on img at bounding box center [365, 173] width 24 height 24
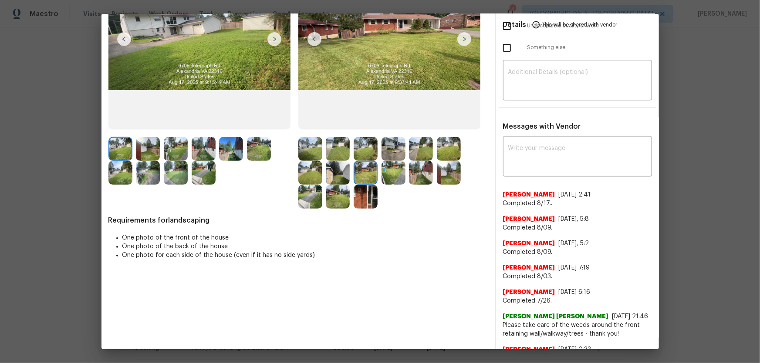
click at [389, 172] on img at bounding box center [393, 173] width 24 height 24
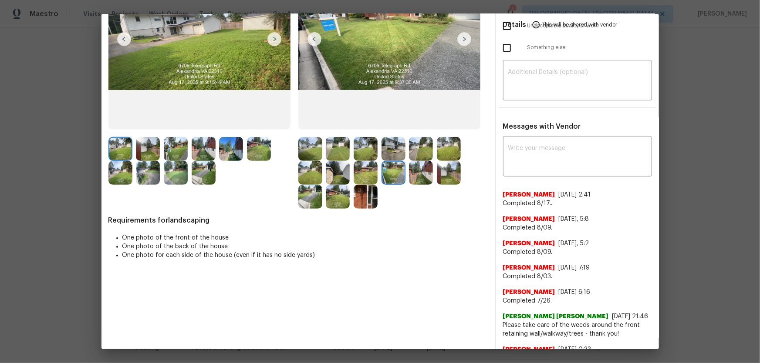
click at [417, 172] on img at bounding box center [421, 173] width 24 height 24
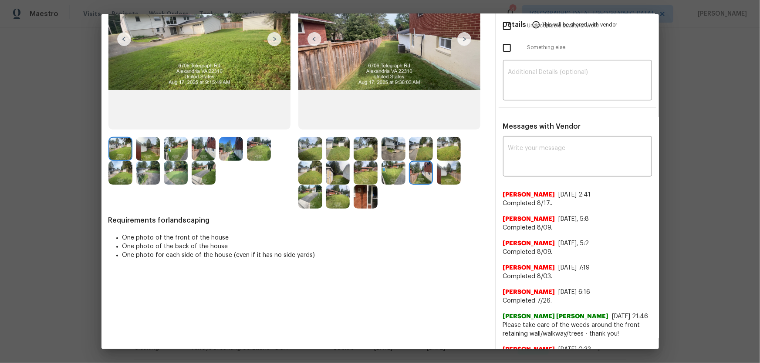
click at [437, 173] on img at bounding box center [449, 173] width 24 height 24
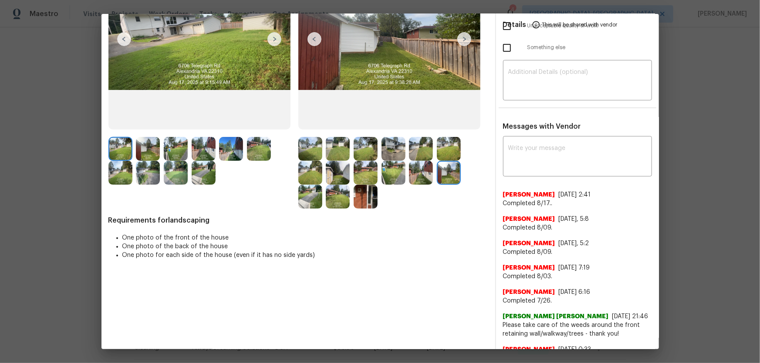
click at [308, 200] on img at bounding box center [310, 197] width 24 height 24
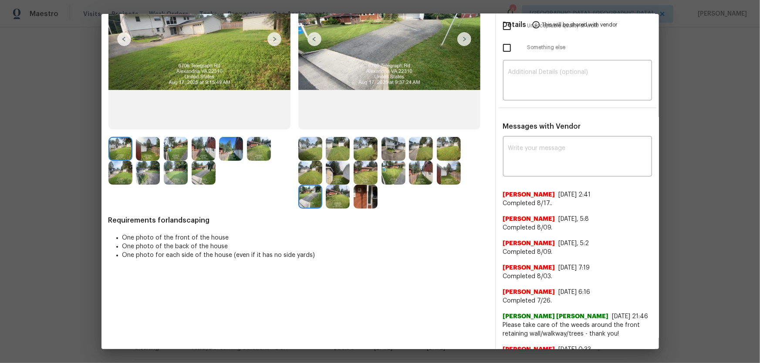
click at [326, 200] on img at bounding box center [338, 197] width 24 height 24
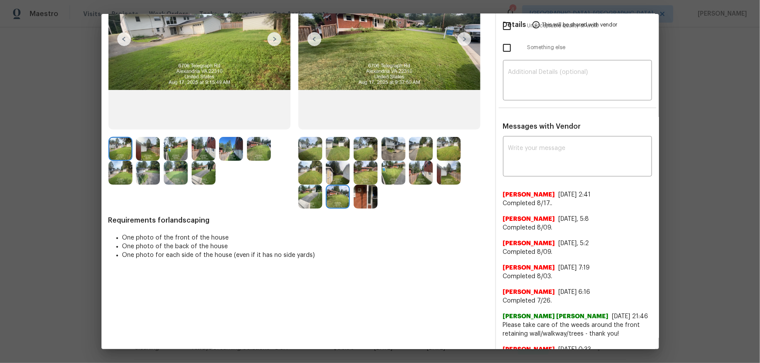
click at [365, 197] on img at bounding box center [365, 197] width 24 height 24
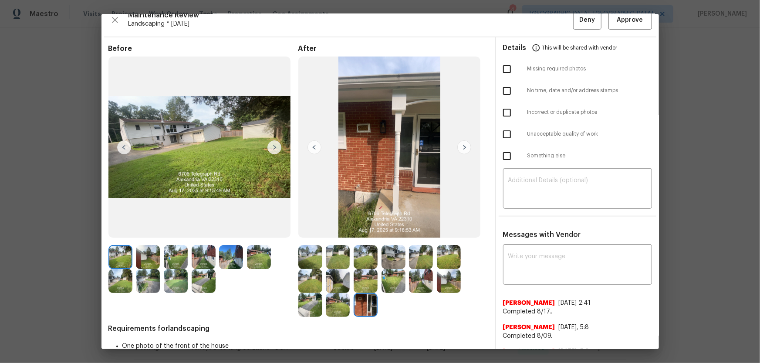
scroll to position [0, 0]
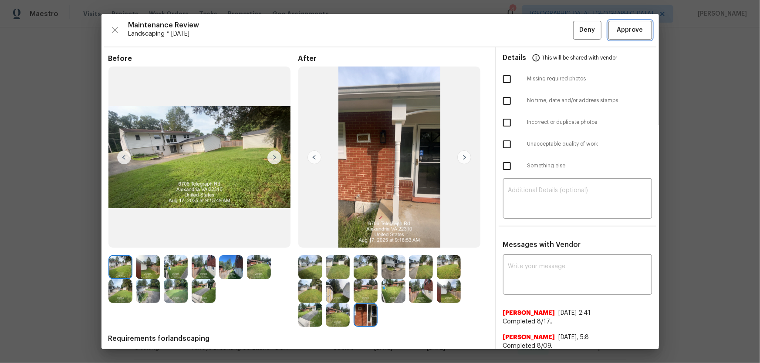
click at [639, 34] on button "Approve" at bounding box center [630, 30] width 44 height 19
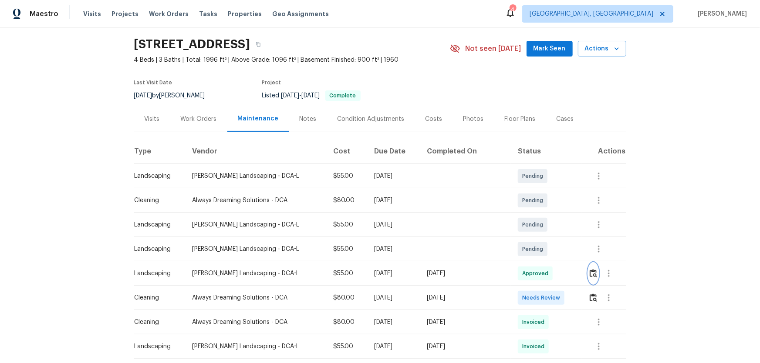
scroll to position [39, 0]
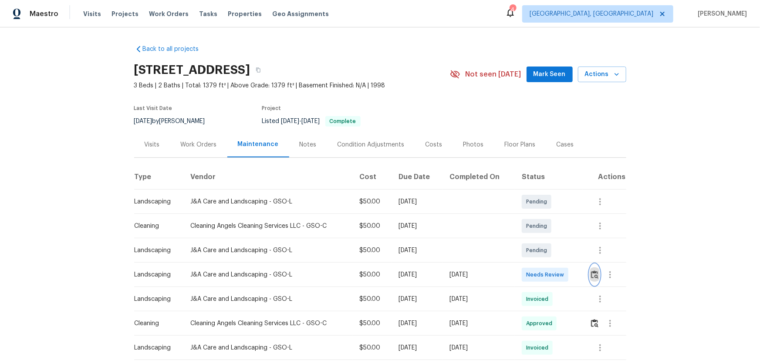
click at [540, 240] on img "button" at bounding box center [594, 275] width 7 height 8
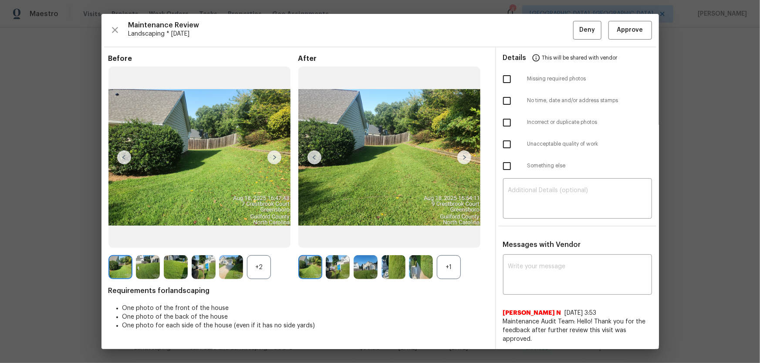
click at [451, 240] on div "+1" at bounding box center [449, 267] width 24 height 24
click at [262, 240] on div "+2" at bounding box center [259, 267] width 24 height 24
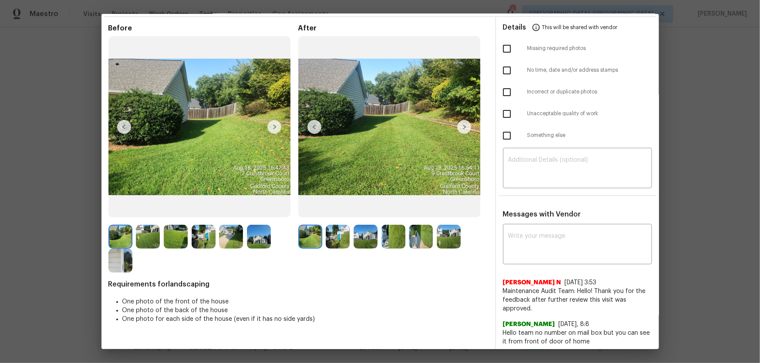
scroll to position [39, 0]
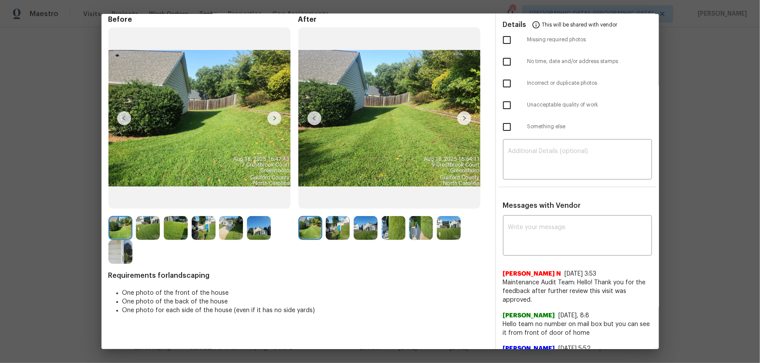
click at [330, 227] on img at bounding box center [338, 228] width 24 height 24
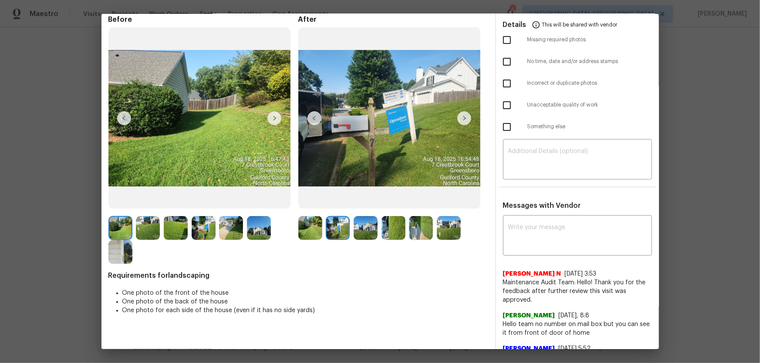
click at [366, 226] on img at bounding box center [365, 228] width 24 height 24
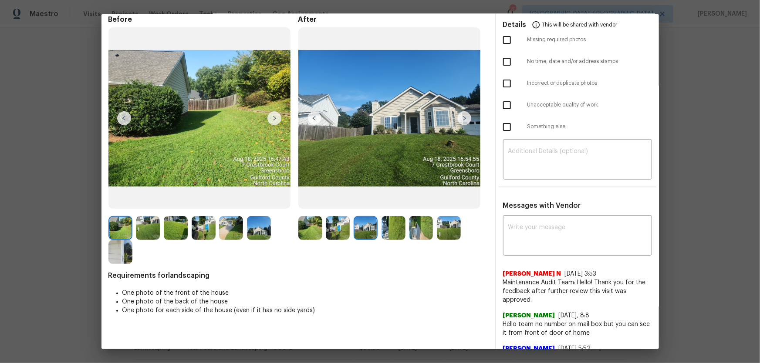
click at [403, 230] on img at bounding box center [393, 228] width 24 height 24
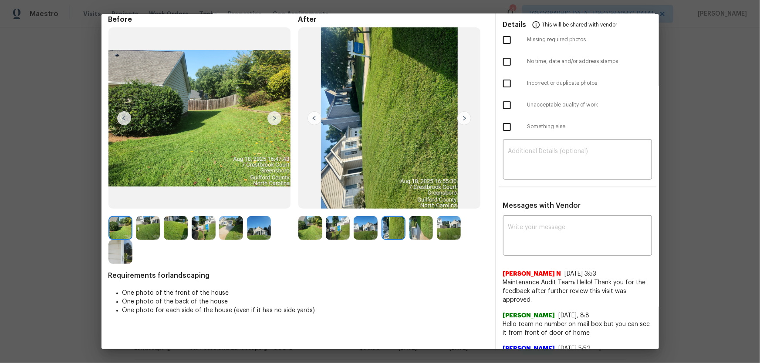
click at [422, 230] on img at bounding box center [421, 228] width 24 height 24
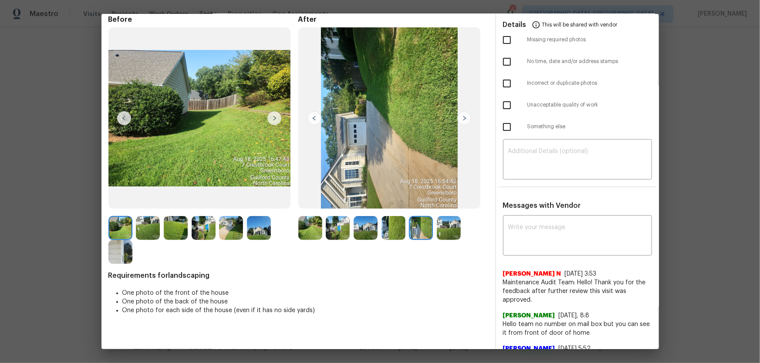
click at [454, 230] on img at bounding box center [449, 228] width 24 height 24
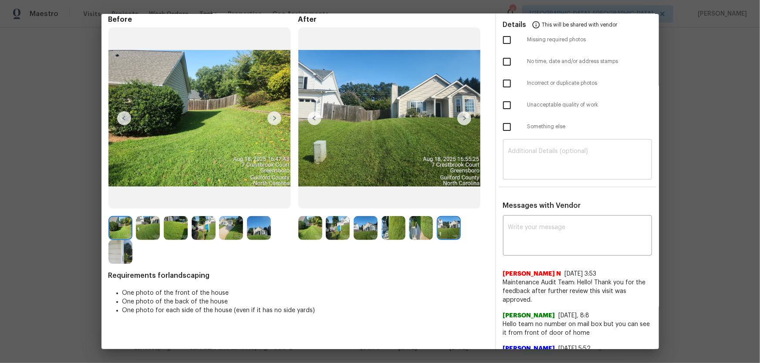
scroll to position [0, 0]
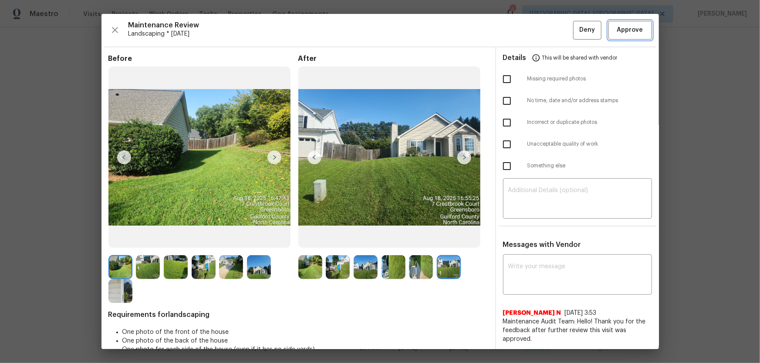
click at [540, 28] on span "Approve" at bounding box center [630, 30] width 26 height 11
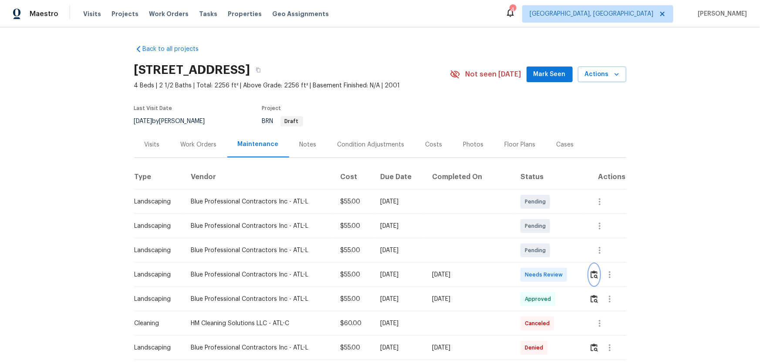
click at [591, 274] on img "button" at bounding box center [593, 275] width 7 height 8
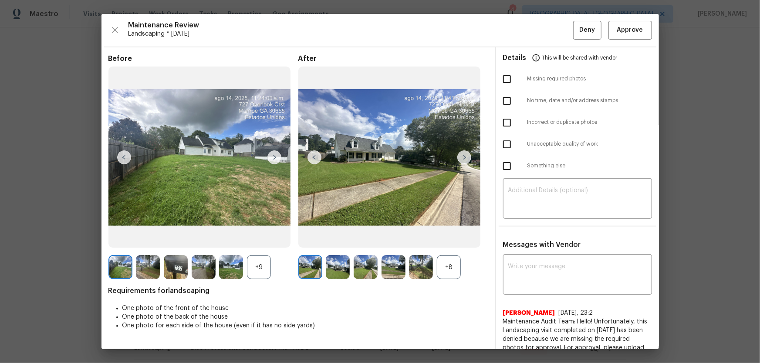
click at [451, 266] on div "+8" at bounding box center [449, 267] width 24 height 24
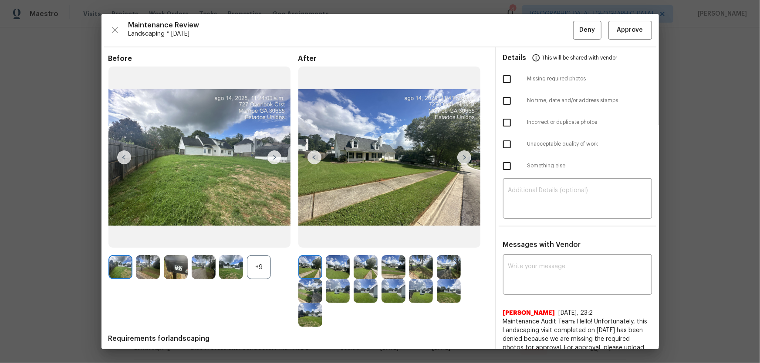
click at [259, 263] on div "+9" at bounding box center [259, 267] width 24 height 24
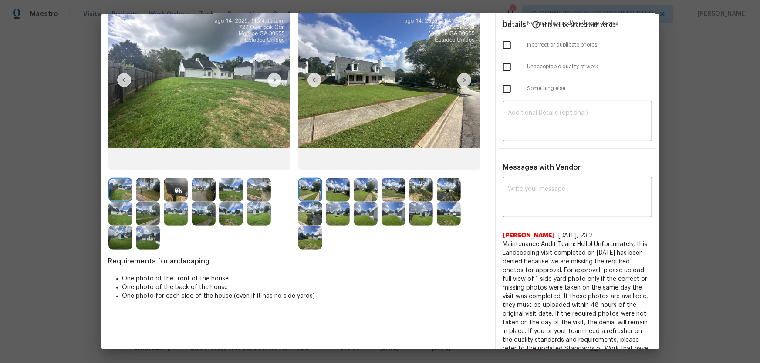
scroll to position [79, 0]
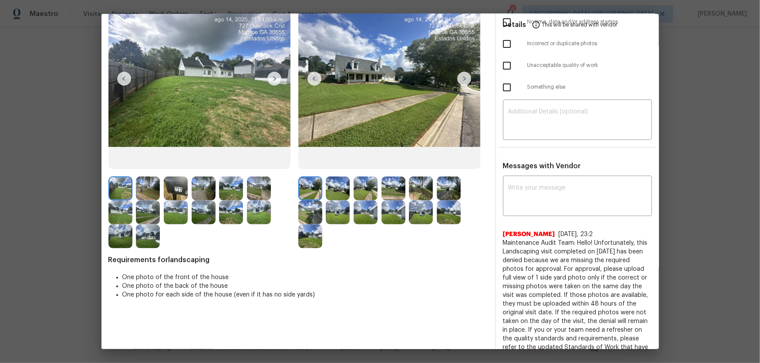
click at [329, 188] on img at bounding box center [338, 189] width 24 height 24
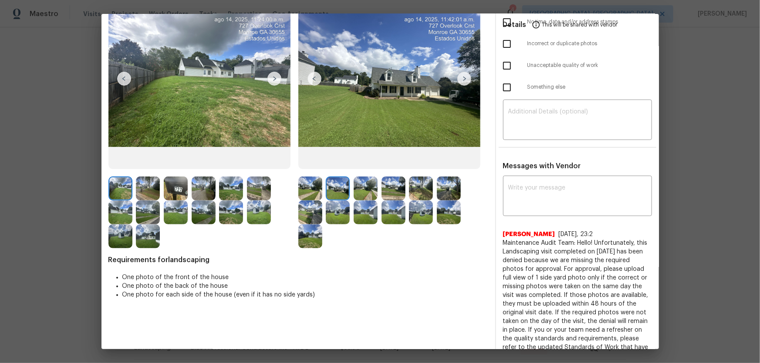
click at [356, 189] on img at bounding box center [365, 189] width 24 height 24
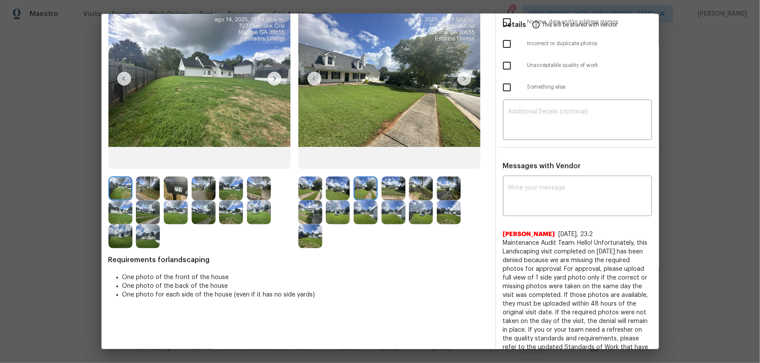
click at [387, 193] on img at bounding box center [393, 189] width 24 height 24
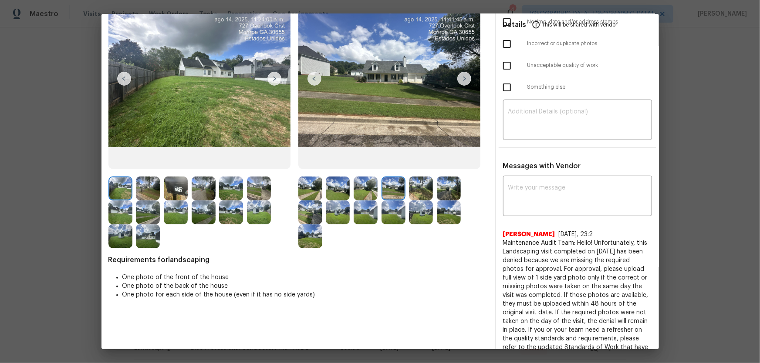
click at [417, 195] on img at bounding box center [421, 189] width 24 height 24
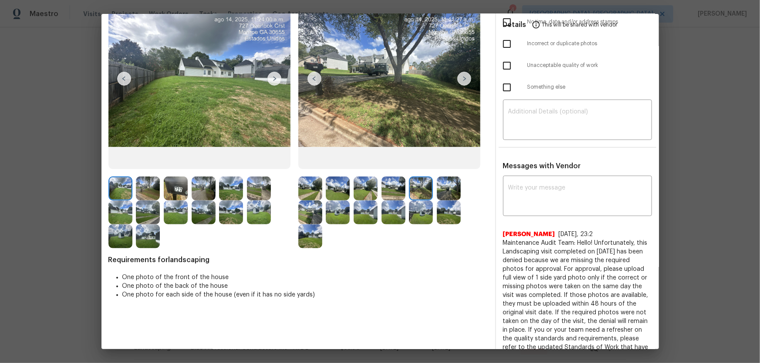
click at [443, 195] on img at bounding box center [449, 189] width 24 height 24
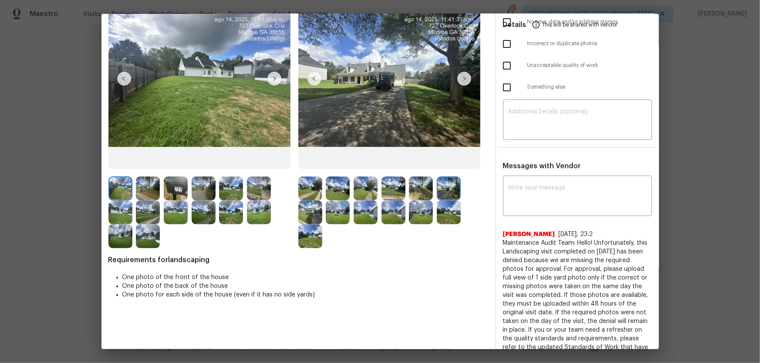
click at [306, 209] on img at bounding box center [310, 213] width 24 height 24
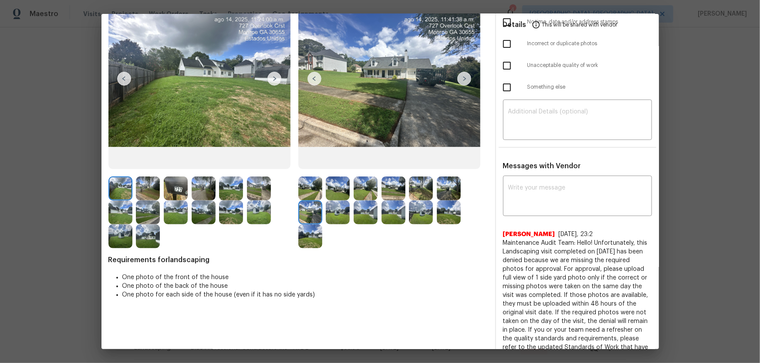
click at [327, 210] on img at bounding box center [338, 213] width 24 height 24
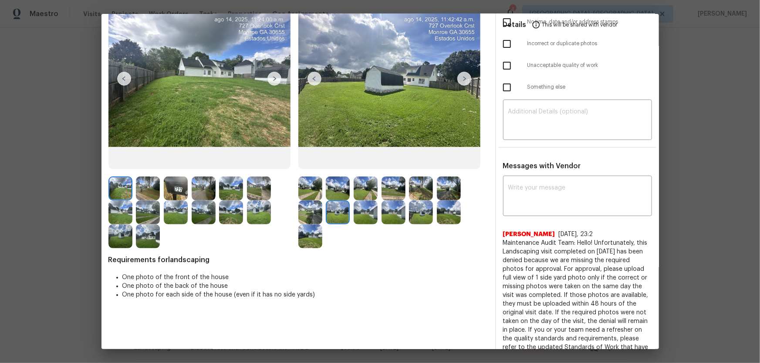
click at [368, 215] on img at bounding box center [365, 213] width 24 height 24
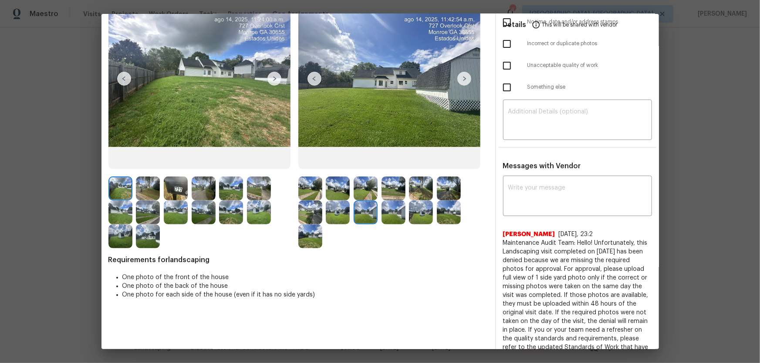
click at [397, 217] on img at bounding box center [393, 213] width 24 height 24
click at [413, 217] on img at bounding box center [421, 213] width 24 height 24
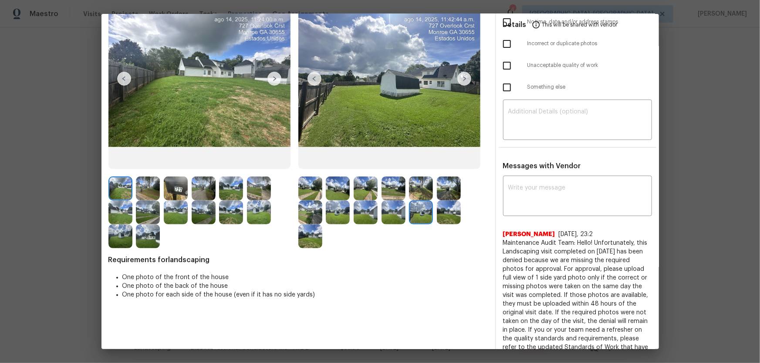
click at [437, 218] on img at bounding box center [449, 213] width 24 height 24
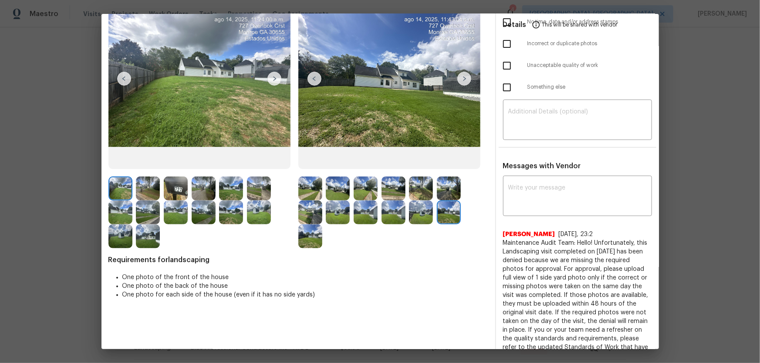
click at [309, 241] on img at bounding box center [310, 237] width 24 height 24
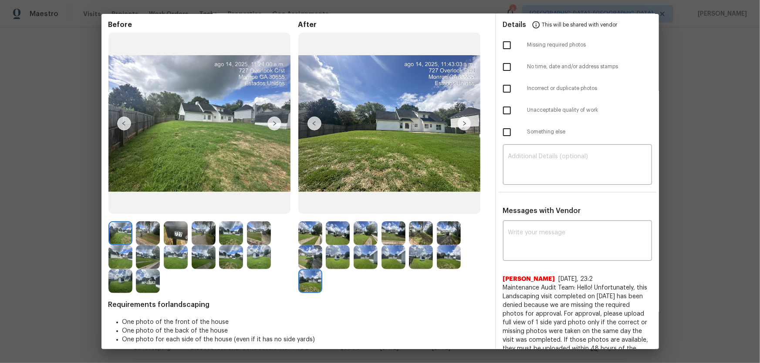
scroll to position [0, 0]
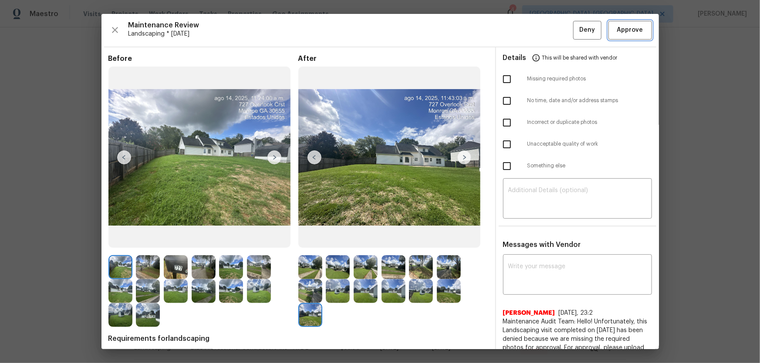
click at [636, 30] on span "Approve" at bounding box center [630, 30] width 30 height 11
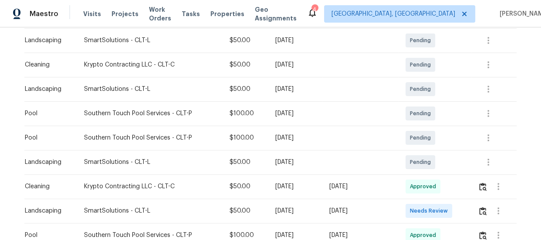
scroll to position [198, 0]
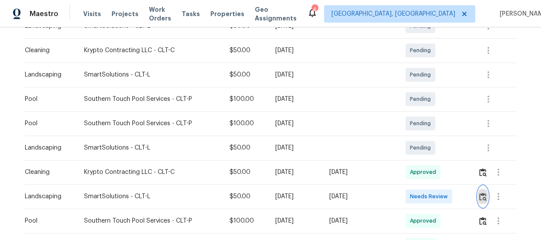
click at [482, 196] on img "button" at bounding box center [482, 197] width 7 height 8
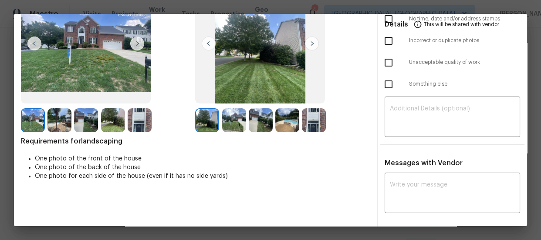
scroll to position [84, 0]
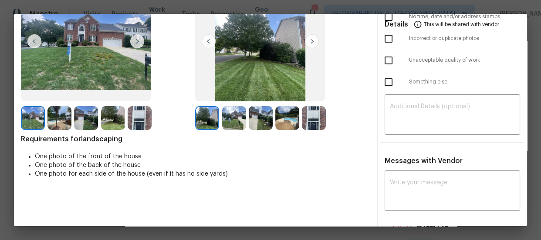
click at [257, 122] on img at bounding box center [261, 118] width 24 height 24
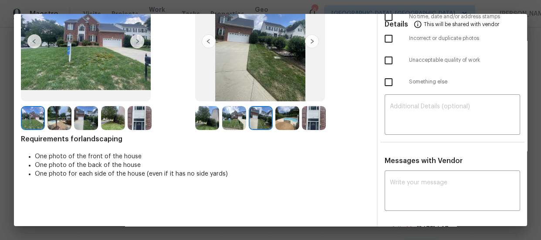
click at [283, 122] on img at bounding box center [287, 118] width 24 height 24
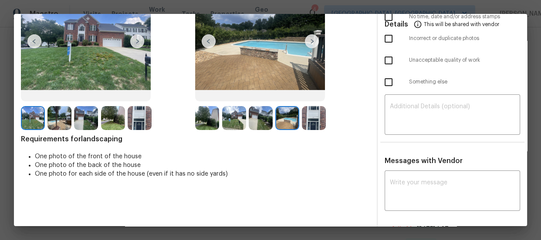
click at [310, 124] on img at bounding box center [314, 118] width 24 height 24
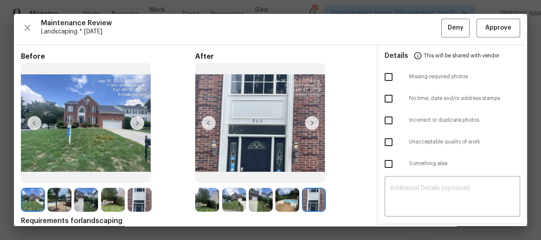
scroll to position [0, 0]
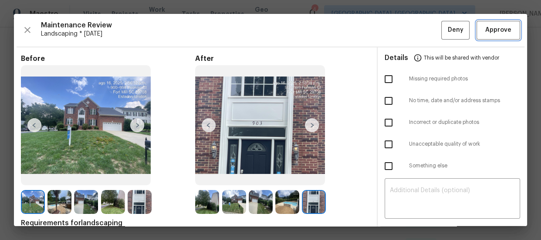
click at [487, 31] on span "Approve" at bounding box center [498, 30] width 26 height 11
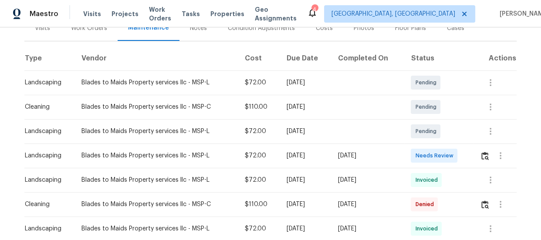
scroll to position [124, 0]
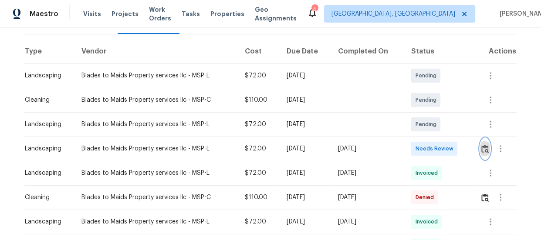
click at [480, 144] on button "button" at bounding box center [485, 148] width 10 height 21
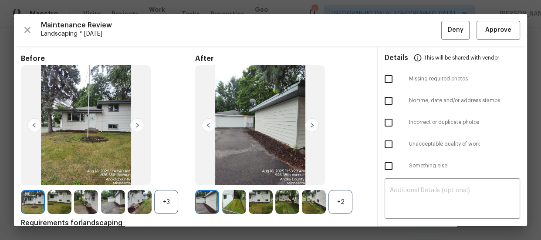
click at [333, 205] on div "+2" at bounding box center [340, 202] width 24 height 24
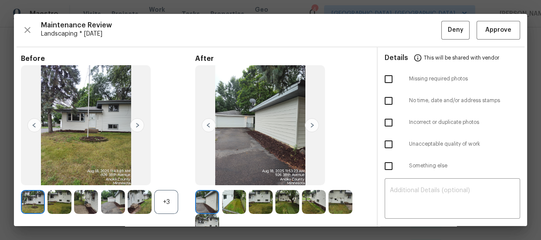
click at [167, 207] on div "+3" at bounding box center [166, 202] width 24 height 24
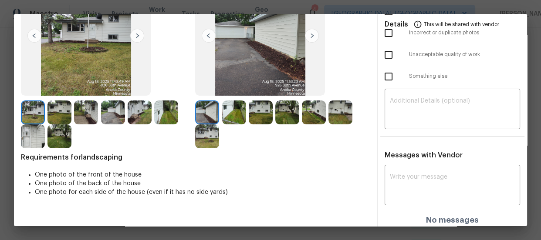
scroll to position [94, 0]
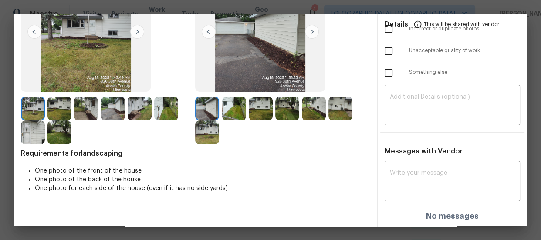
click at [237, 109] on img at bounding box center [234, 109] width 24 height 24
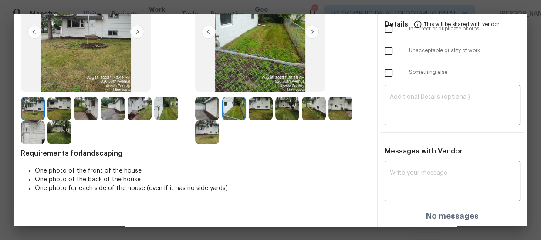
click at [261, 110] on img at bounding box center [261, 109] width 24 height 24
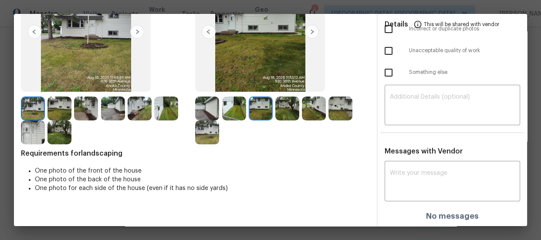
click at [287, 114] on img at bounding box center [287, 109] width 24 height 24
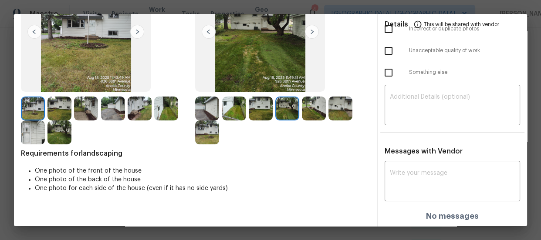
click at [309, 114] on img at bounding box center [314, 109] width 24 height 24
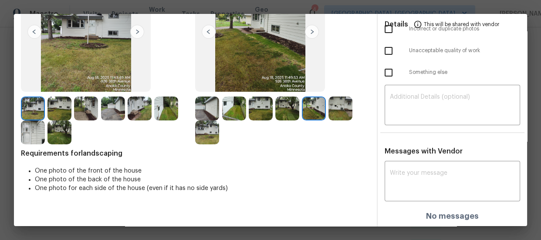
click at [337, 114] on img at bounding box center [340, 109] width 24 height 24
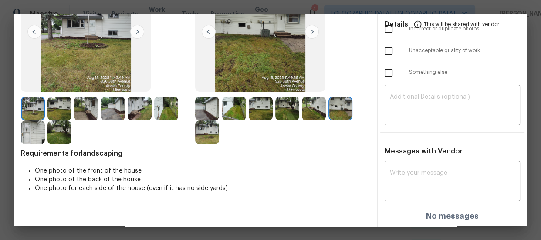
click at [215, 128] on img at bounding box center [207, 133] width 24 height 24
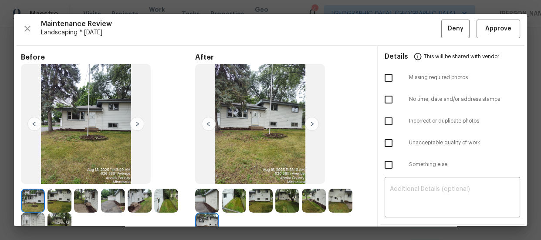
scroll to position [0, 0]
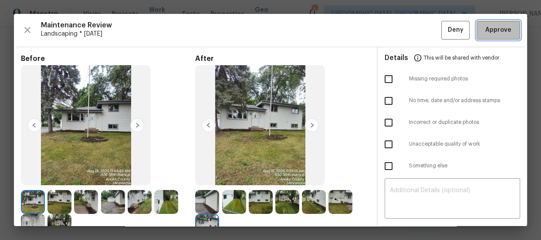
click at [483, 26] on span "Approve" at bounding box center [498, 30] width 30 height 11
